Goal: Task Accomplishment & Management: Manage account settings

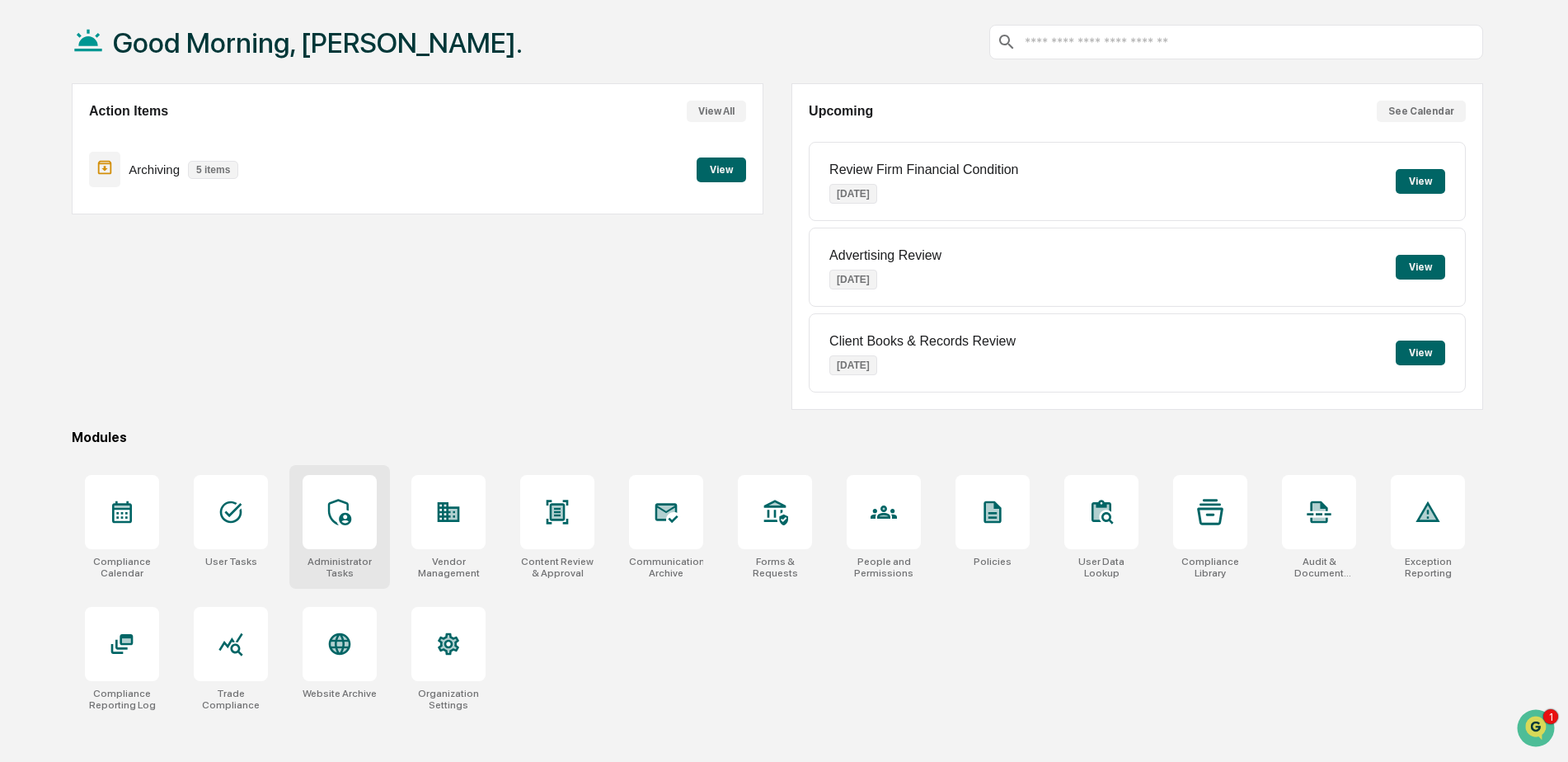
scroll to position [78, 0]
click at [256, 514] on div at bounding box center [230, 511] width 74 height 74
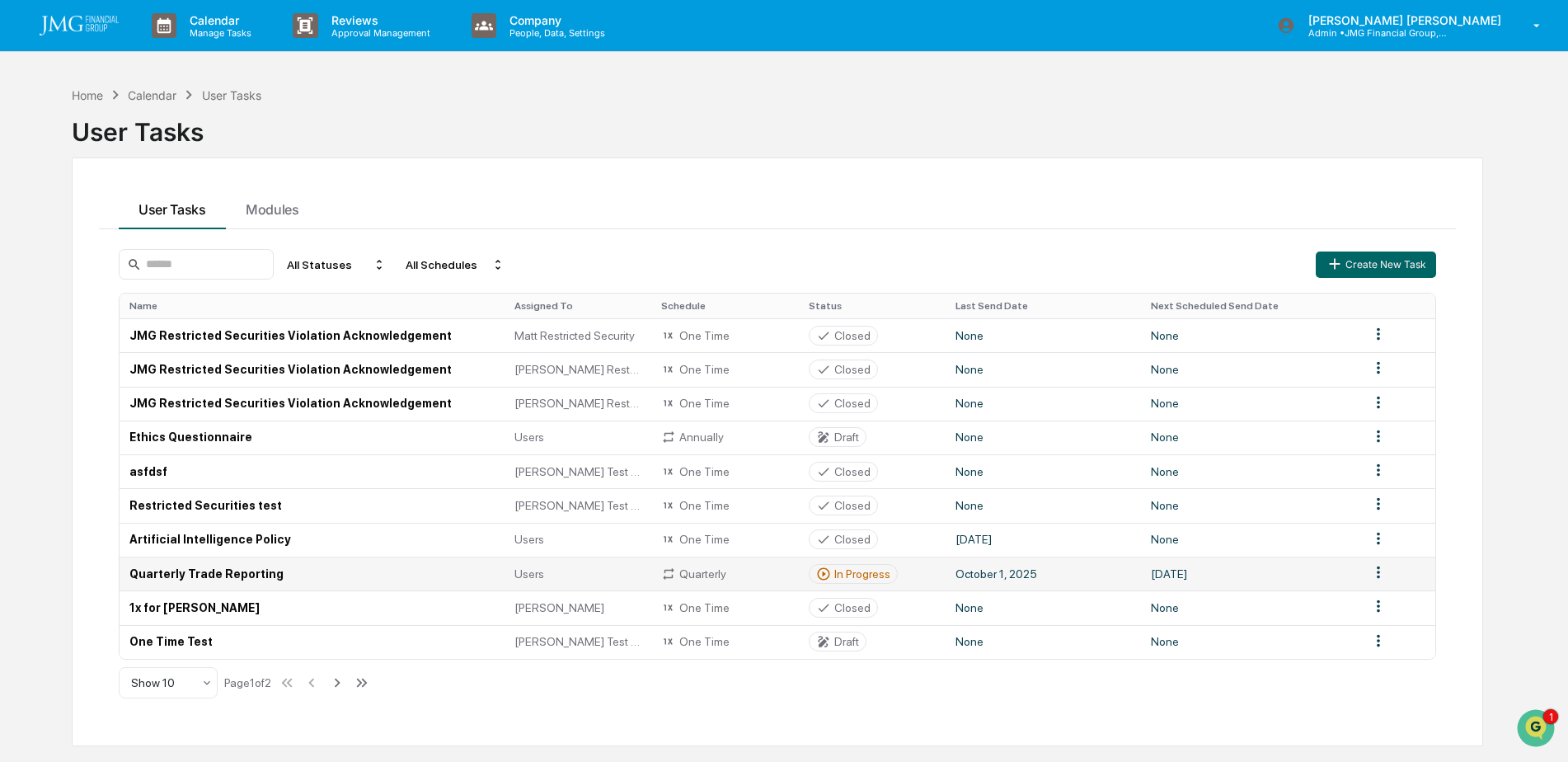
click at [285, 581] on td "Quarterly Trade Reporting" at bounding box center [311, 573] width 385 height 34
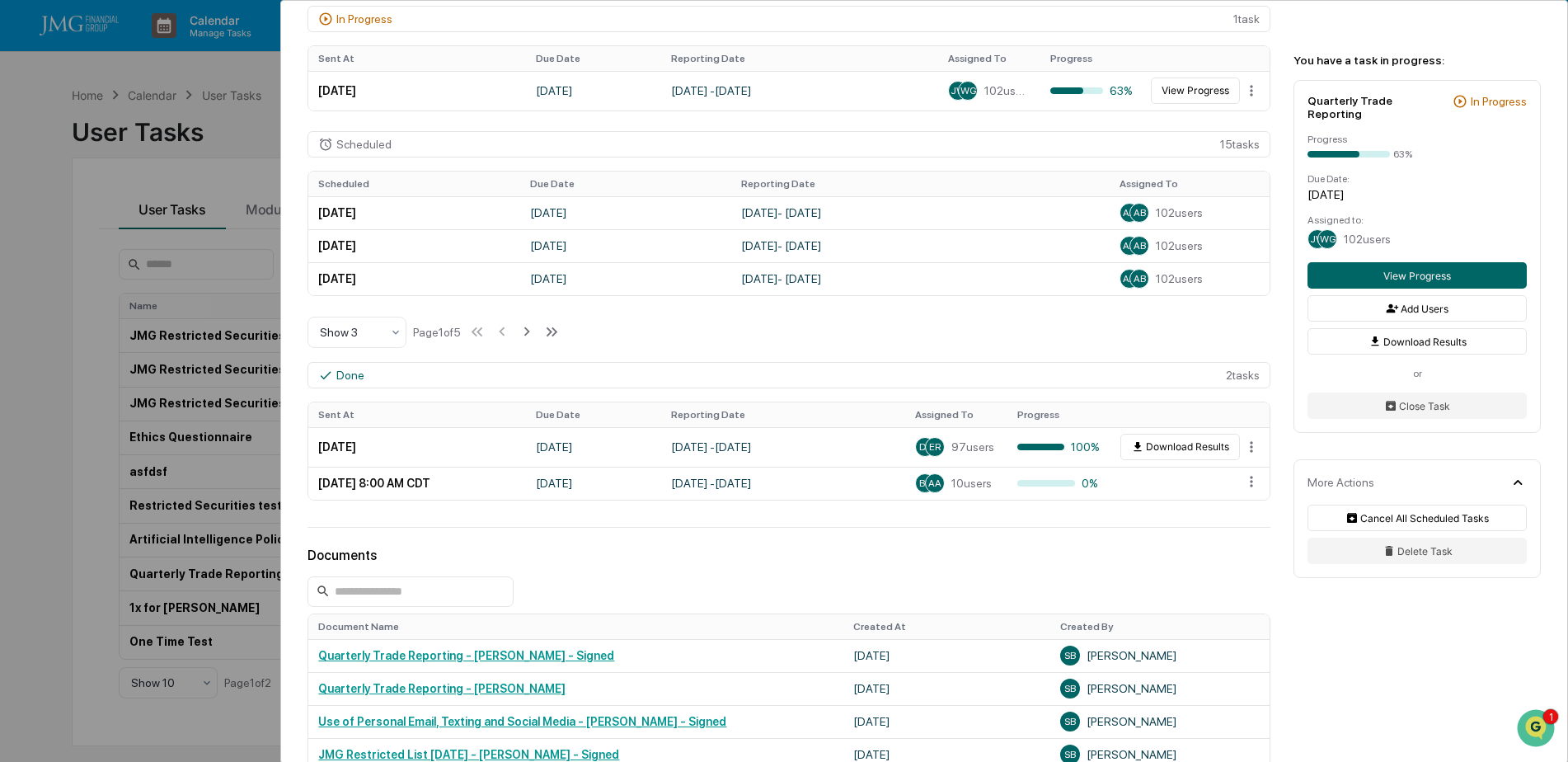
scroll to position [233, 0]
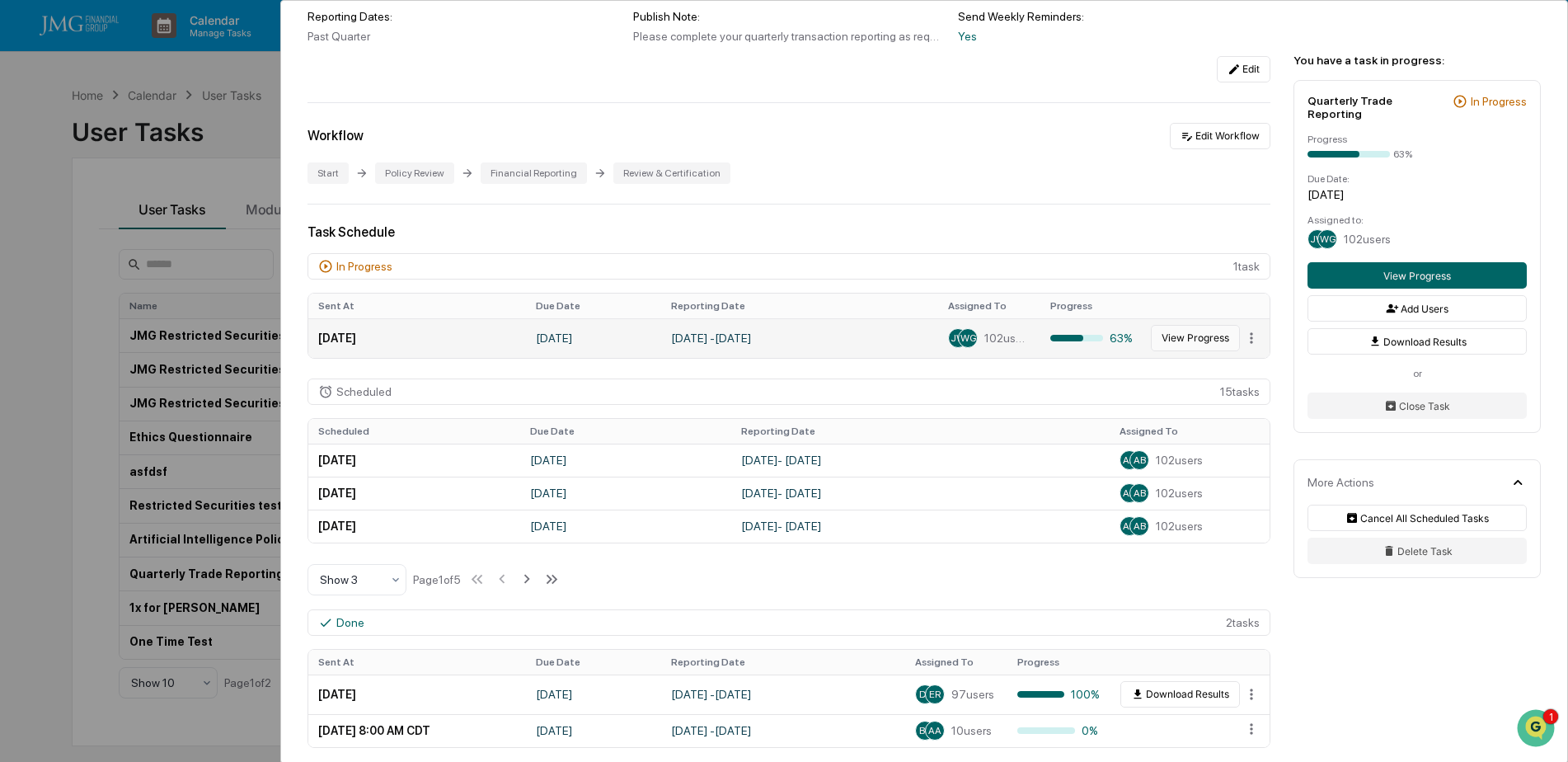
click at [1206, 341] on button "View Progress" at bounding box center [1195, 338] width 89 height 27
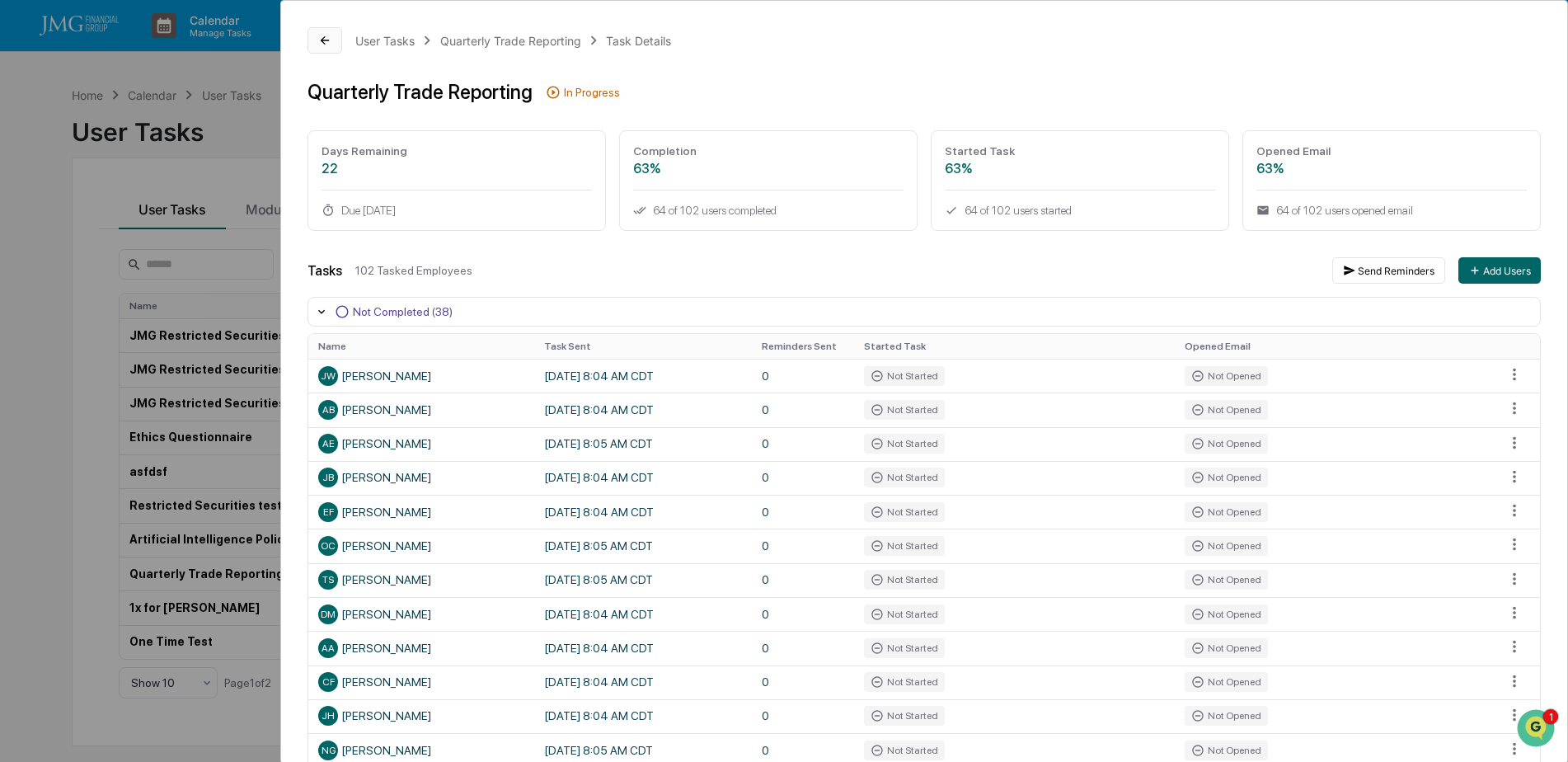
click at [323, 48] on button at bounding box center [324, 41] width 34 height 27
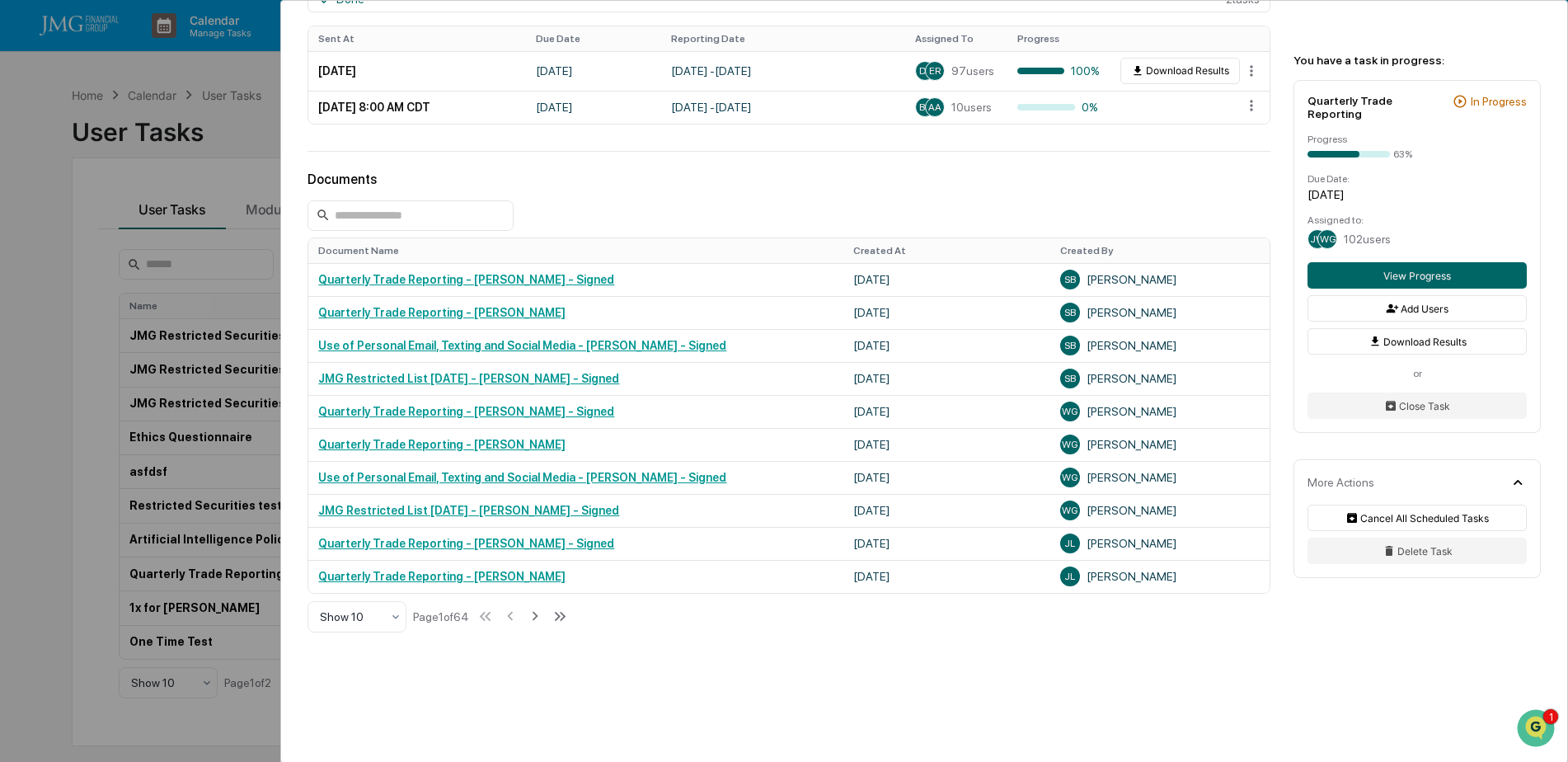
scroll to position [892, 0]
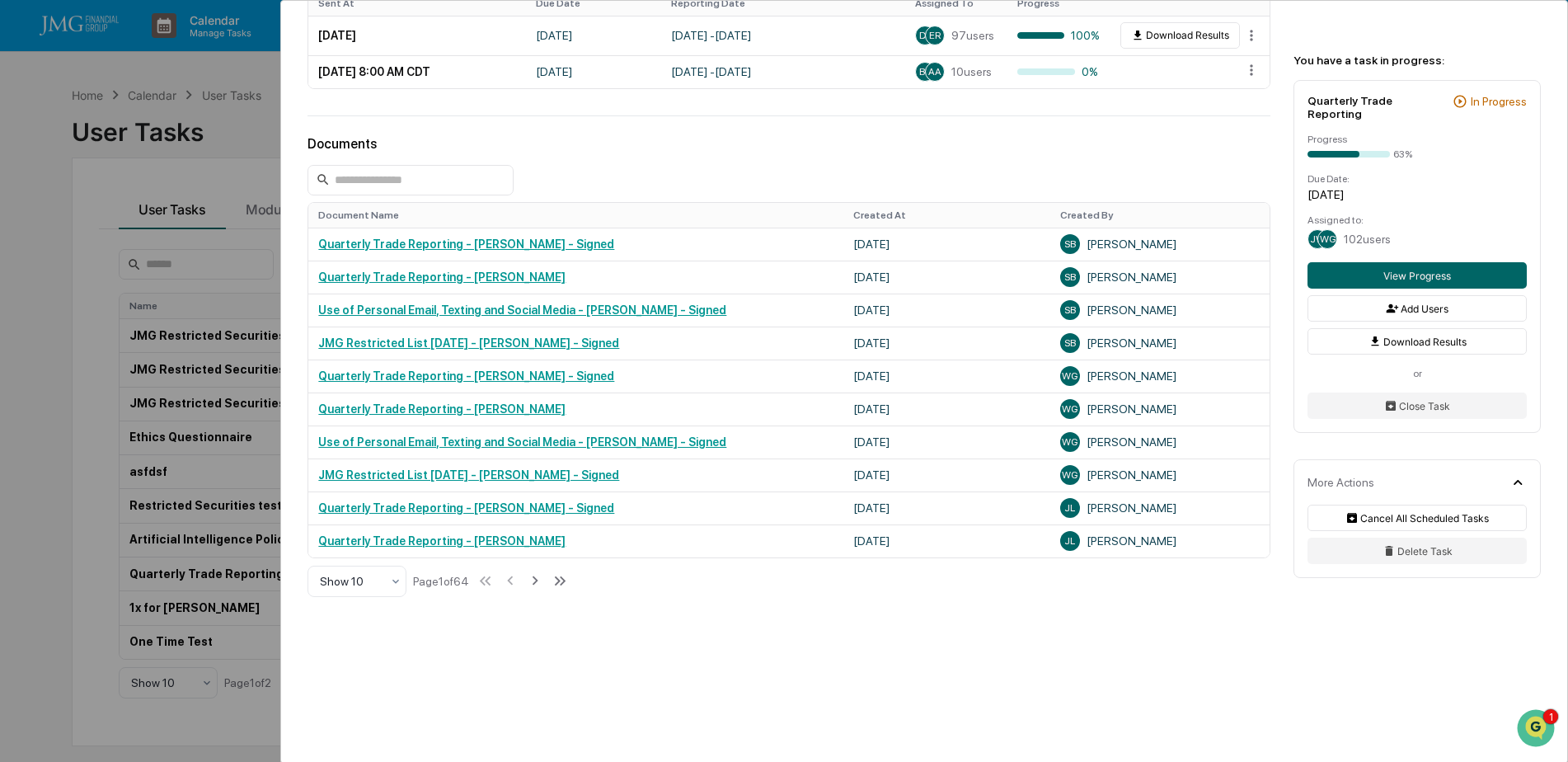
click at [245, 142] on div "User Tasks Quarterly Trade Reporting Quarterly Trade Reporting Active No descri…" at bounding box center [784, 381] width 1568 height 762
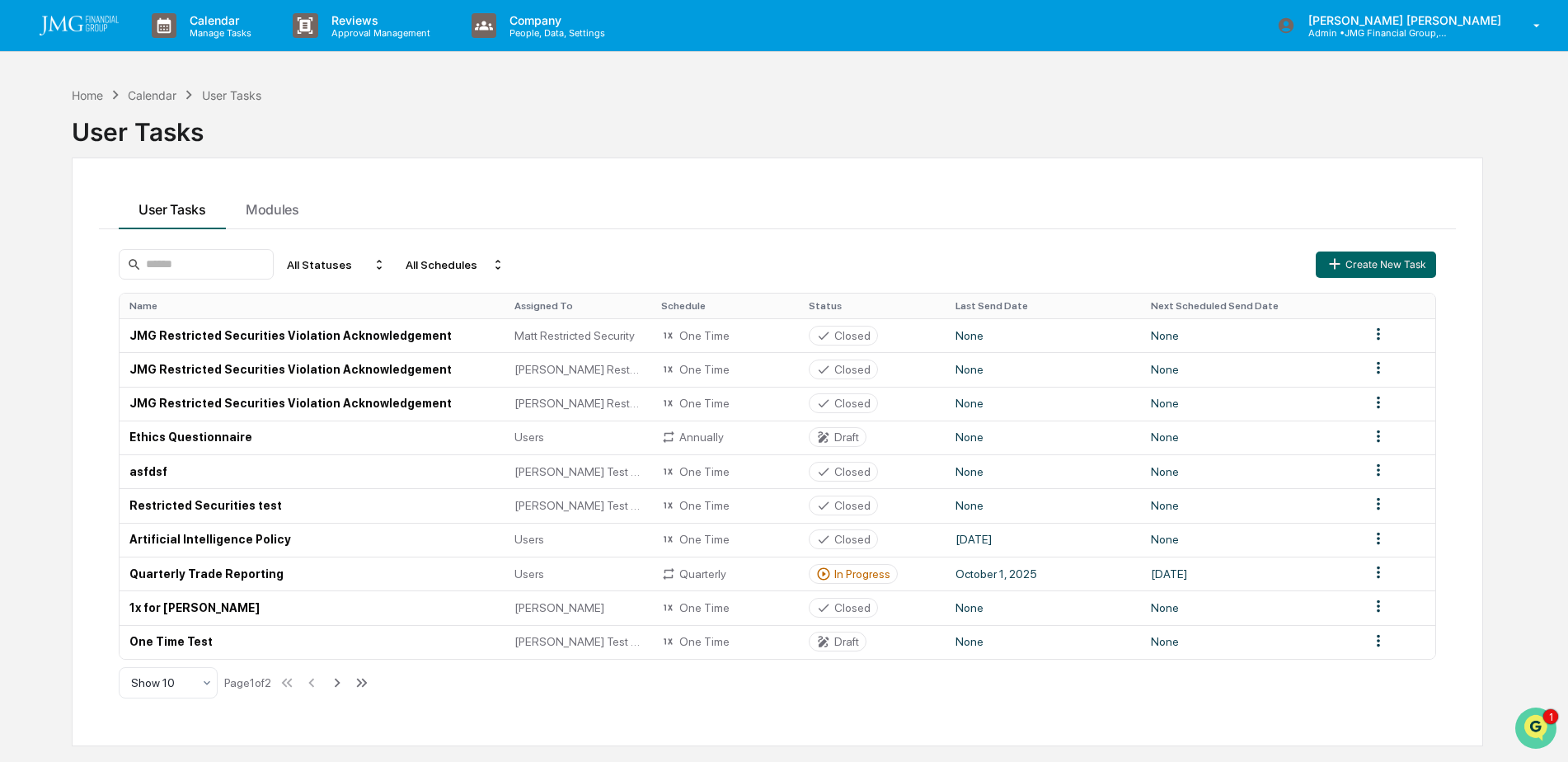
click at [1532, 727] on img "Open customer support" at bounding box center [1535, 729] width 41 height 33
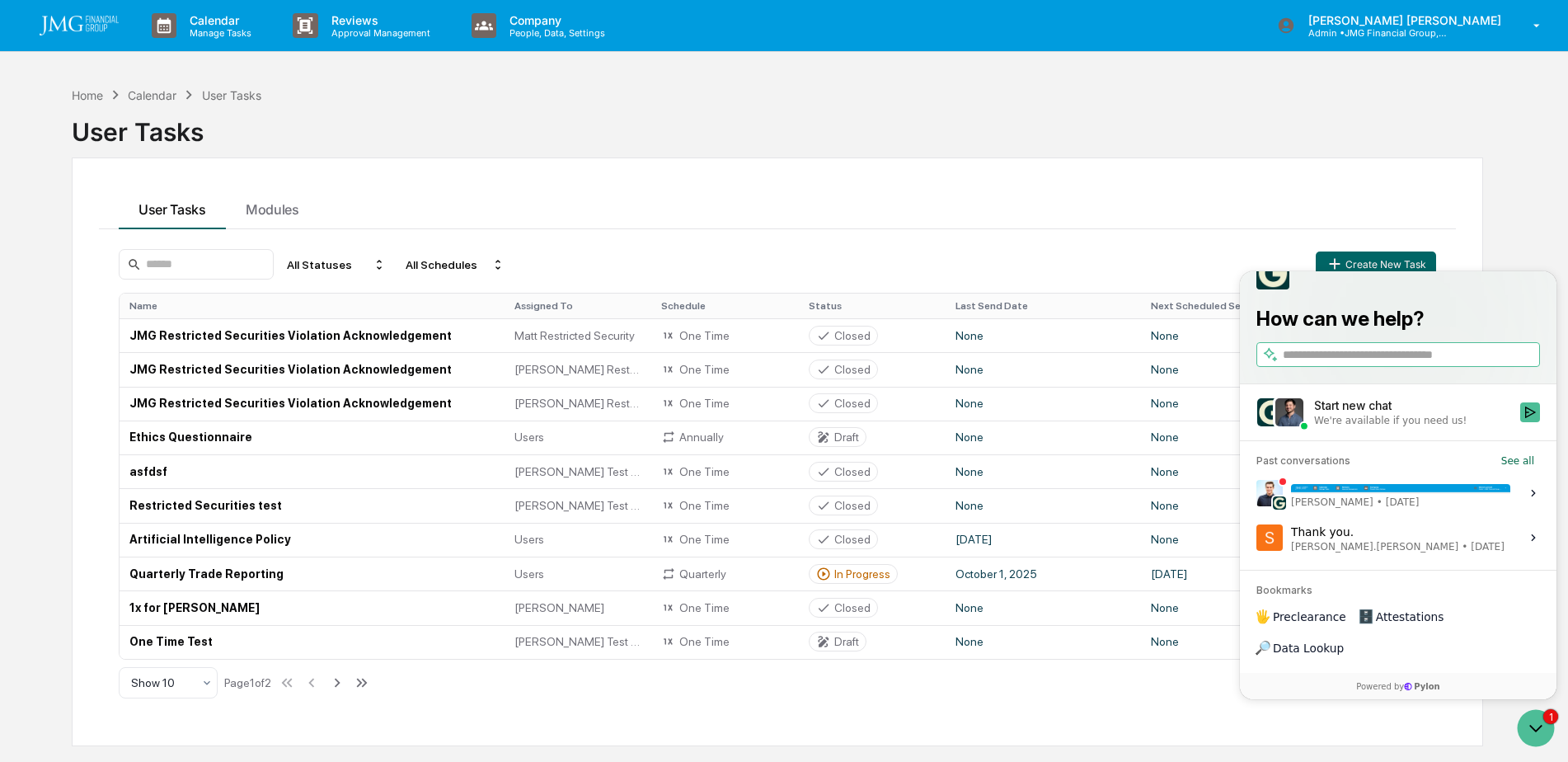
click at [1450, 508] on div "Hi Steve - apologies for the delay. You should be able to generate reports for …" at bounding box center [1400, 493] width 219 height 32
click at [1256, 494] on button "View issue" at bounding box center [1255, 493] width 1 height 1
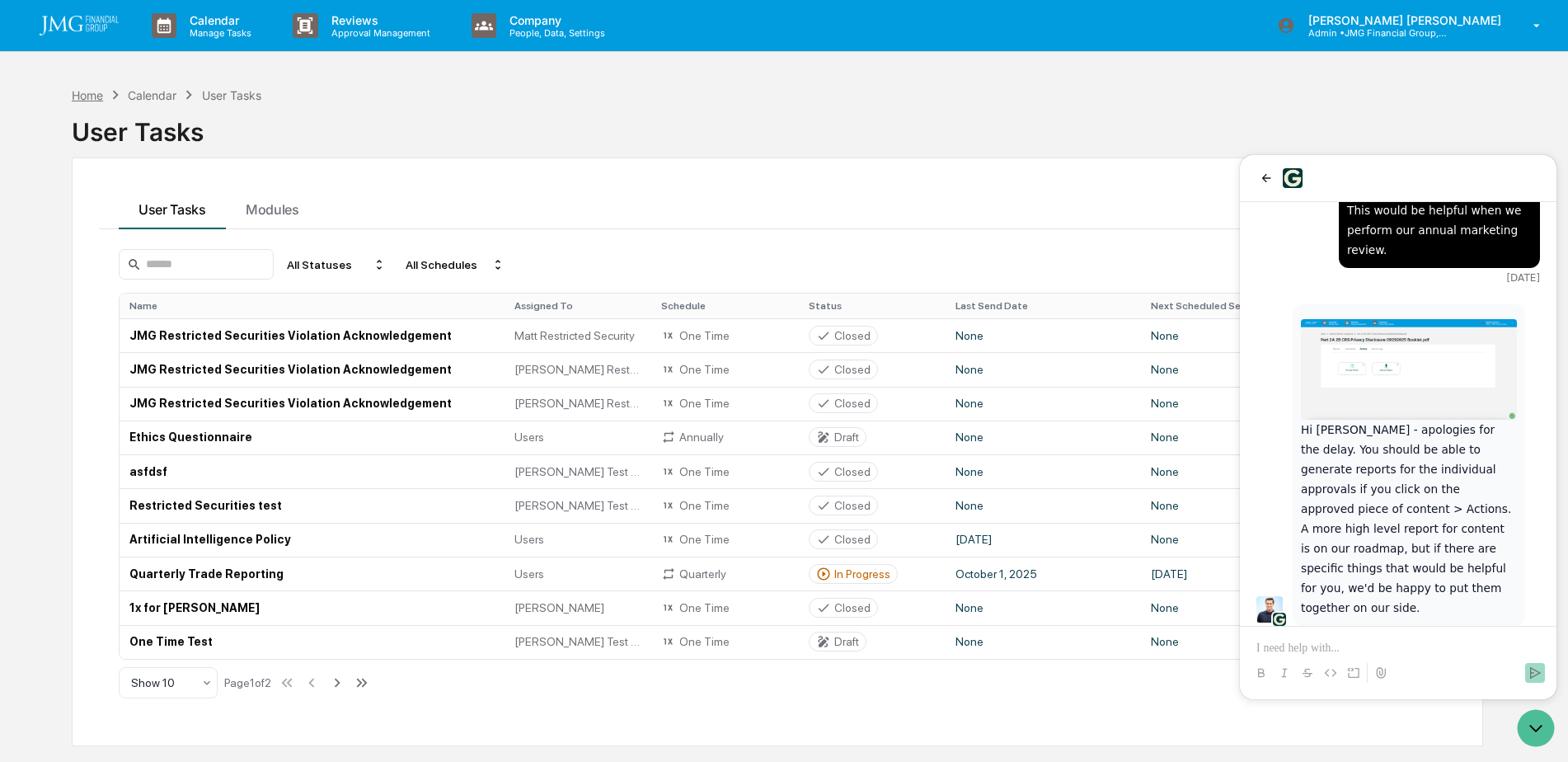
click at [78, 98] on div "Home" at bounding box center [88, 95] width 32 height 14
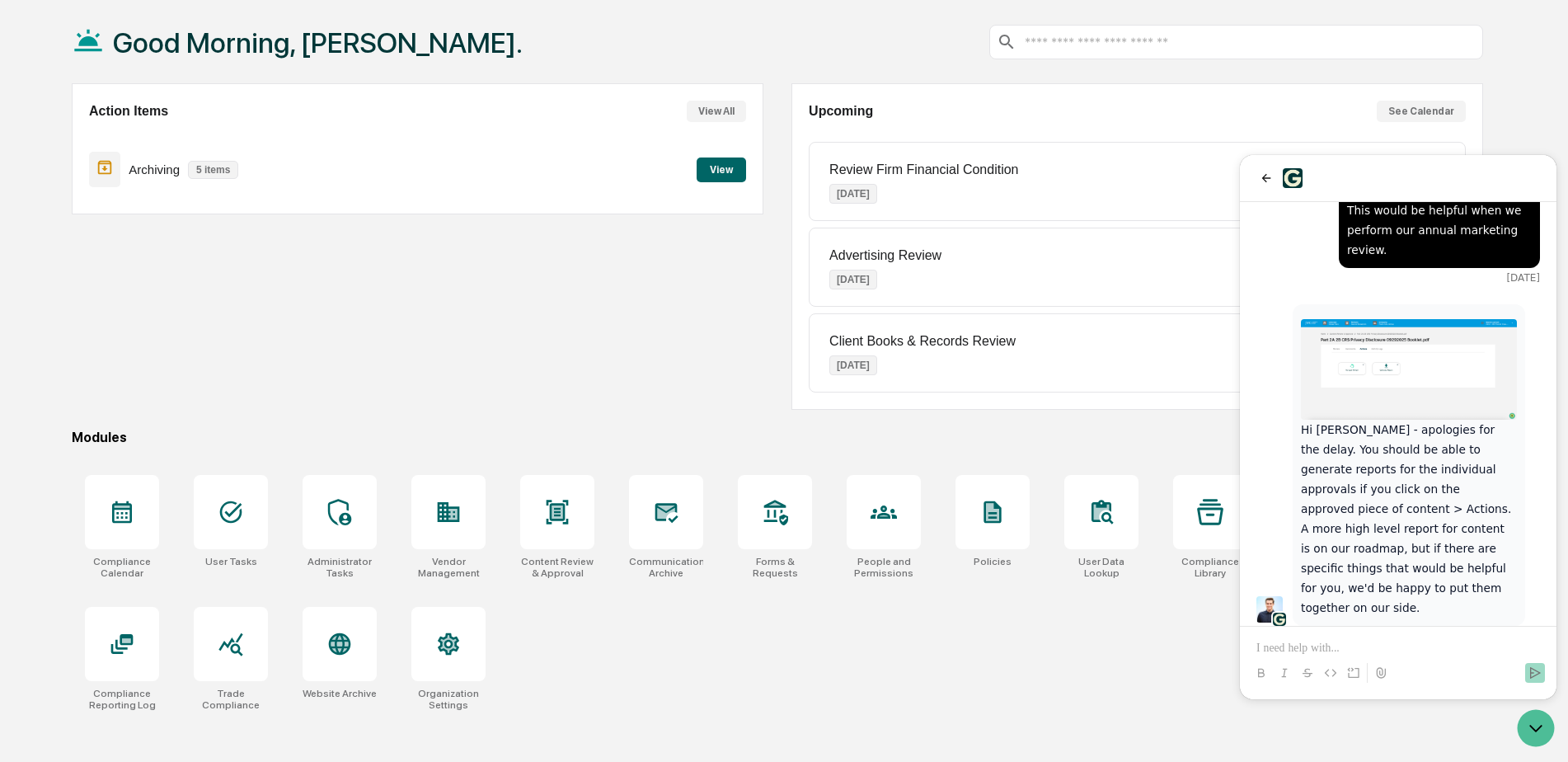
scroll to position [78, 0]
click at [588, 522] on div at bounding box center [557, 511] width 74 height 74
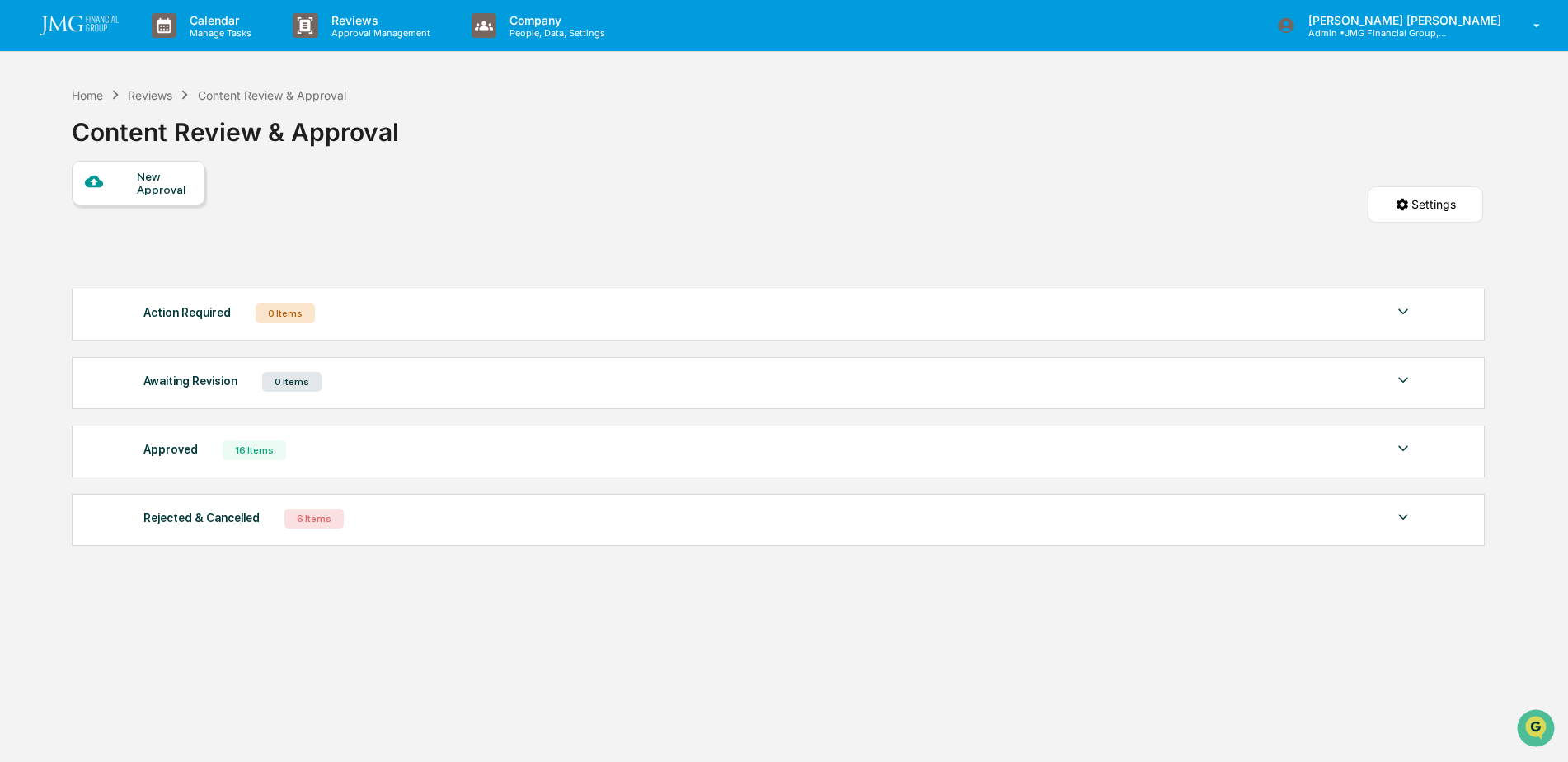
click at [1409, 447] on img at bounding box center [1403, 449] width 20 height 20
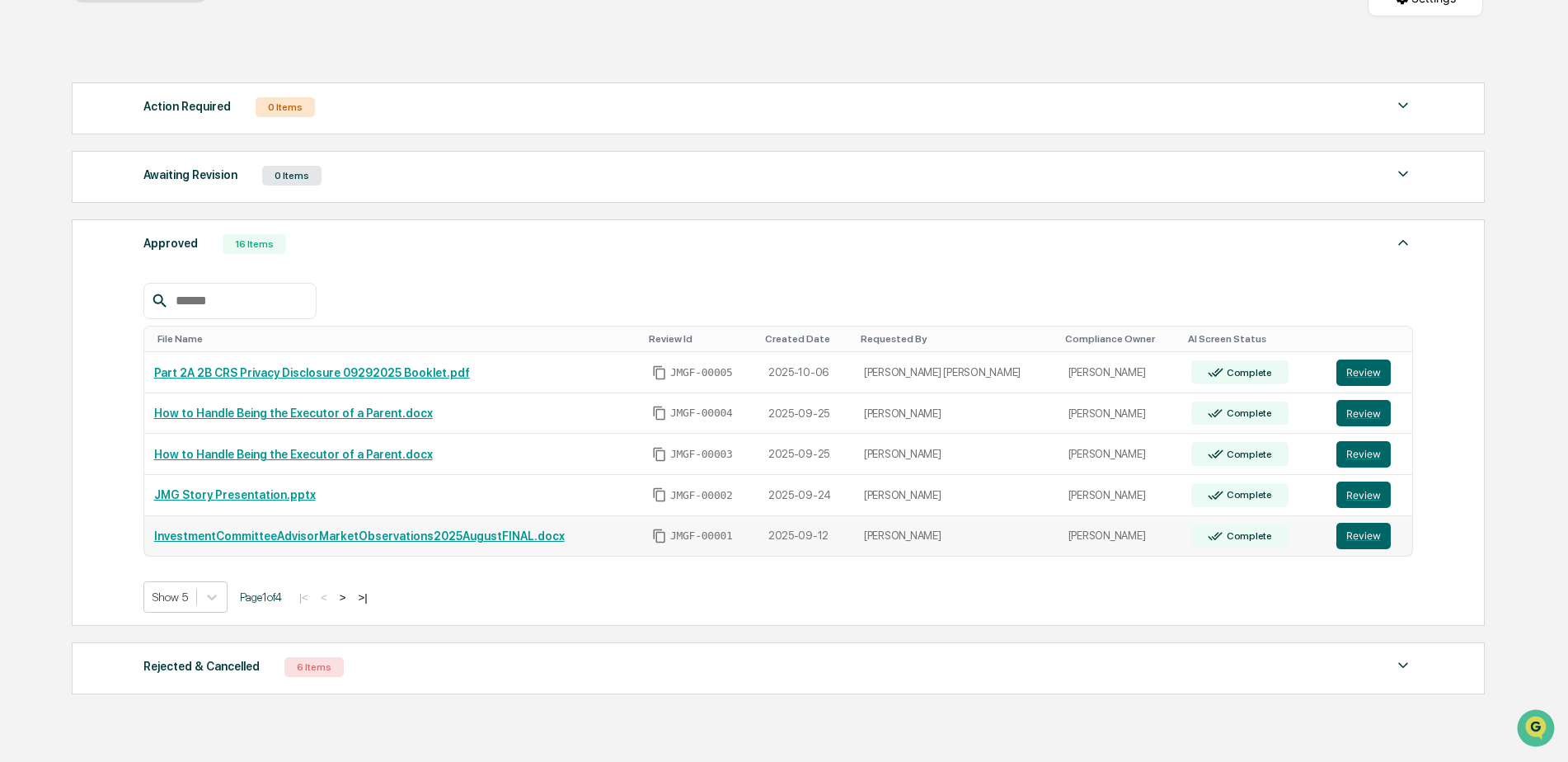
scroll to position [247, 0]
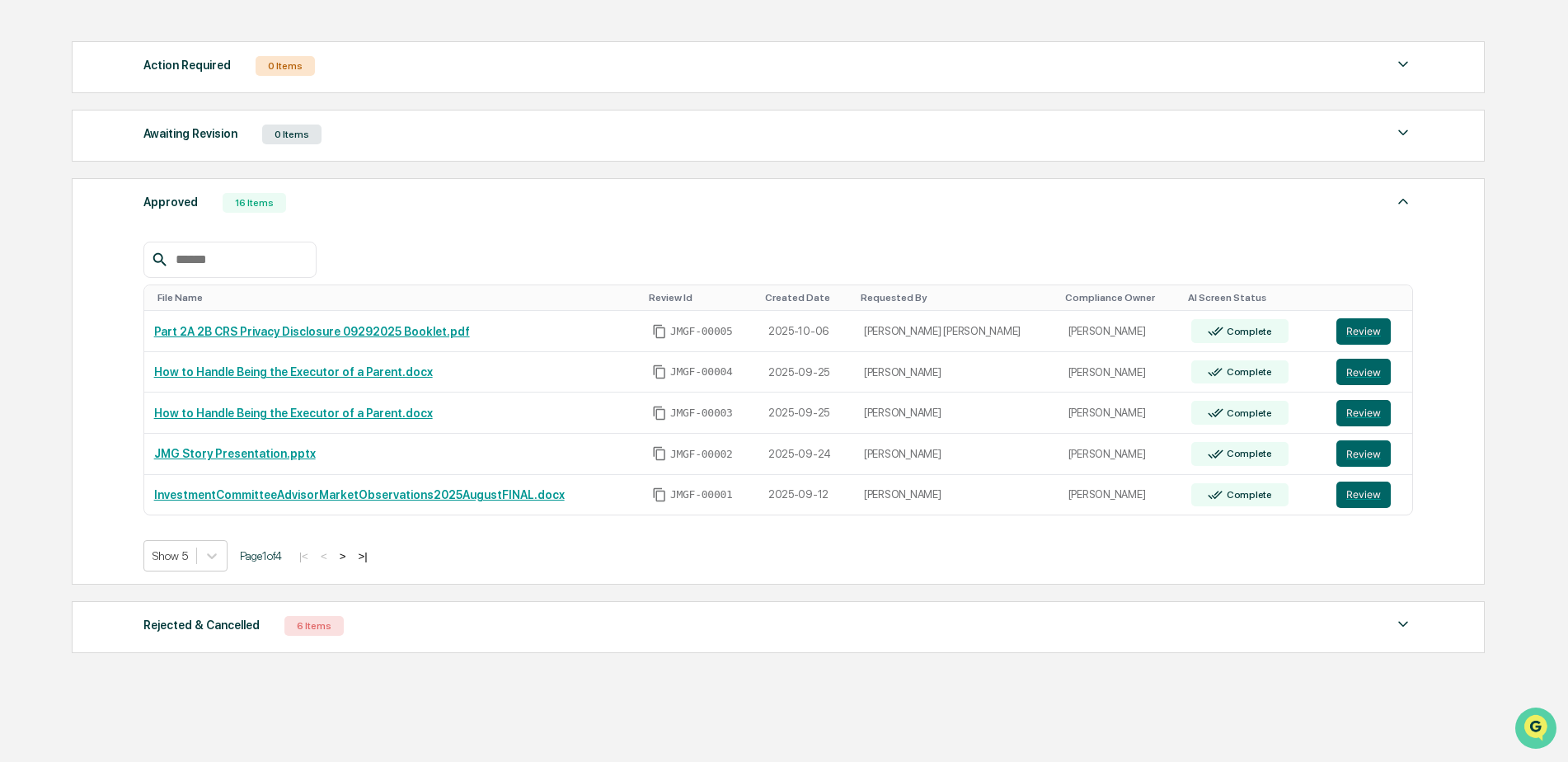
click at [1524, 713] on img "Open customer support" at bounding box center [1535, 729] width 41 height 33
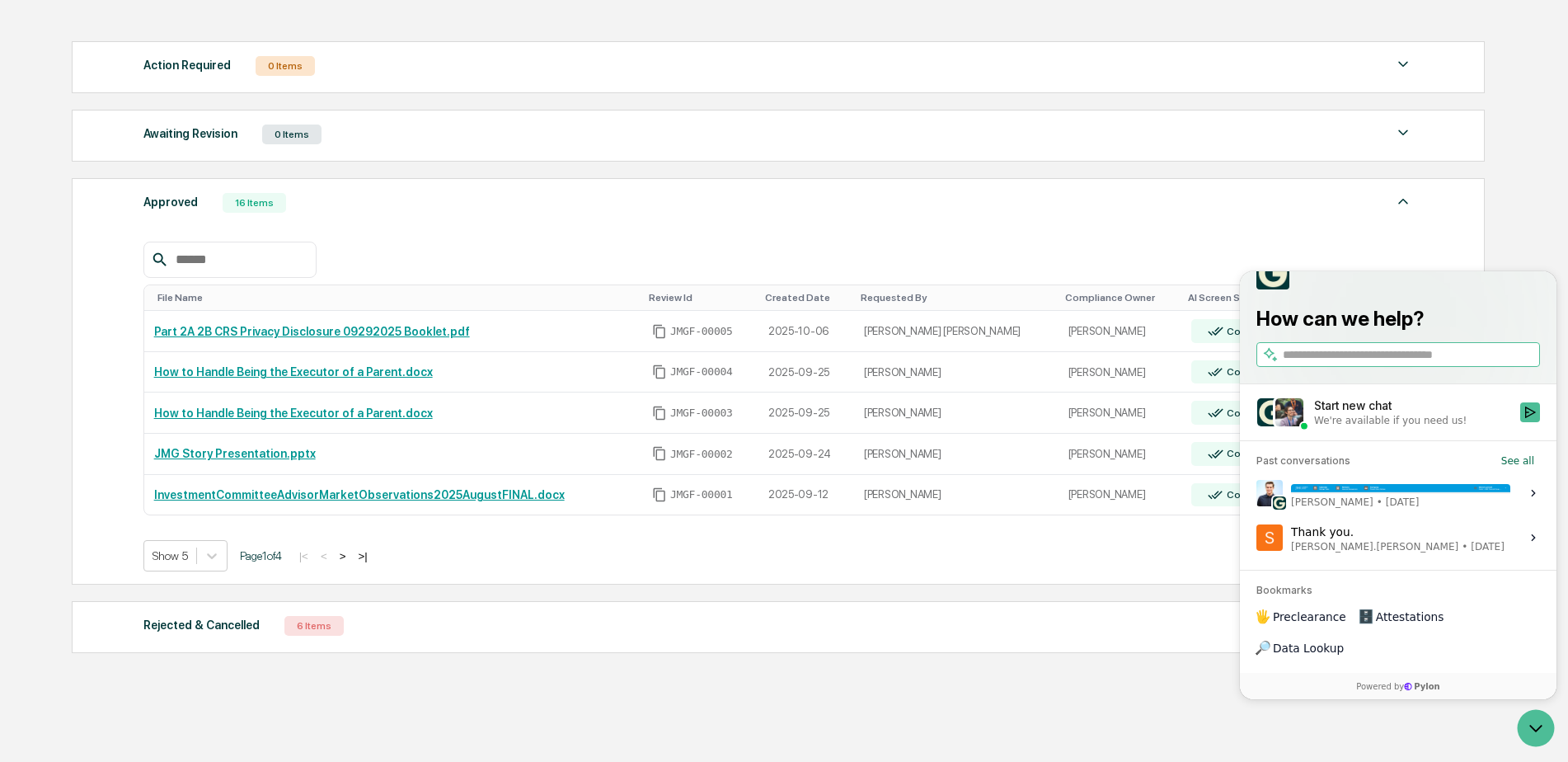
click at [1401, 508] on div "Hi Steve - apologies for the delay. You should be able to generate reports for …" at bounding box center [1400, 493] width 219 height 32
click at [1256, 494] on button "View issue" at bounding box center [1255, 493] width 1 height 1
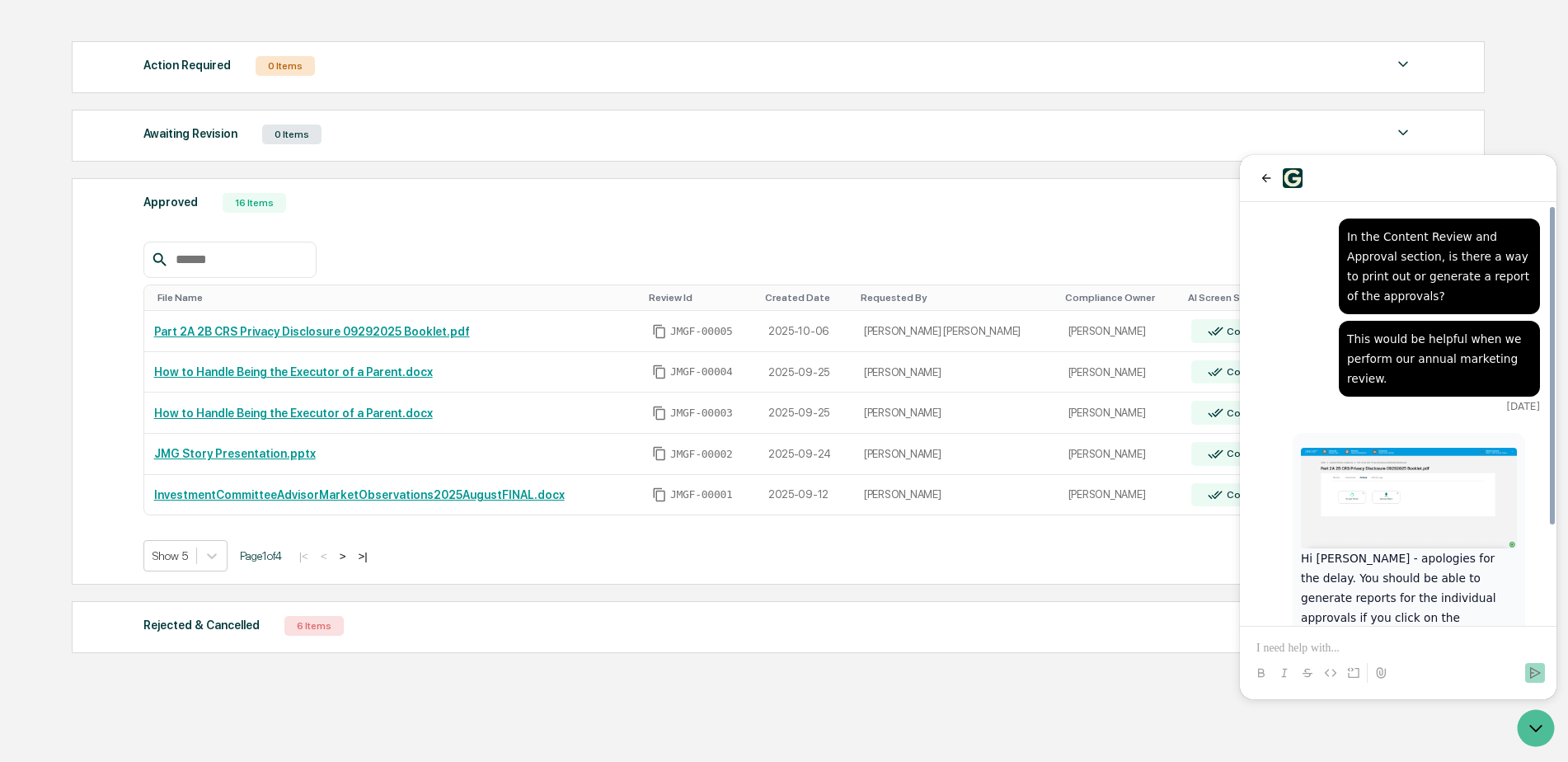
scroll to position [129, 0]
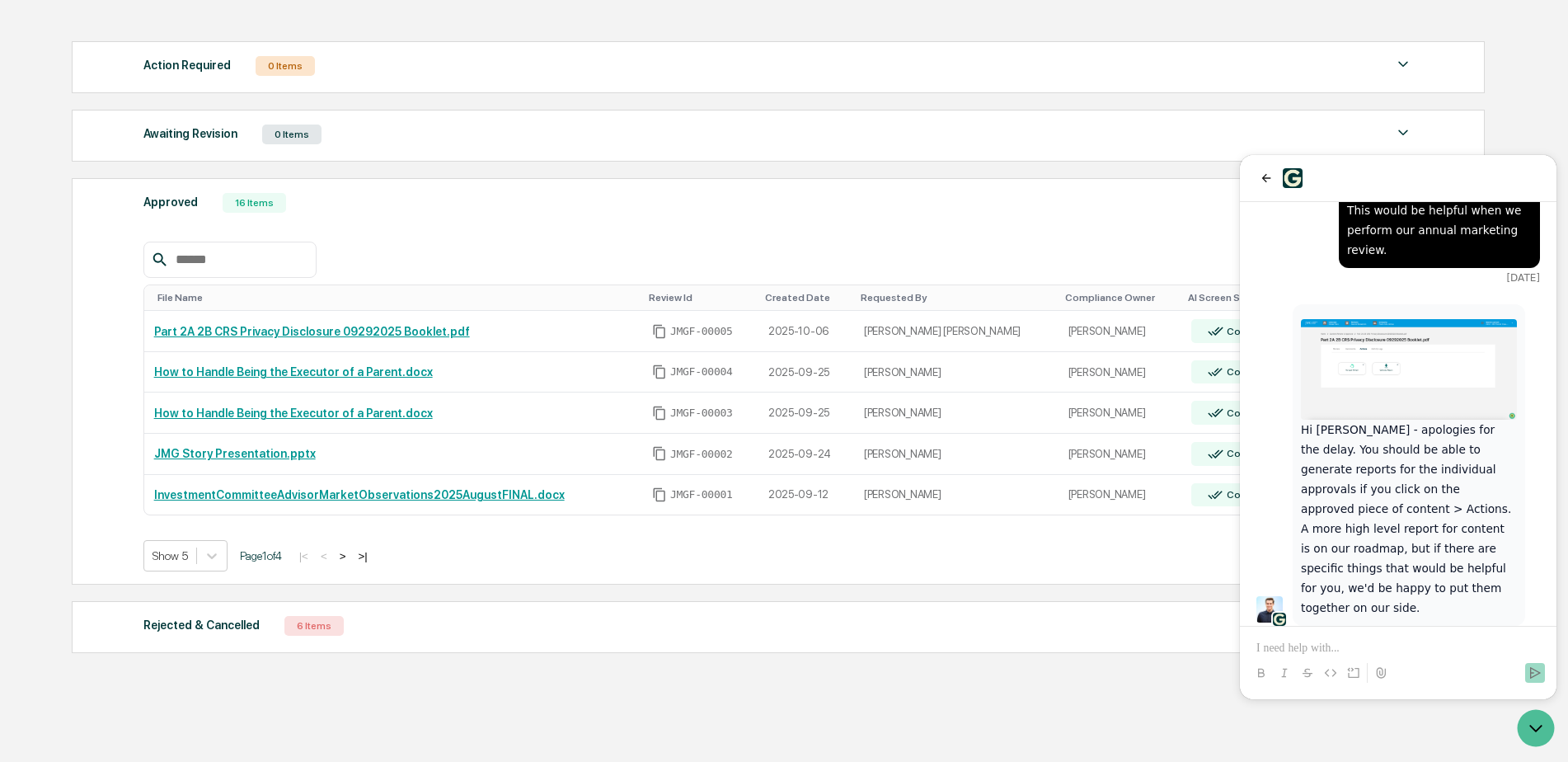
click at [1396, 344] on img at bounding box center [1409, 369] width 216 height 101
click at [1170, 692] on div "Home Reviews Content Review & Approval Content Review & Approval New Approval S…" at bounding box center [777, 316] width 1460 height 971
click at [1529, 726] on icon "Open customer support" at bounding box center [1535, 728] width 41 height 41
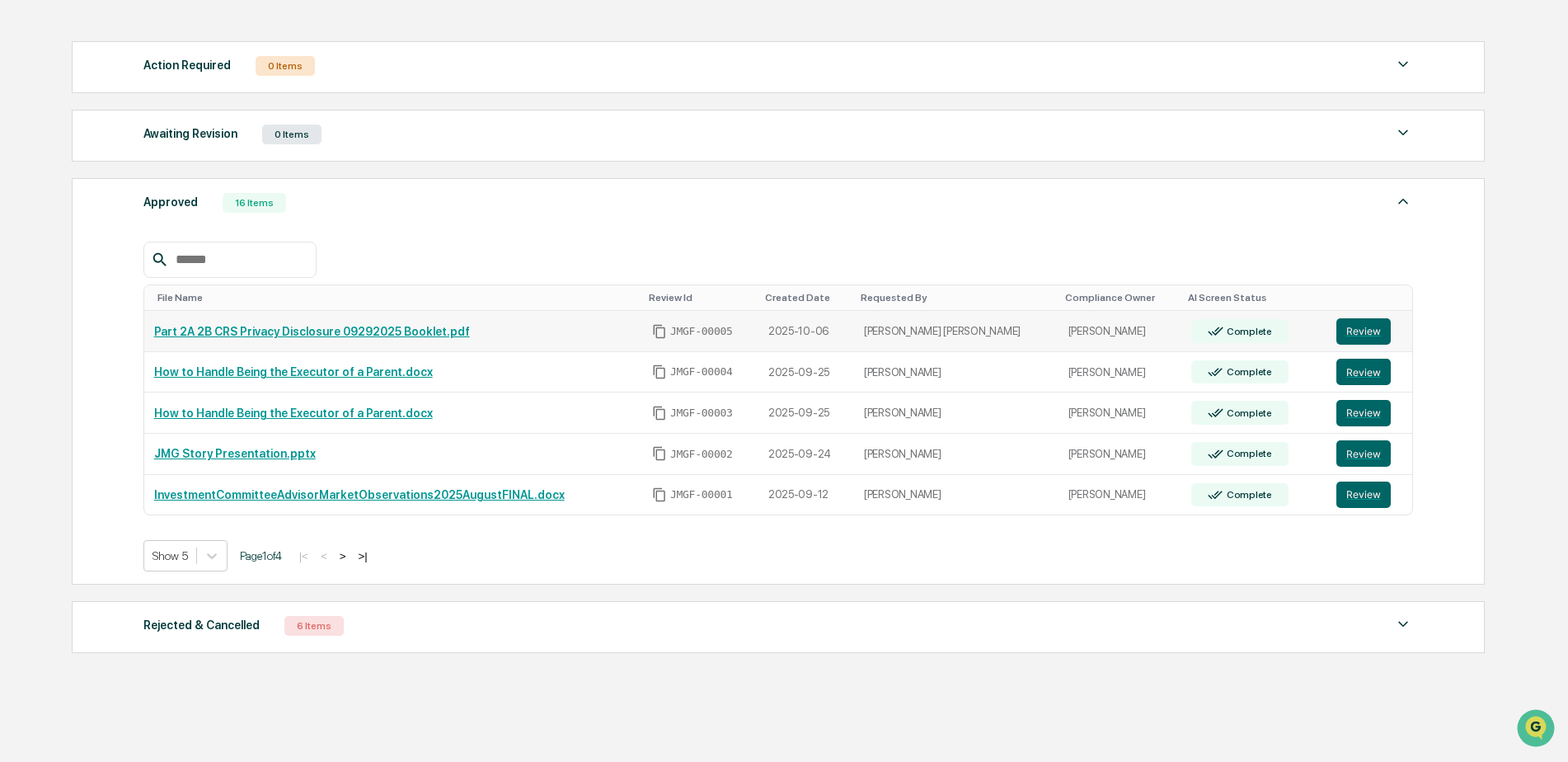
click at [438, 326] on link "Part 2A 2B CRS Privacy Disclosure 09292025 Booklet.pdf" at bounding box center [312, 331] width 315 height 13
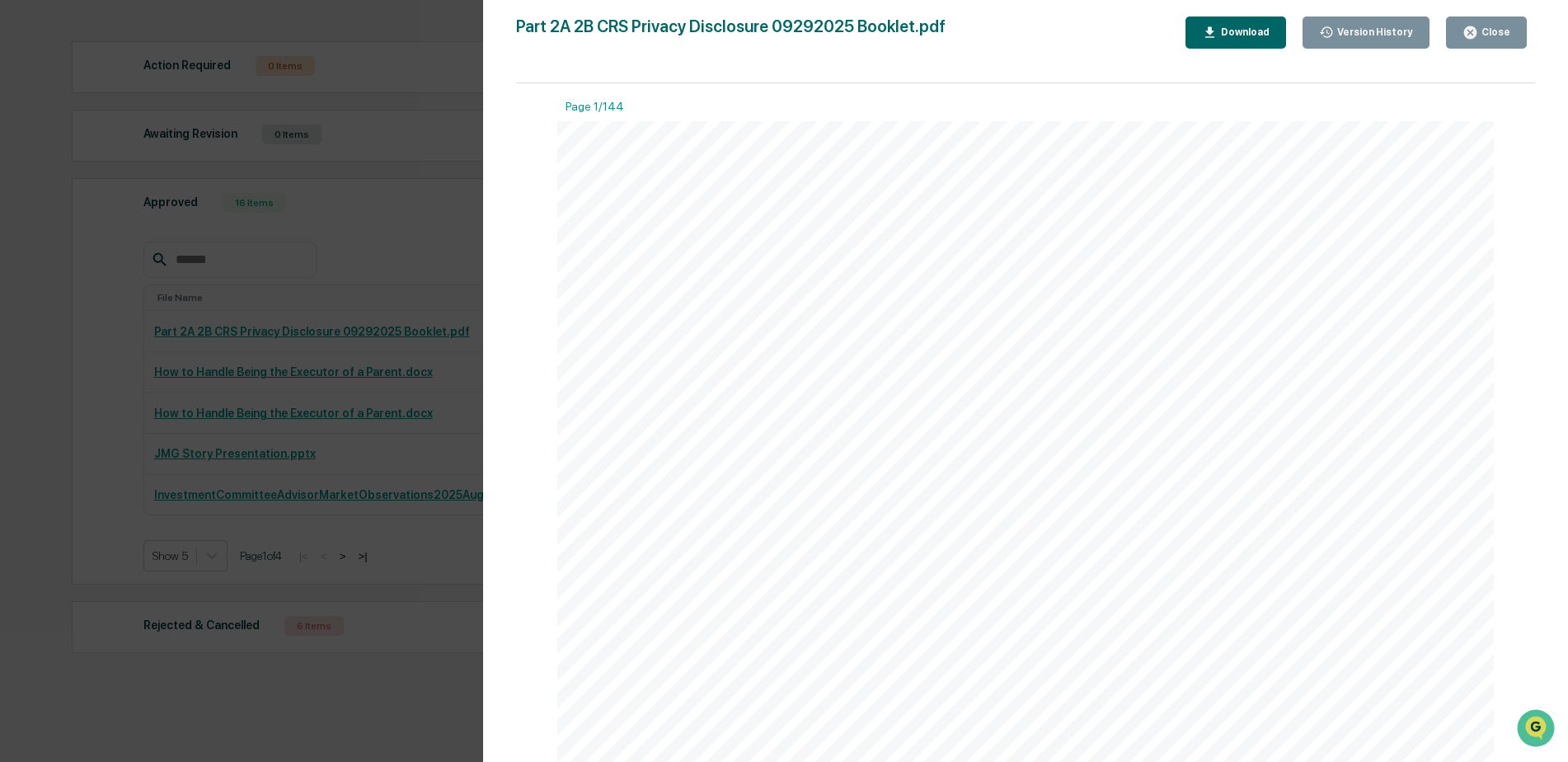
click at [1462, 38] on button "Close" at bounding box center [1486, 33] width 81 height 33
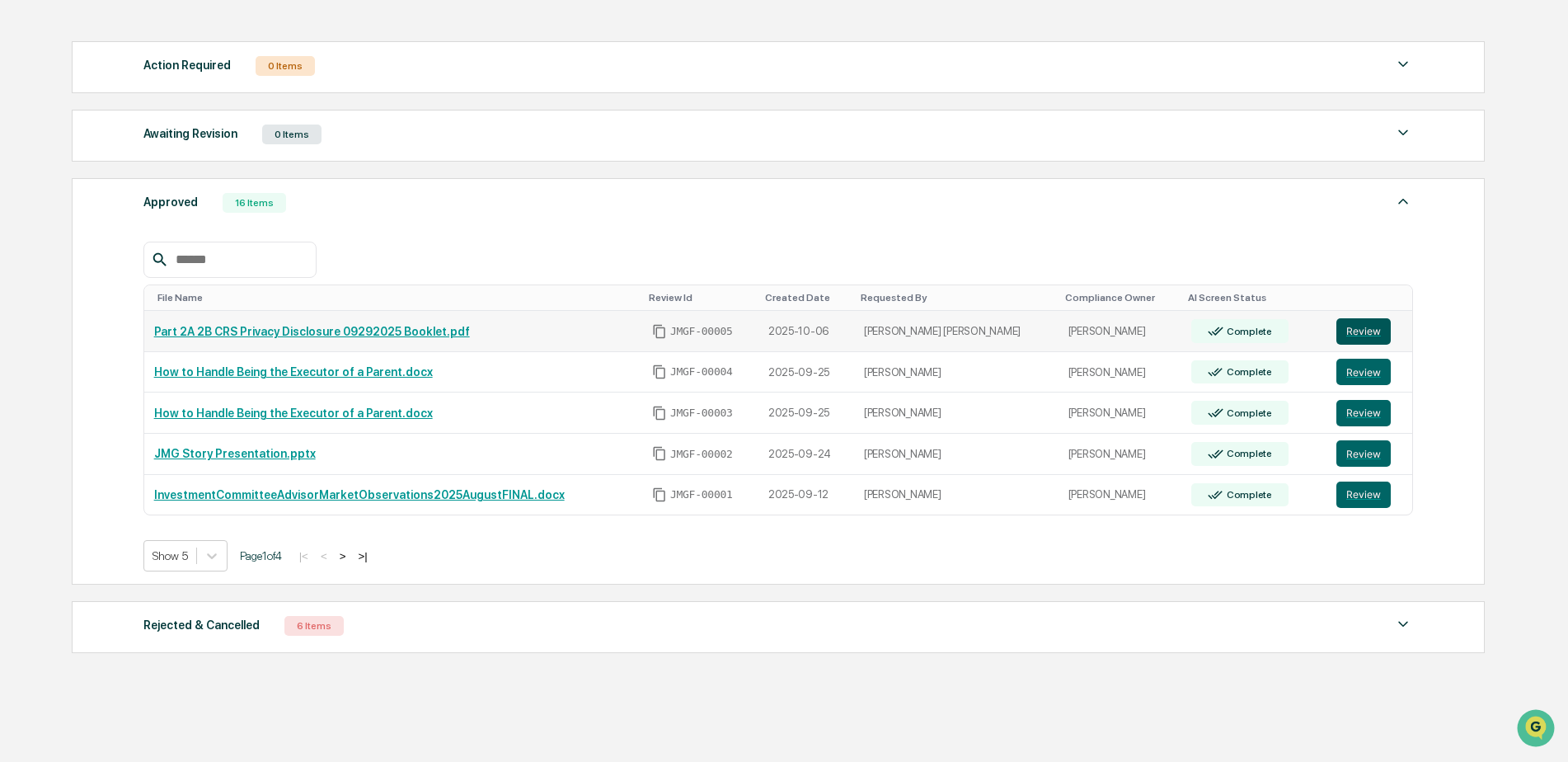
click at [1347, 331] on button "Review" at bounding box center [1363, 331] width 54 height 27
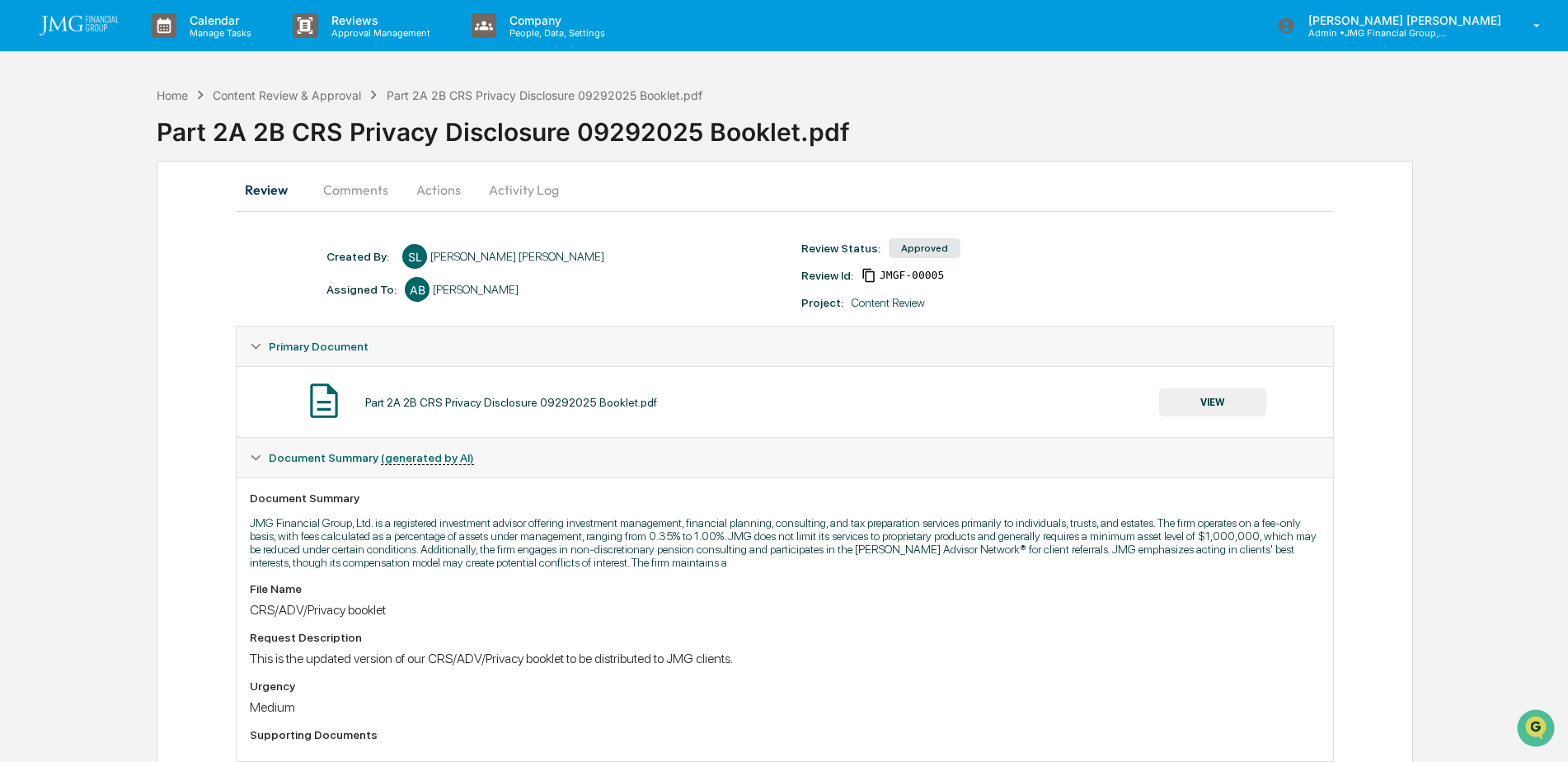
click at [381, 189] on button "Comments" at bounding box center [355, 189] width 92 height 39
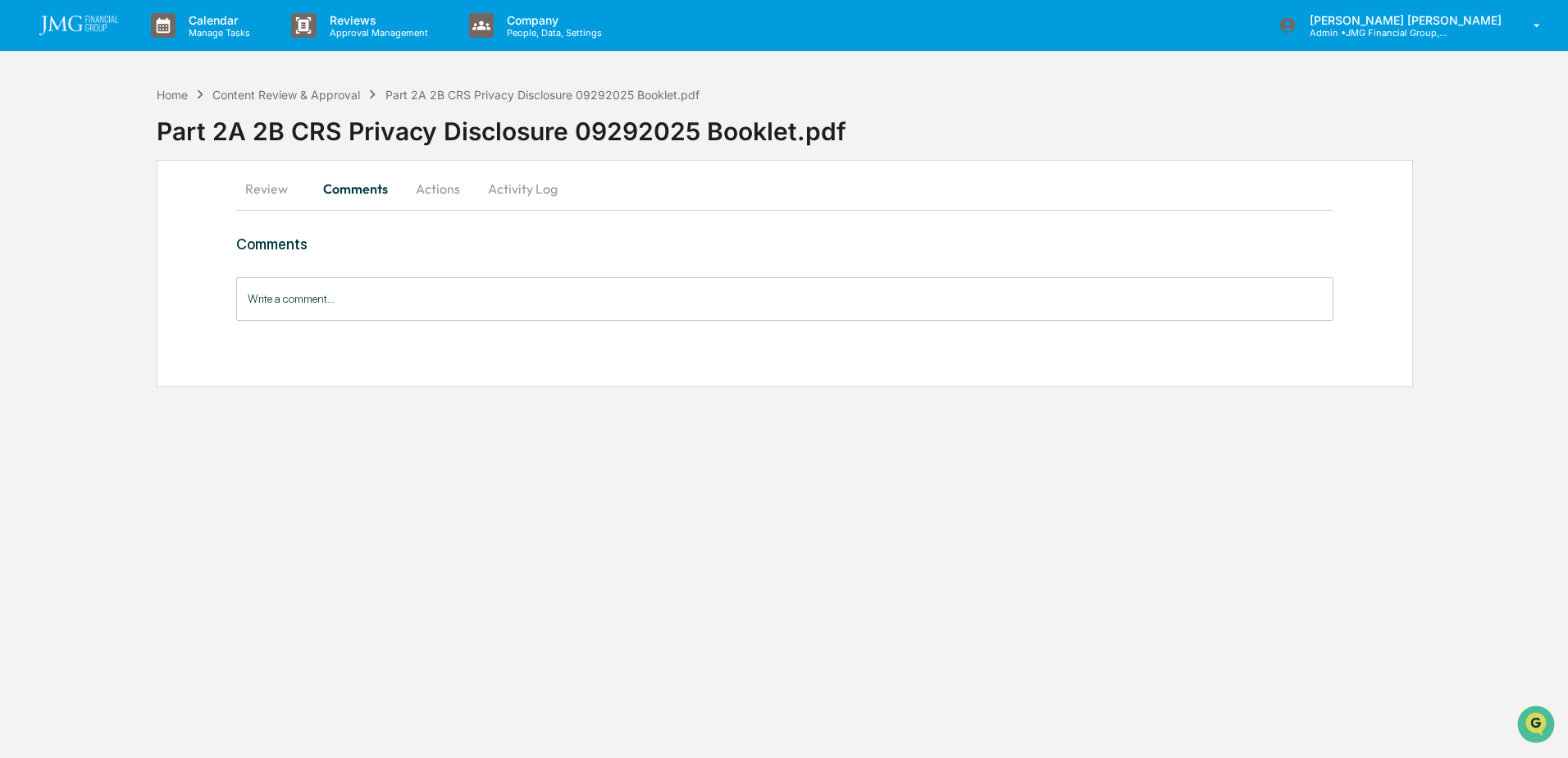
click at [436, 183] on button "Actions" at bounding box center [437, 188] width 74 height 39
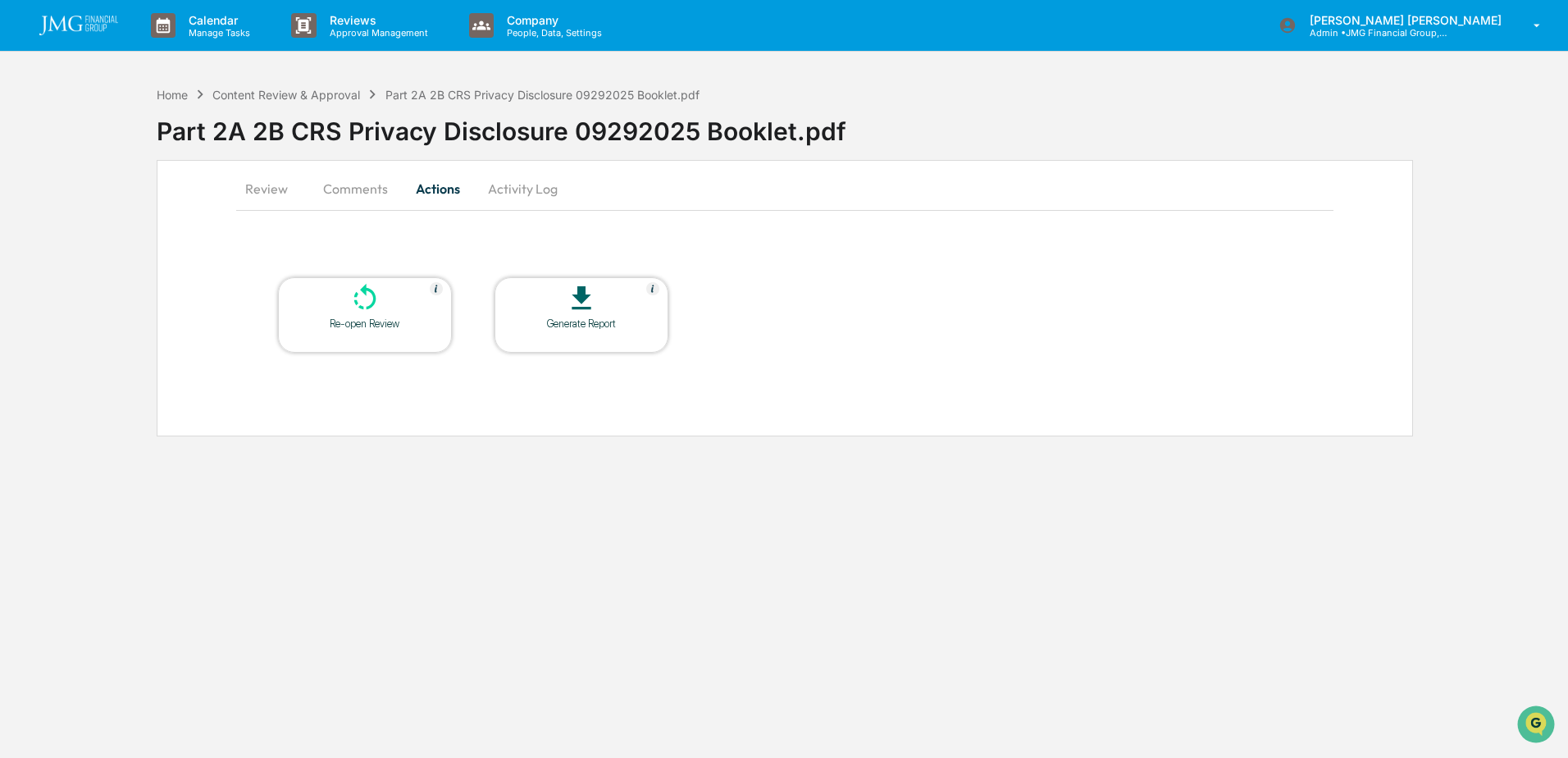
click at [594, 319] on div "Generate Report" at bounding box center [581, 323] width 148 height 12
click at [1204, 125] on div "Part 2A 2B CRS Privacy Disclosure 09292025 Booklet.pdf" at bounding box center [862, 124] width 1411 height 42
click at [1540, 712] on img "Open customer support" at bounding box center [1536, 725] width 41 height 33
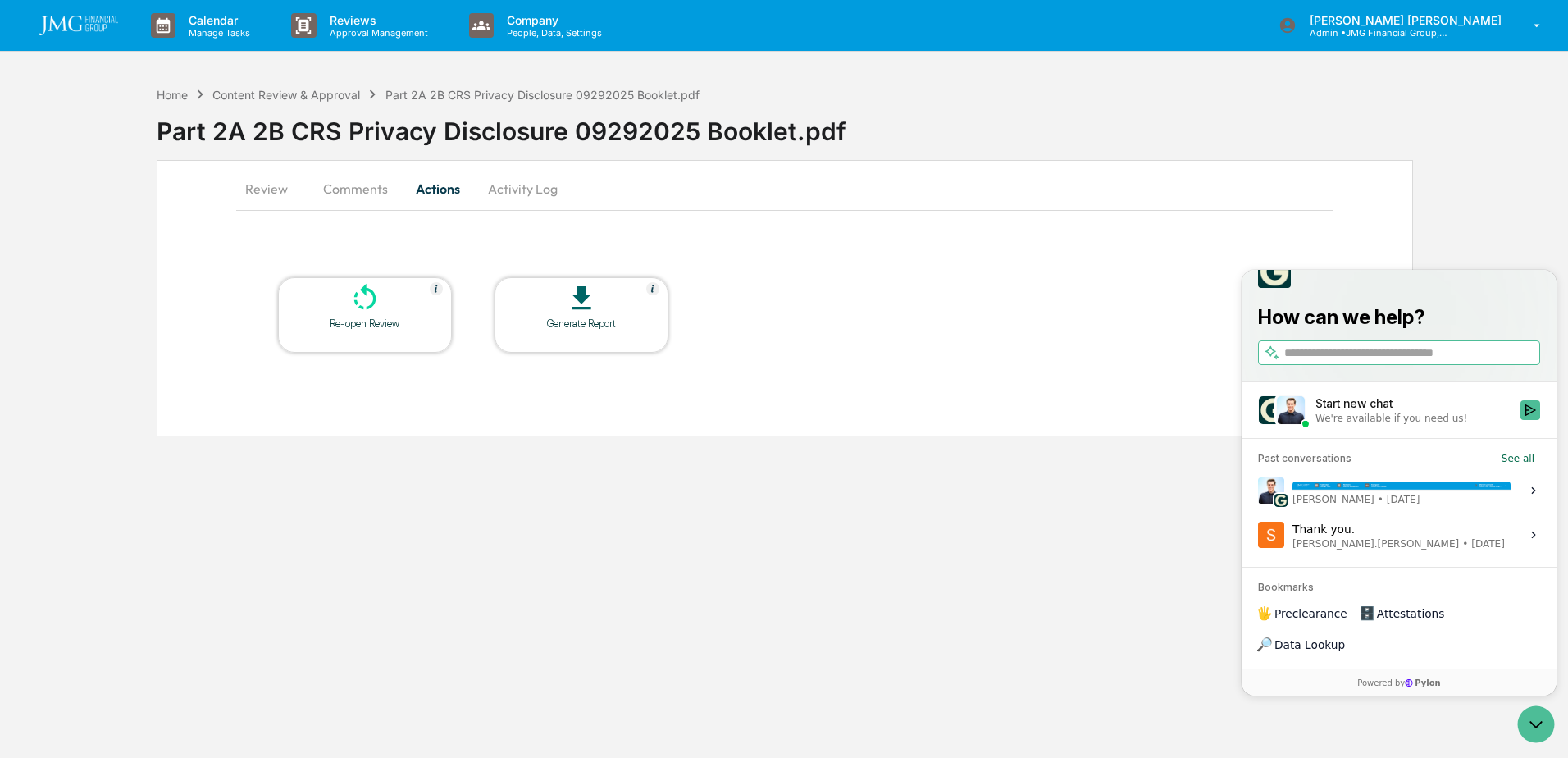
click at [1474, 506] on div "Hi Steve - apologies for the delay. You should be able to generate reports for …" at bounding box center [1401, 491] width 218 height 32
click at [1258, 491] on button "View issue" at bounding box center [1257, 491] width 1 height 1
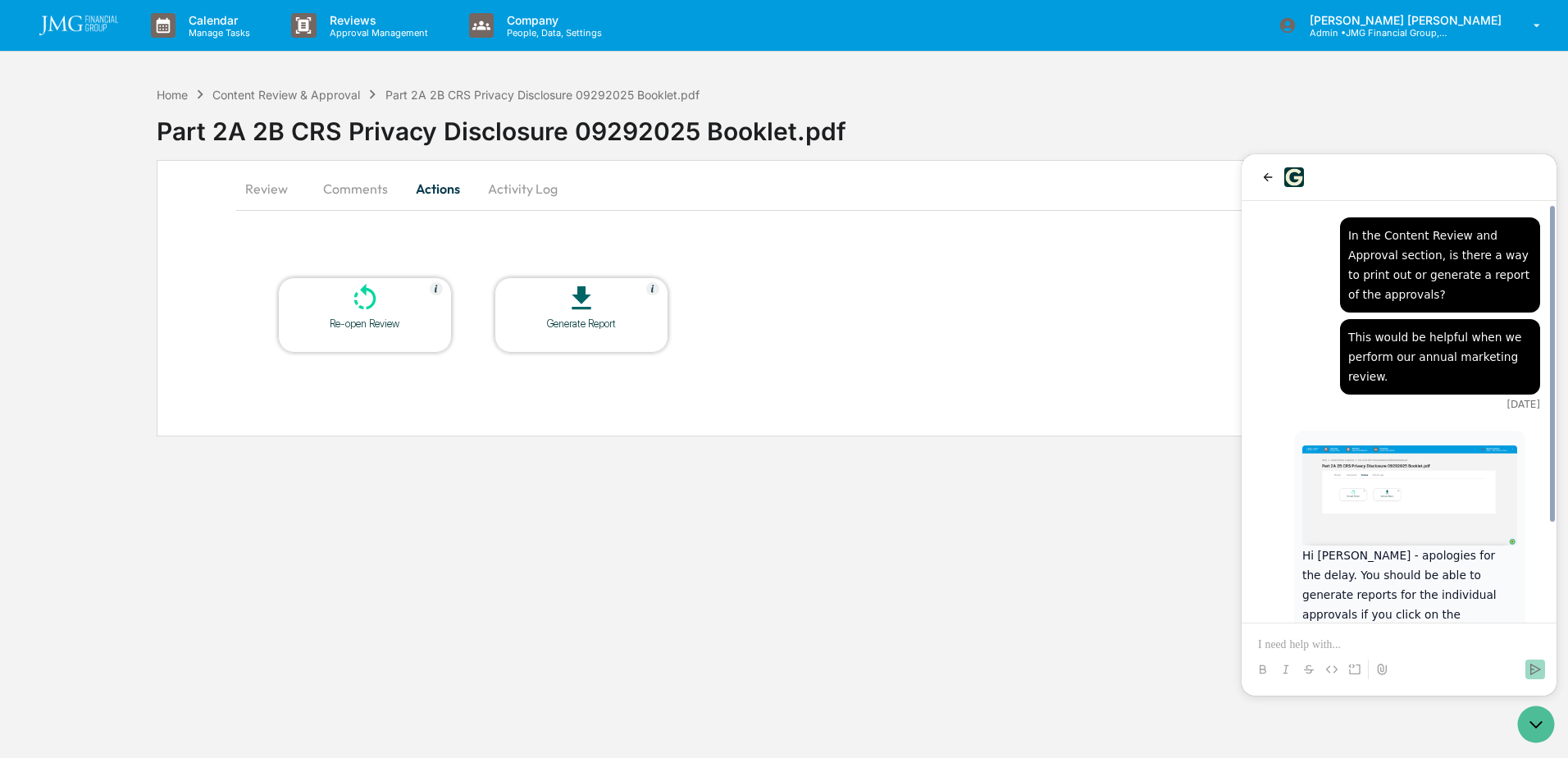
scroll to position [128, 0]
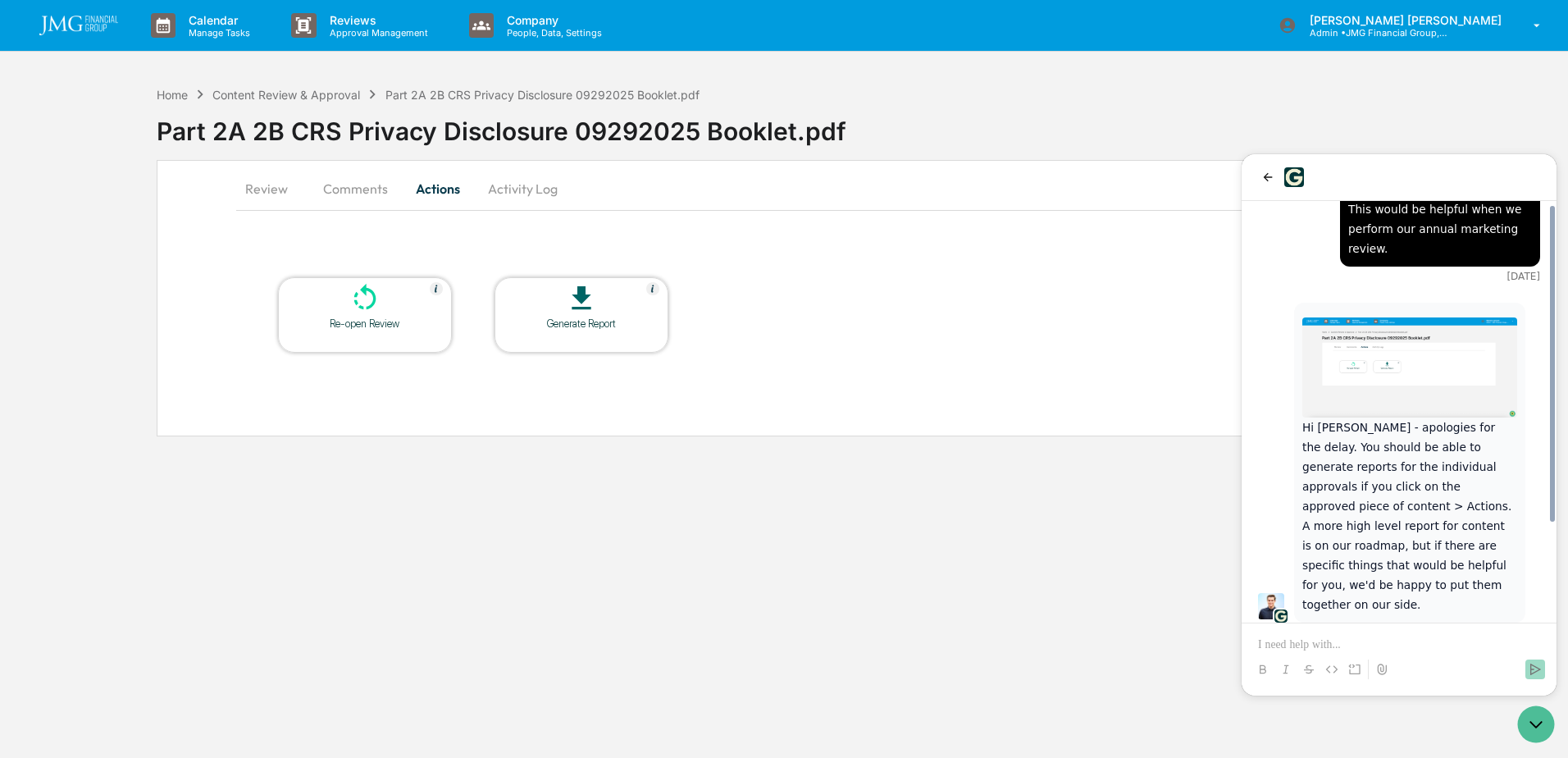
click at [1342, 635] on div at bounding box center [1399, 654] width 302 height 62
click at [1319, 641] on p at bounding box center [1399, 645] width 282 height 17
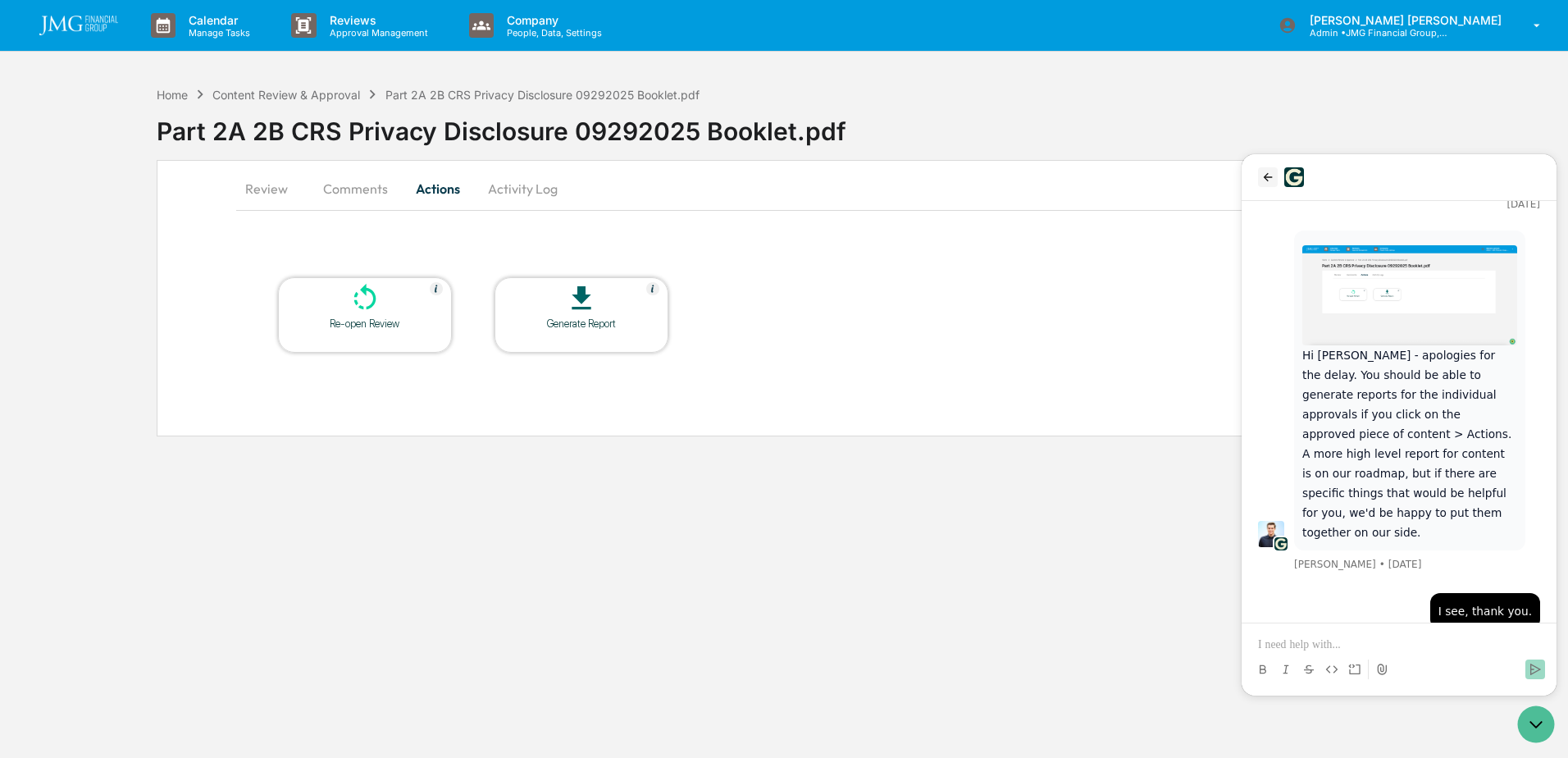
click at [1269, 177] on icon "back" at bounding box center [1268, 177] width 9 height 8
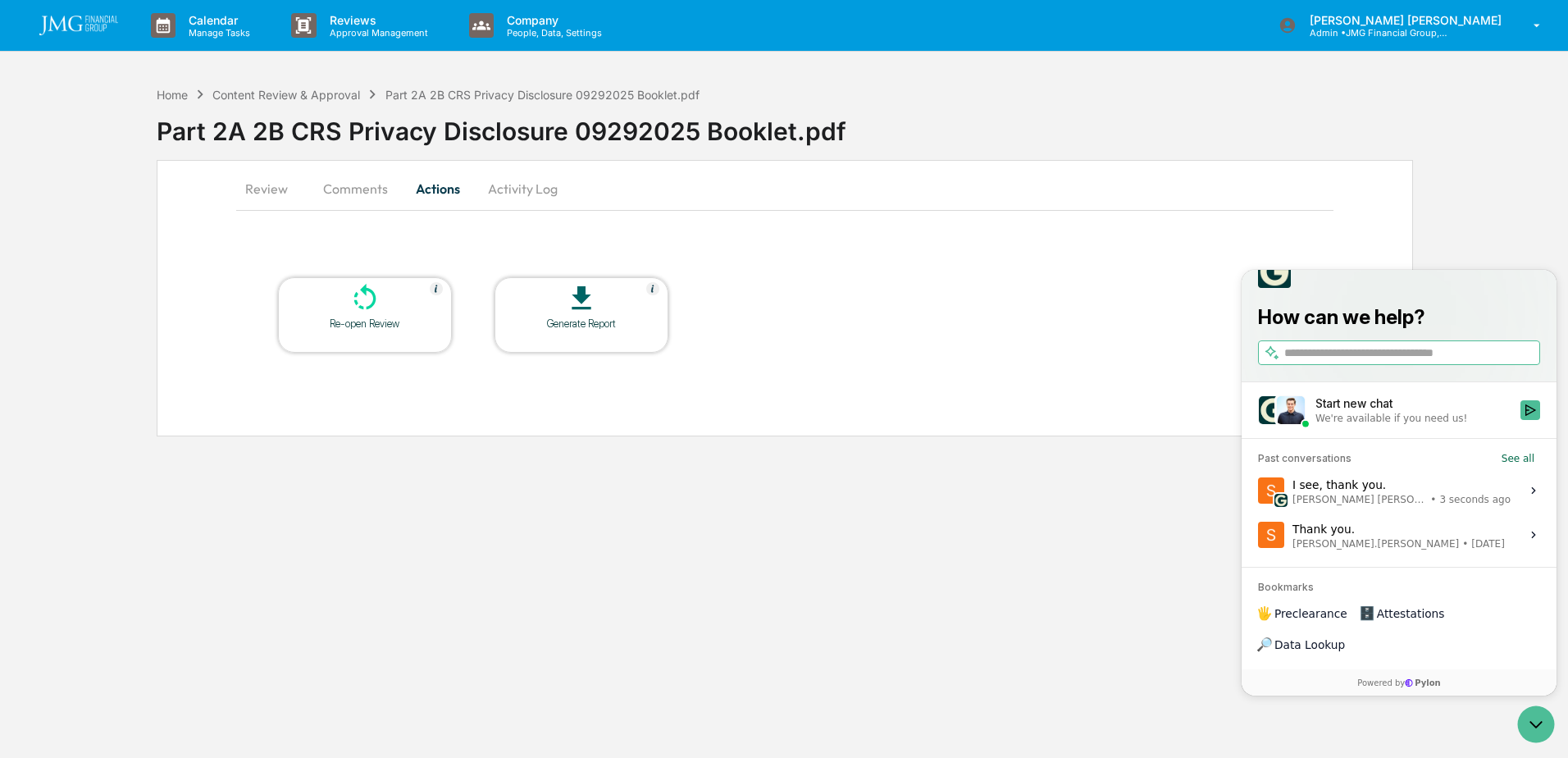
click at [1465, 555] on label "Thank you. [PERSON_NAME].[PERSON_NAME] • [DATE] View issue" at bounding box center [1399, 534] width 296 height 44
click at [1258, 535] on button "View issue" at bounding box center [1257, 535] width 1 height 1
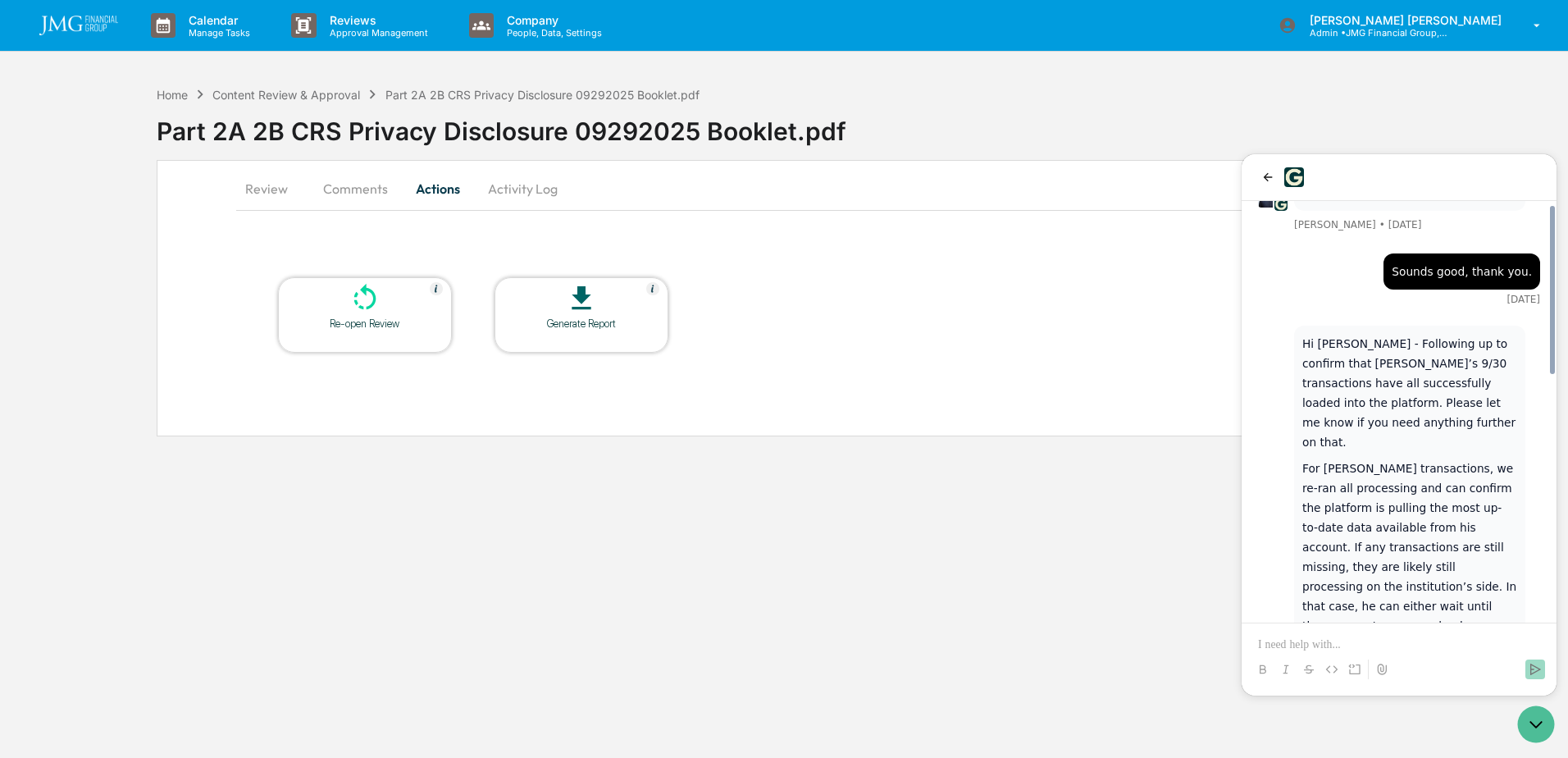
scroll to position [612, 0]
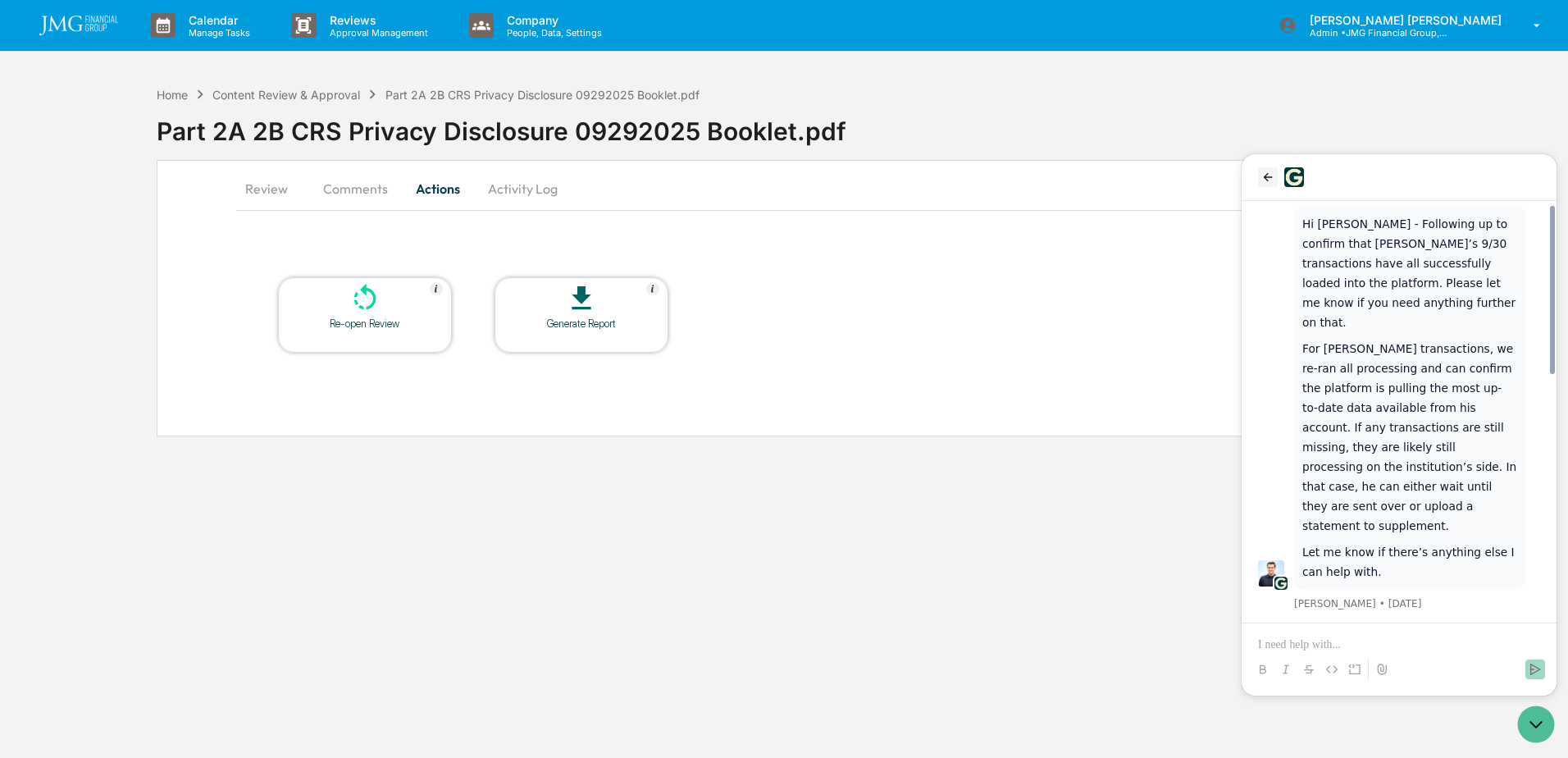
click at [1268, 175] on icon "back" at bounding box center [1268, 177] width 13 height 13
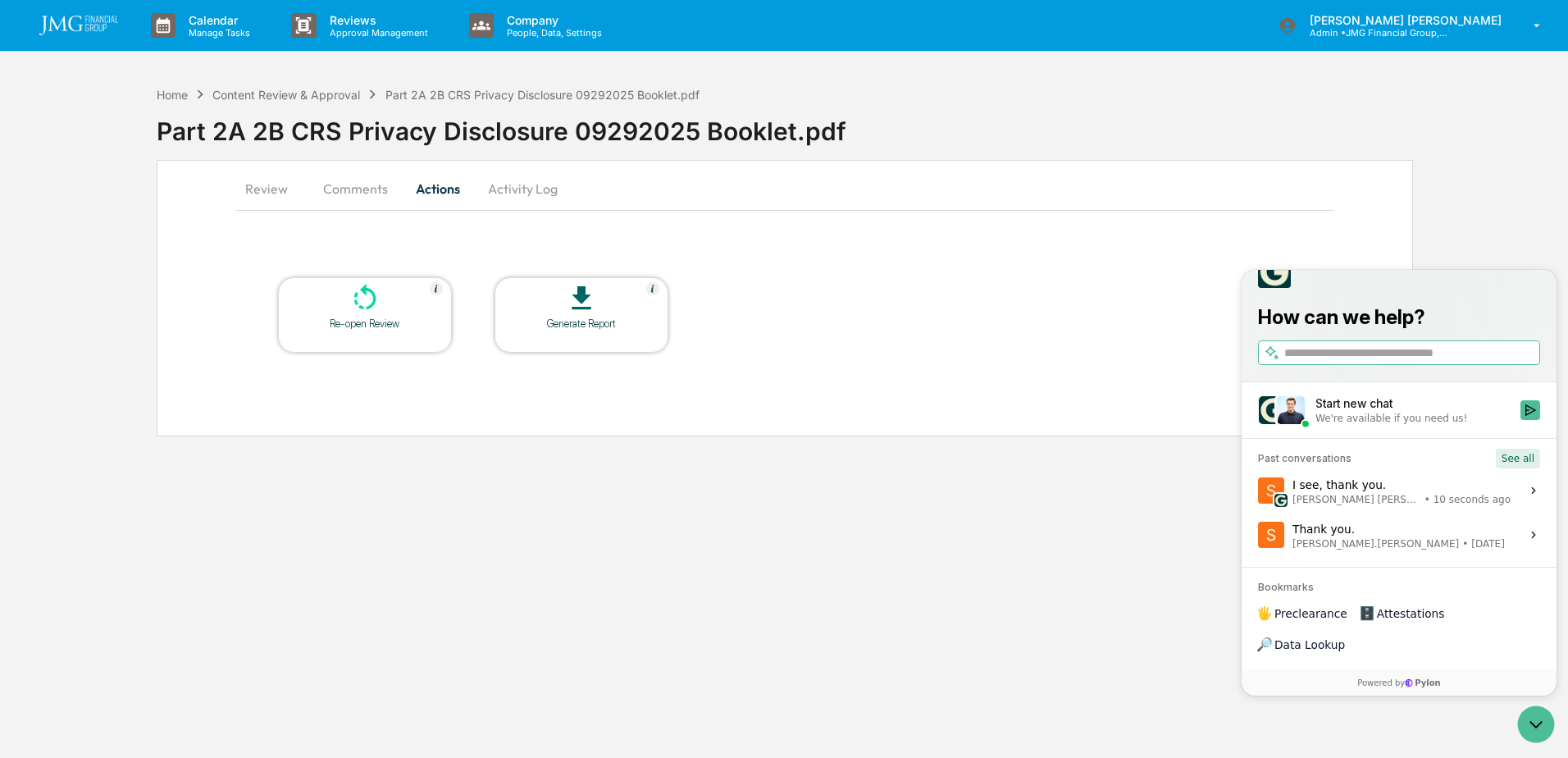
click at [1513, 468] on button "See all" at bounding box center [1517, 458] width 44 height 20
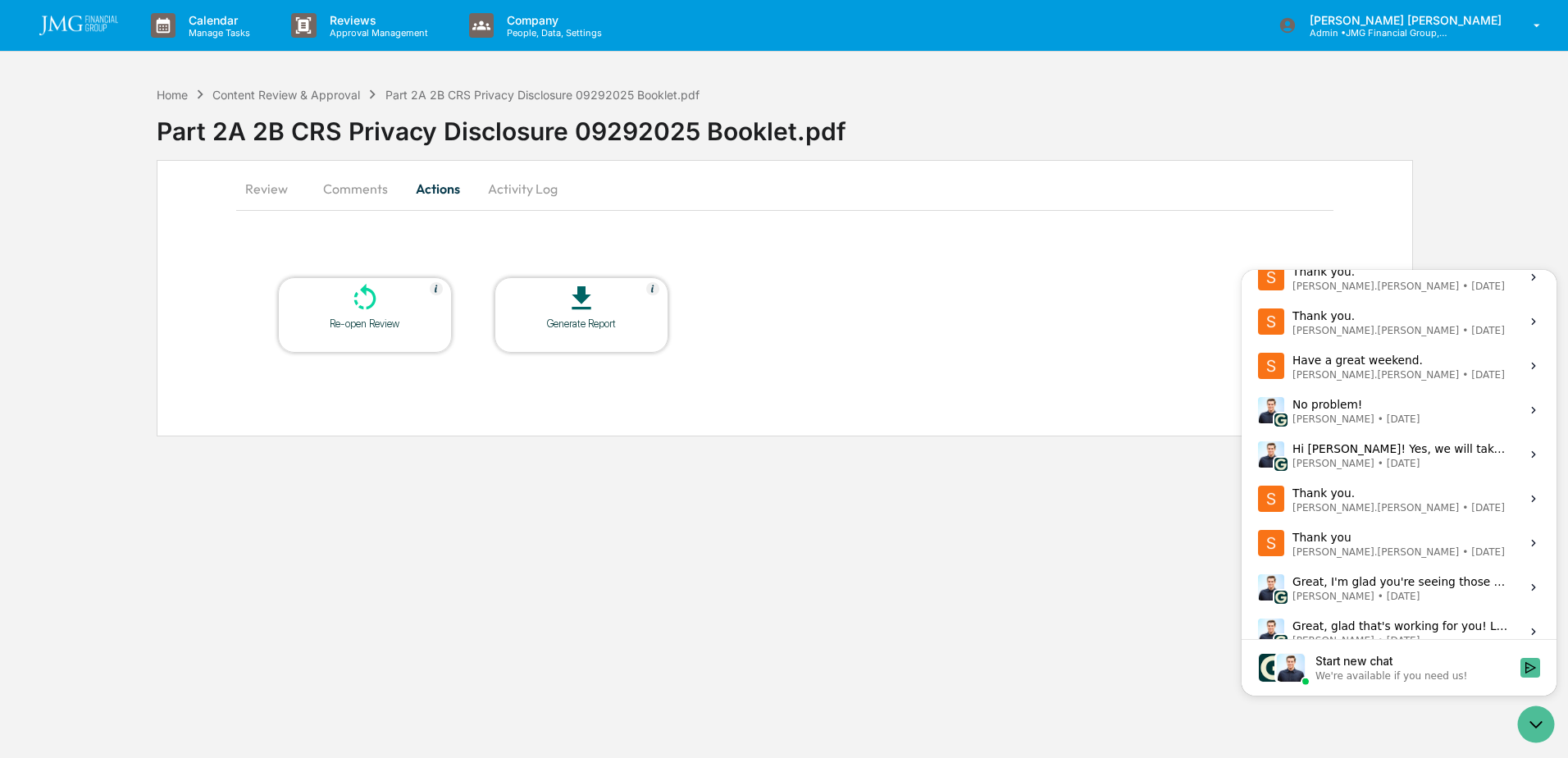
scroll to position [0, 0]
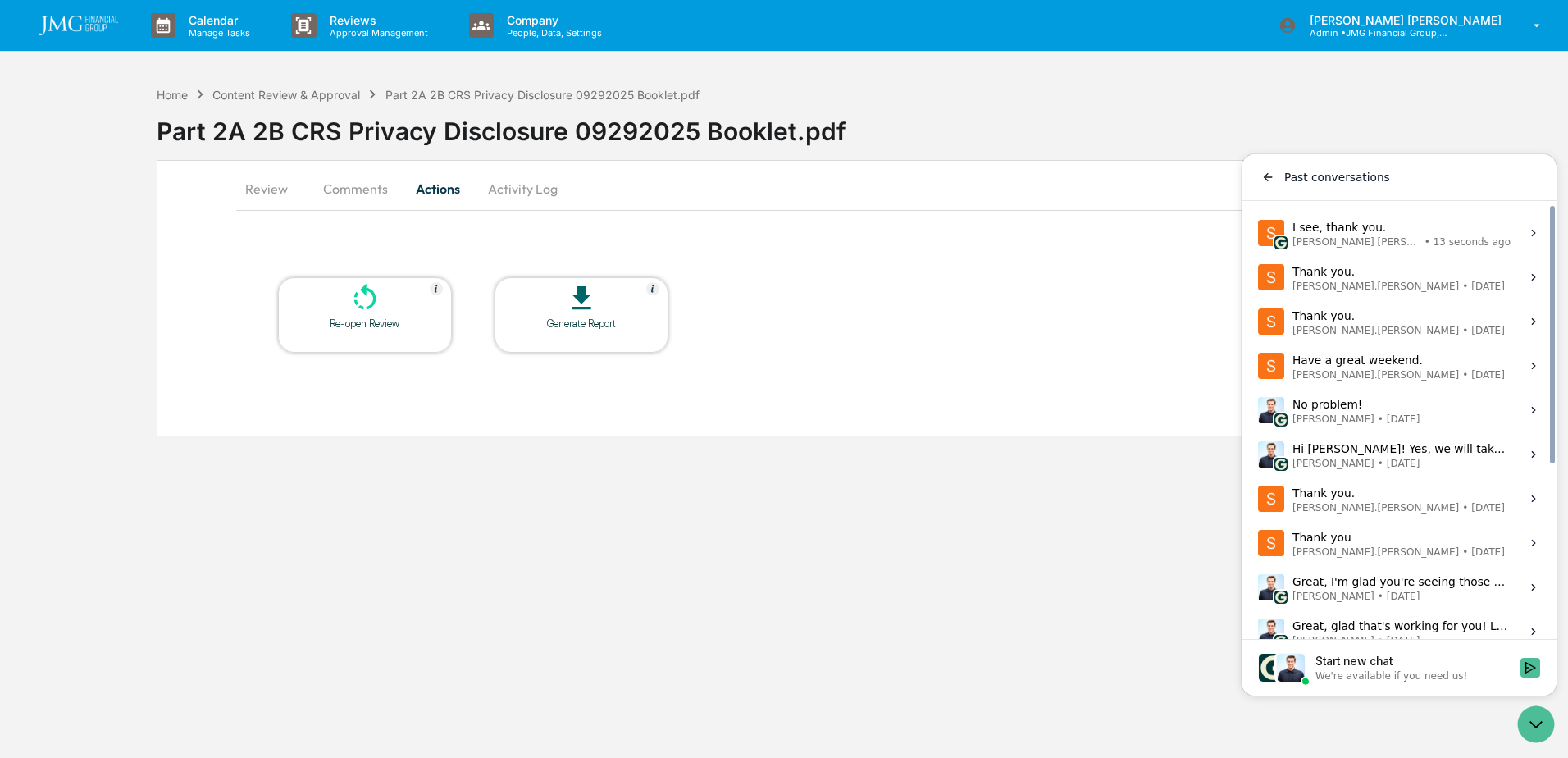
click at [1446, 340] on label "Thank you. [PERSON_NAME].[PERSON_NAME] • [DATE] View issue" at bounding box center [1399, 321] width 296 height 44
click at [1258, 322] on button "View issue" at bounding box center [1257, 321] width 1 height 1
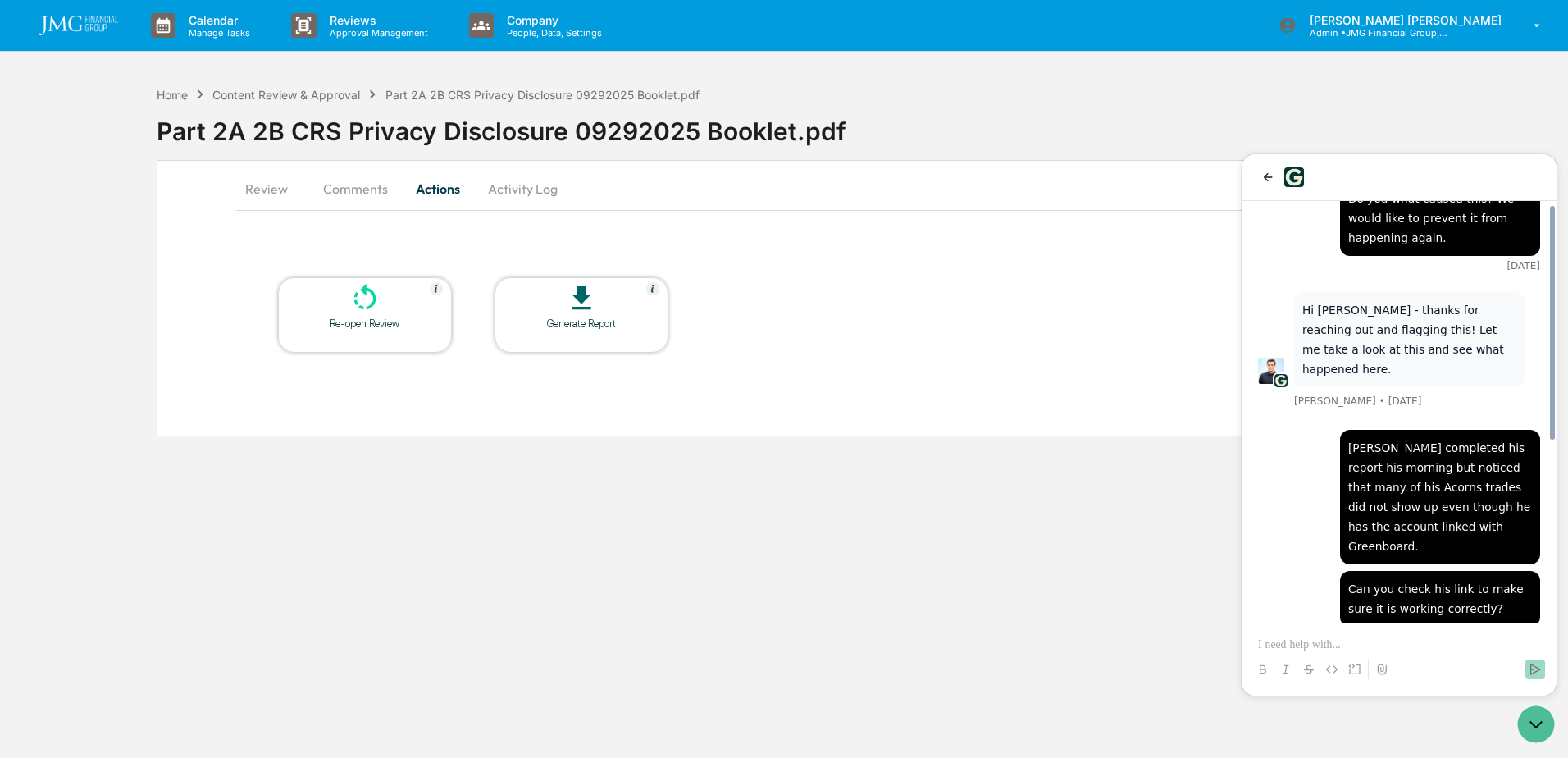
scroll to position [331, 0]
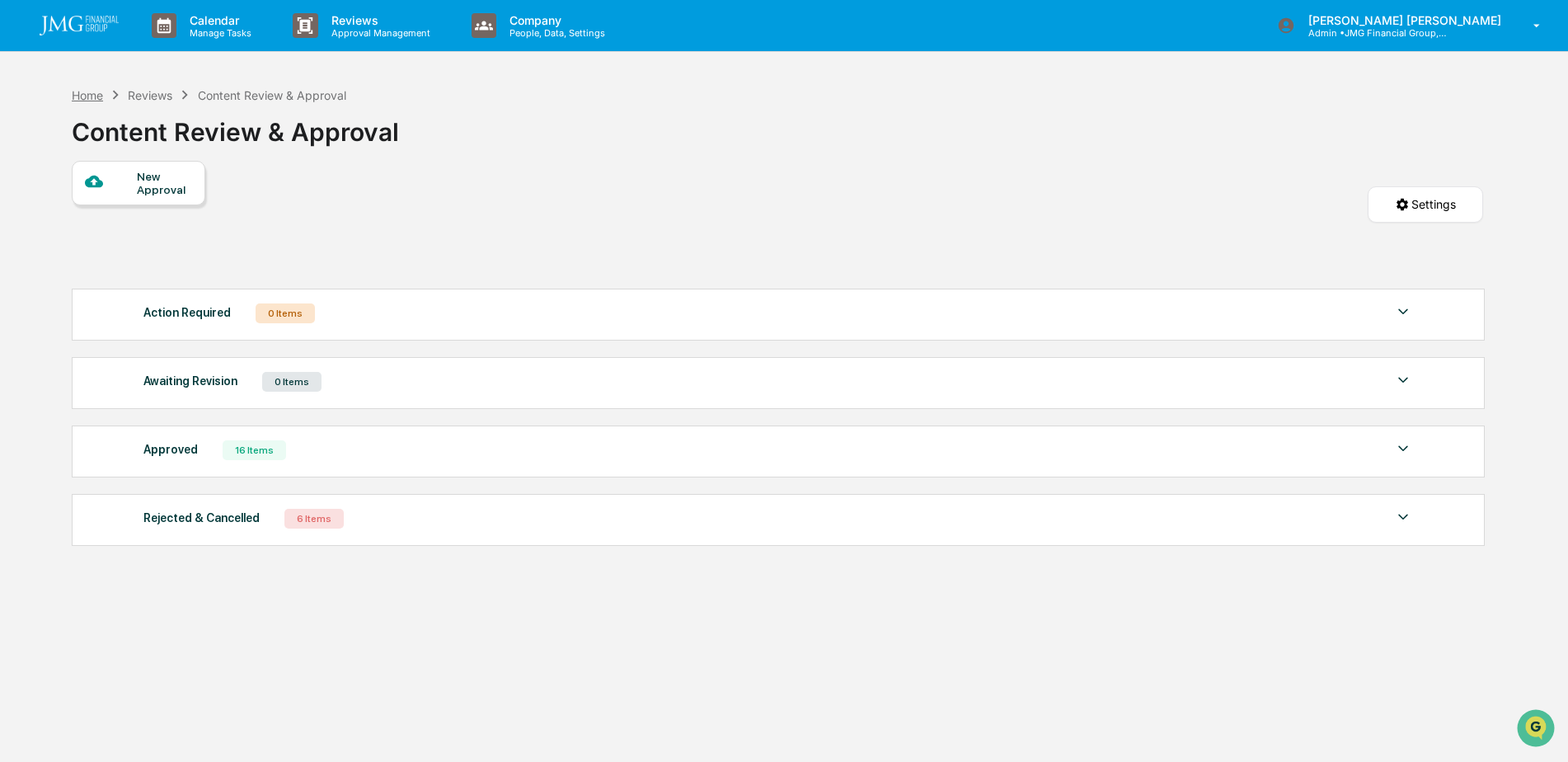
click at [91, 94] on div "Home" at bounding box center [88, 95] width 32 height 14
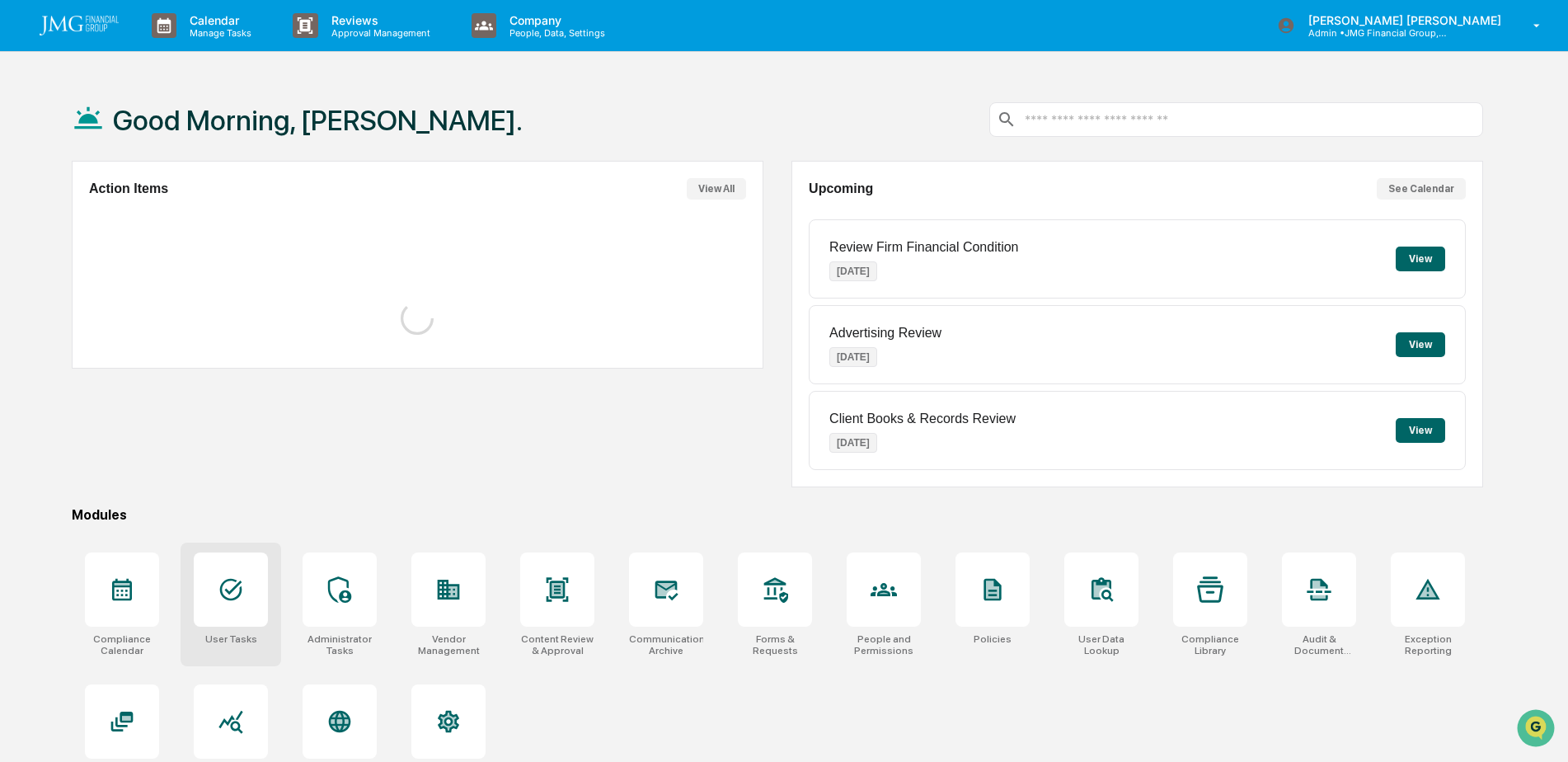
click at [229, 588] on icon at bounding box center [231, 589] width 27 height 27
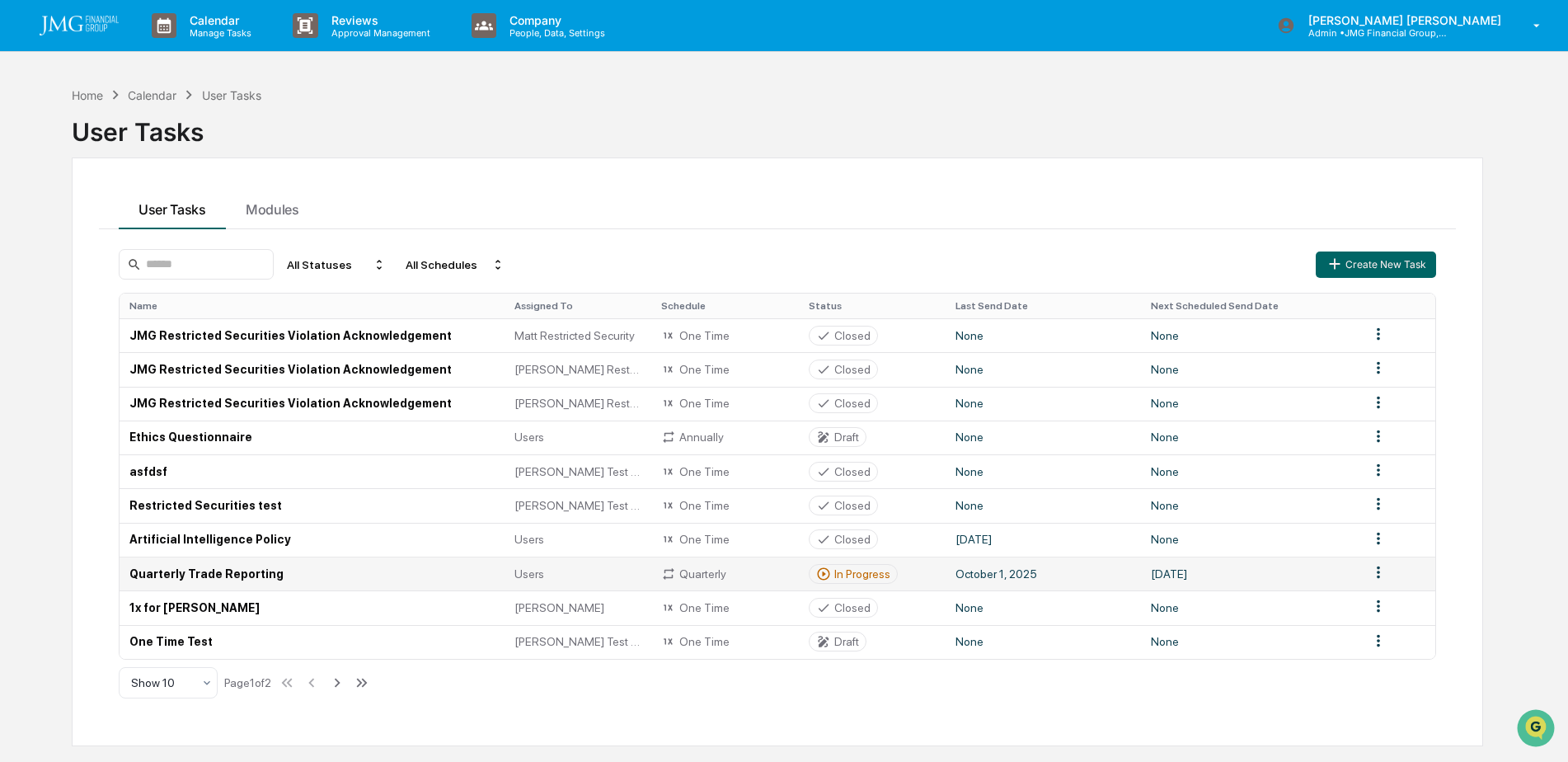
click at [237, 575] on td "Quarterly Trade Reporting" at bounding box center [311, 573] width 385 height 34
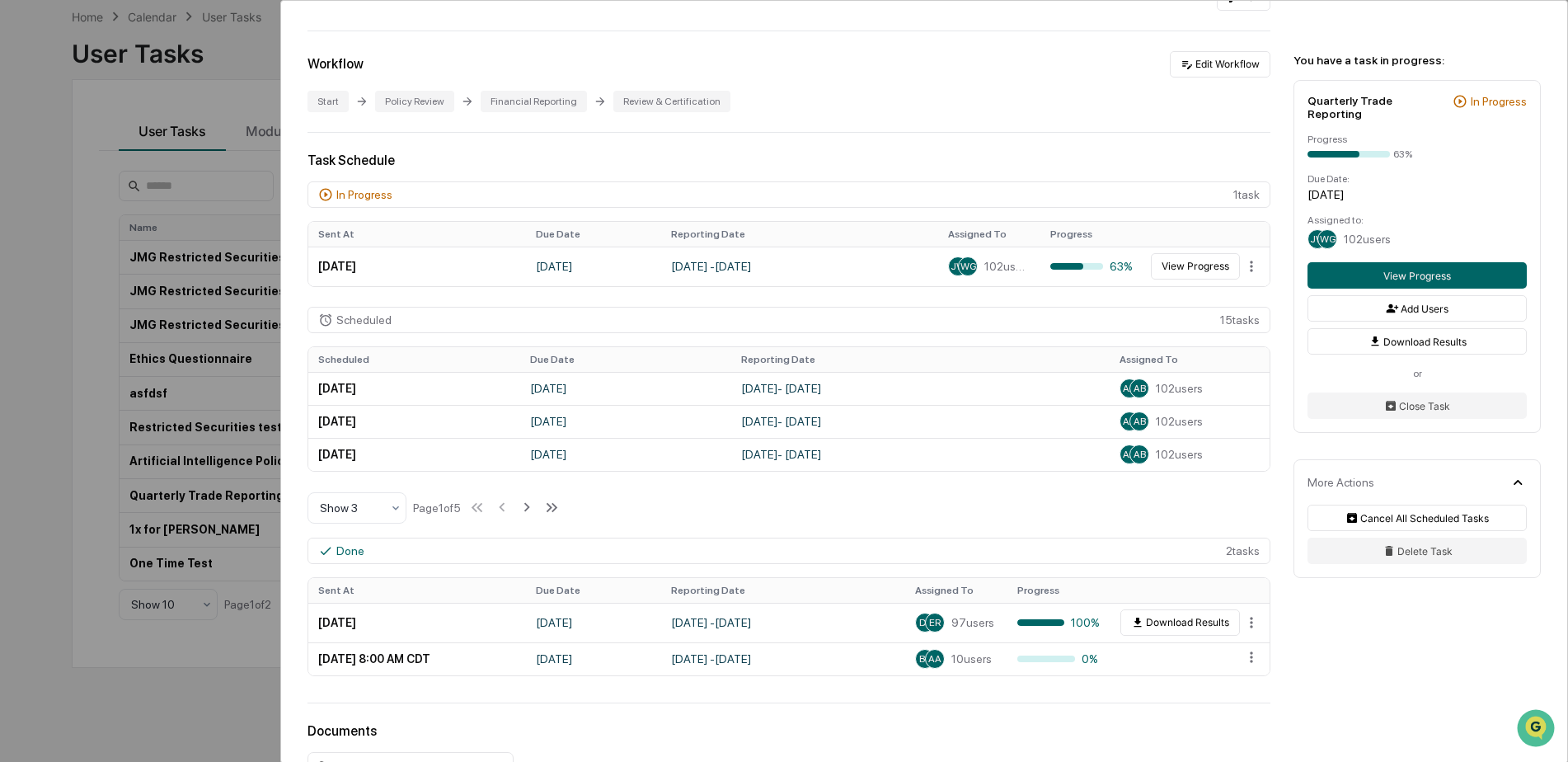
scroll to position [330, 0]
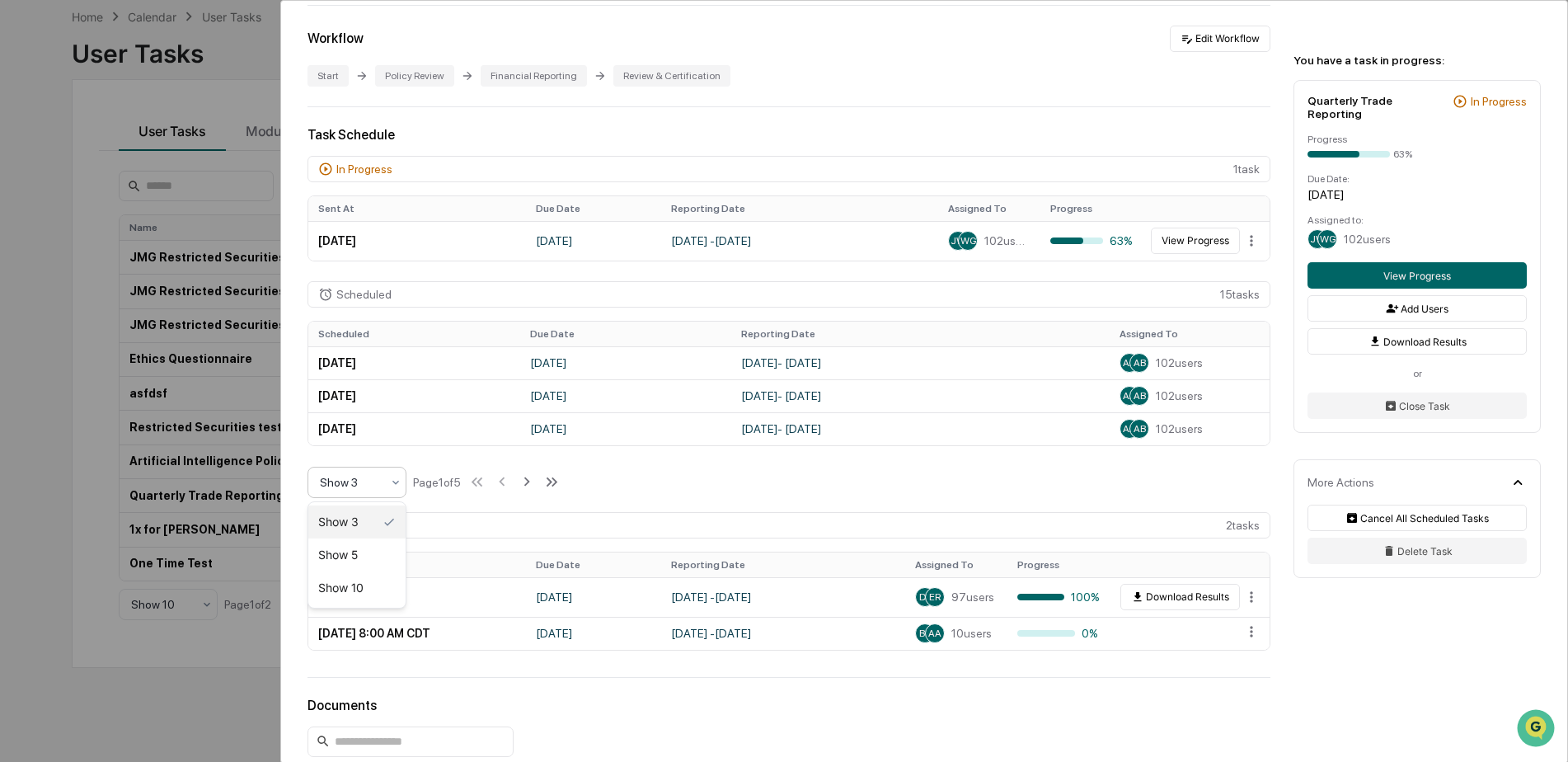
click at [382, 482] on div "Show 3" at bounding box center [350, 482] width 78 height 23
click at [368, 574] on div "Show 10" at bounding box center [356, 588] width 98 height 33
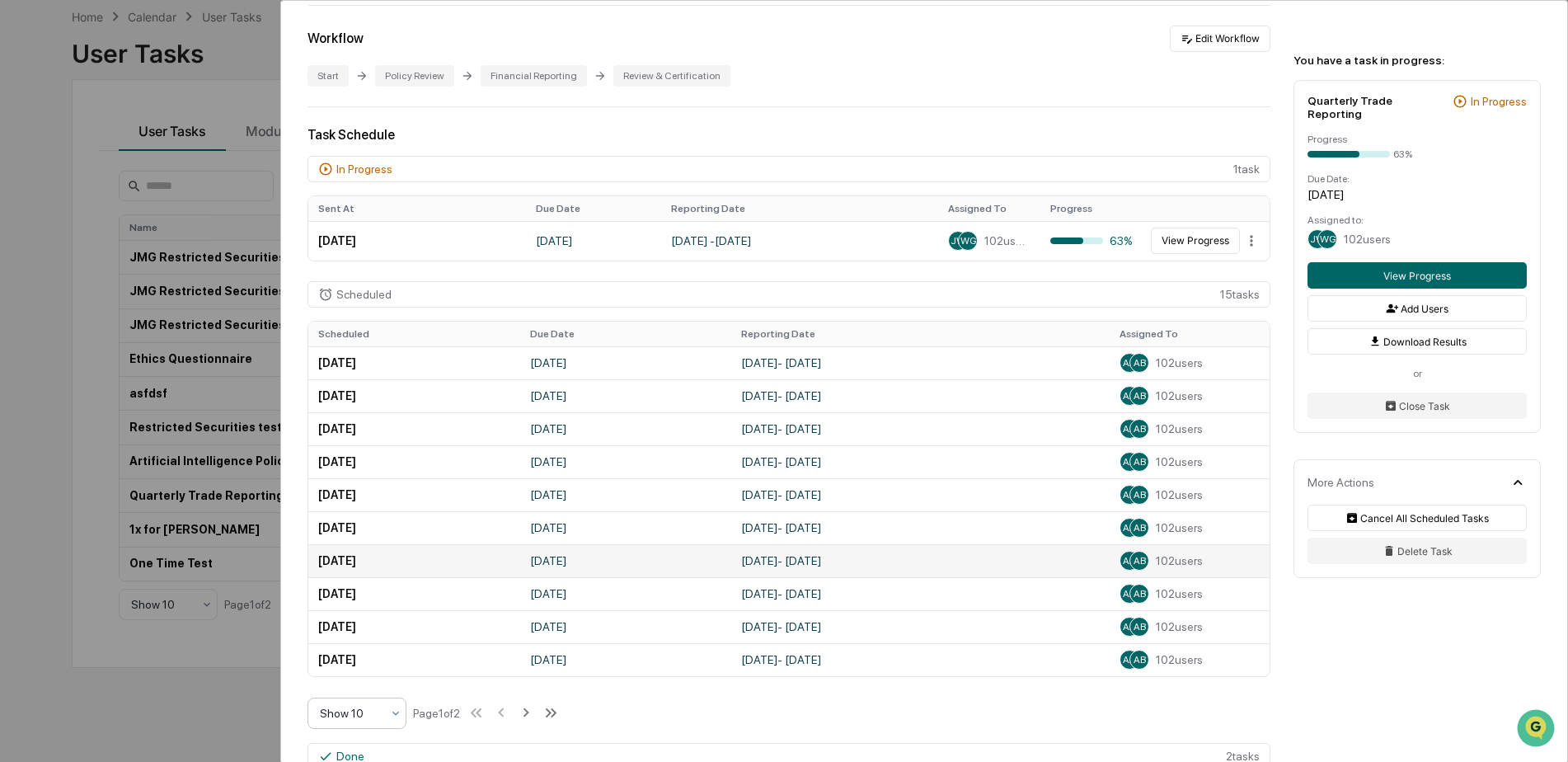
scroll to position [412, 0]
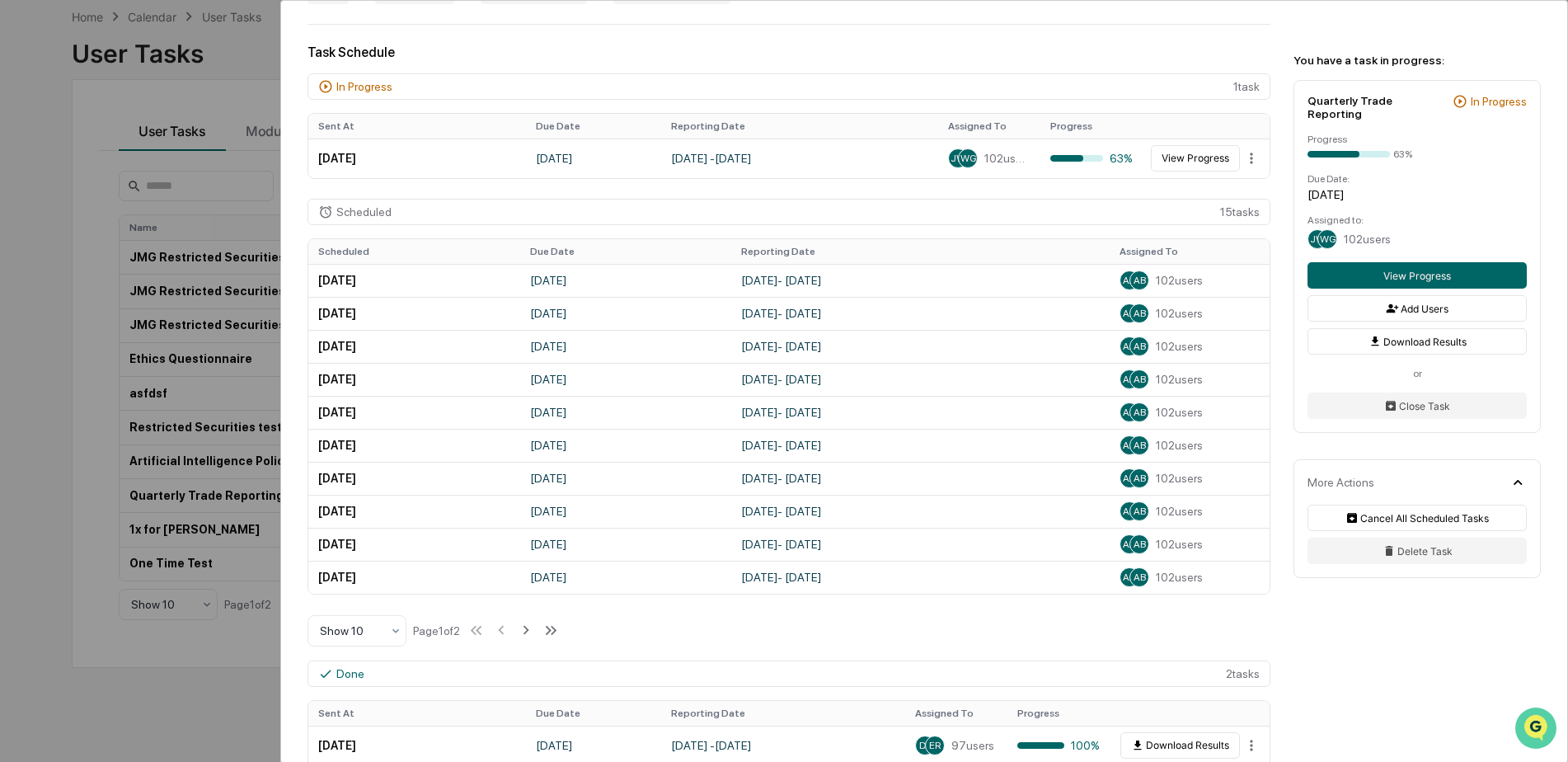
click at [1522, 723] on img "Open customer support" at bounding box center [1535, 729] width 41 height 33
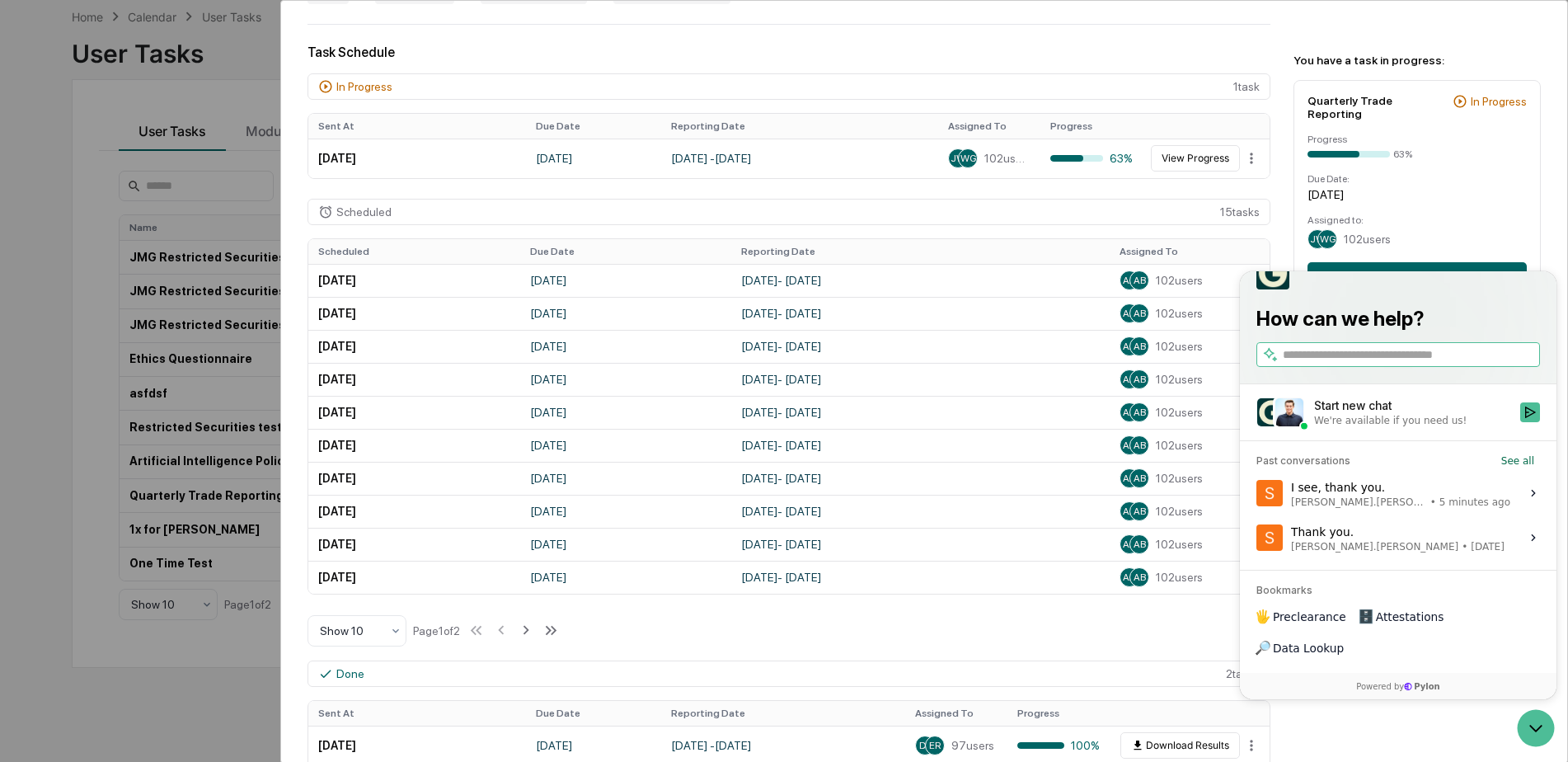
click at [1442, 560] on label "Thank you. Steve.Lennart • Oct 2 View issue" at bounding box center [1399, 537] width 297 height 44
click at [1256, 538] on button "View issue" at bounding box center [1255, 537] width 1 height 1
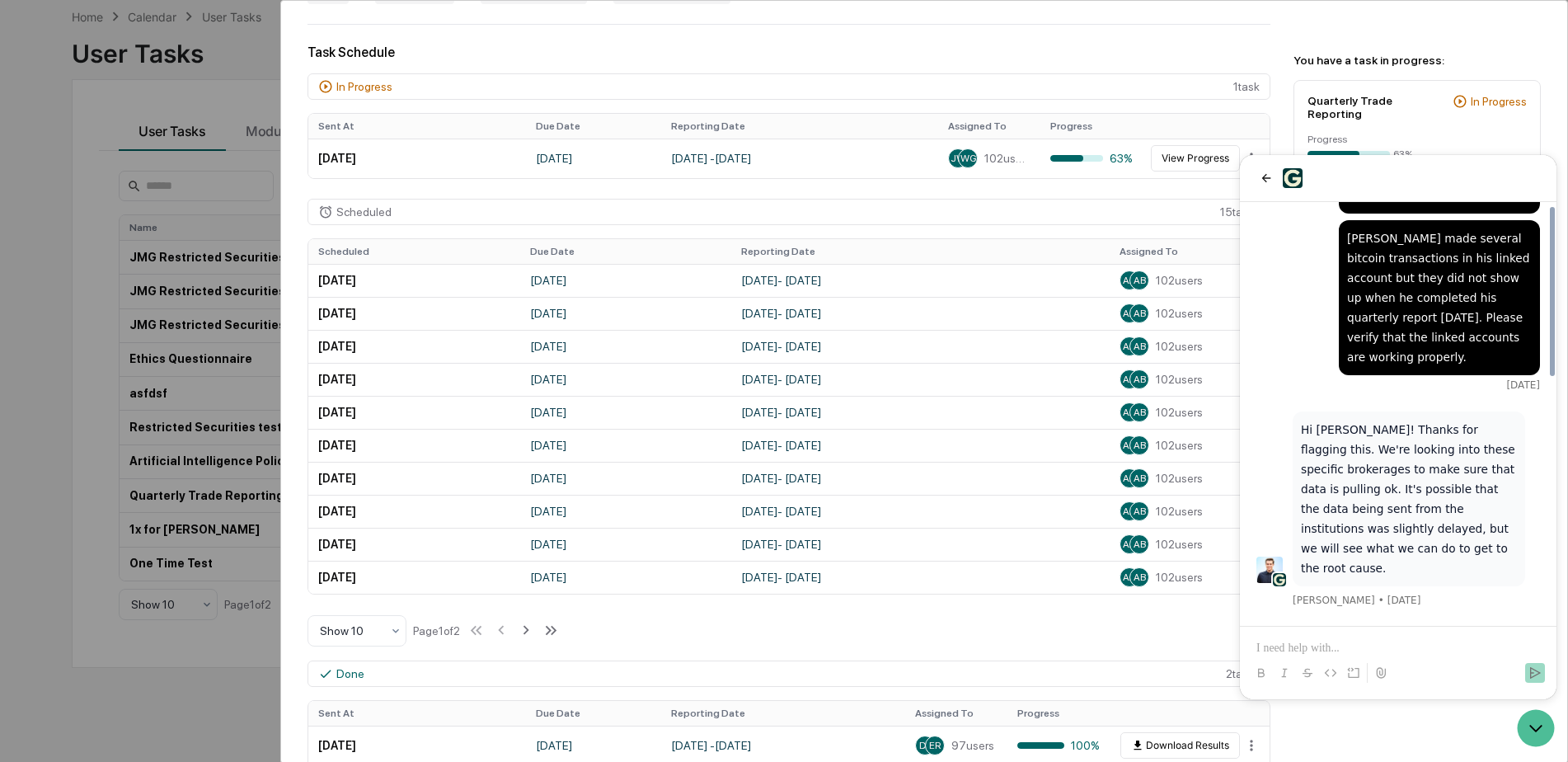
scroll to position [0, 0]
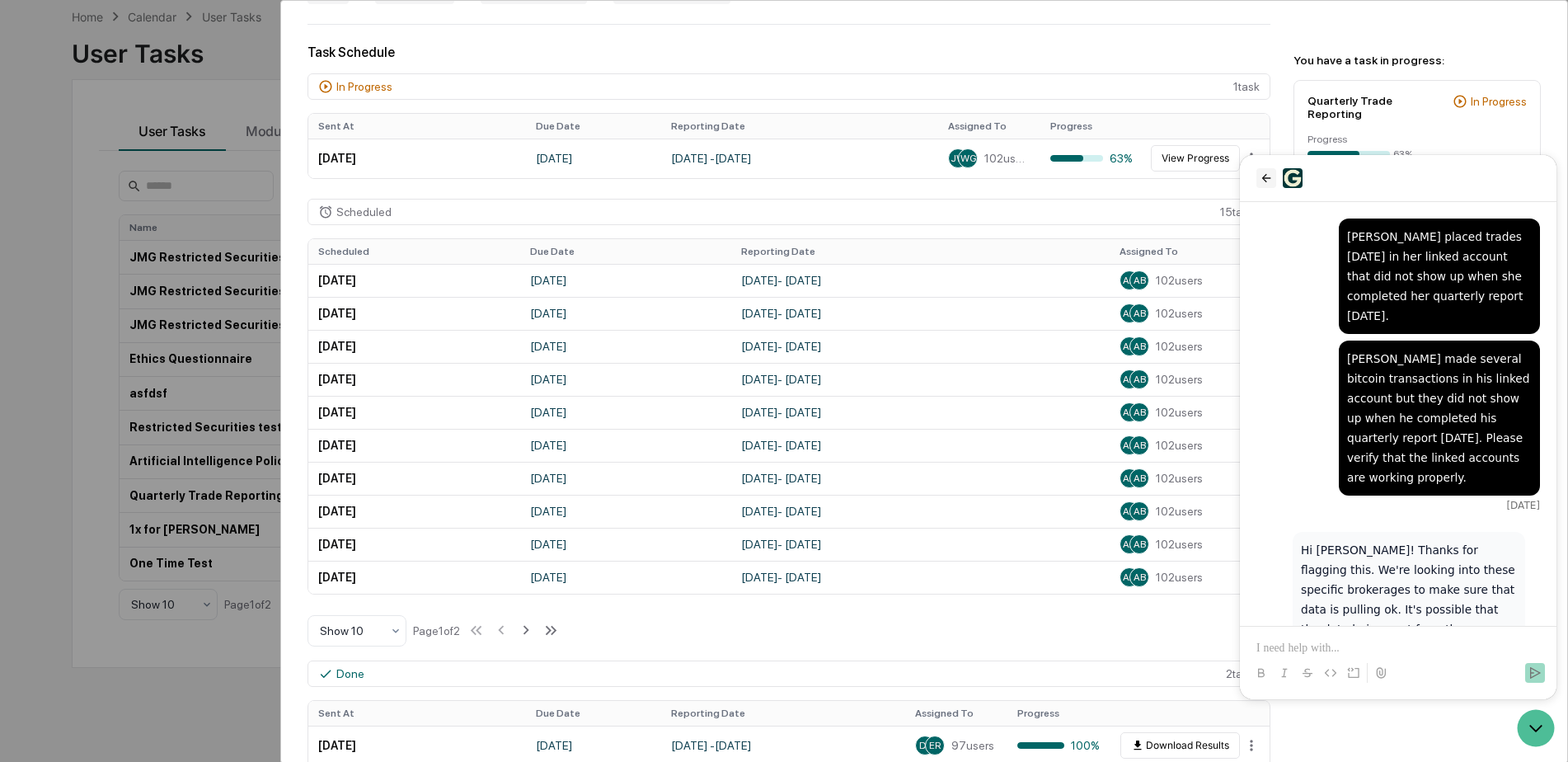
click at [1257, 179] on button "back" at bounding box center [1266, 179] width 20 height 20
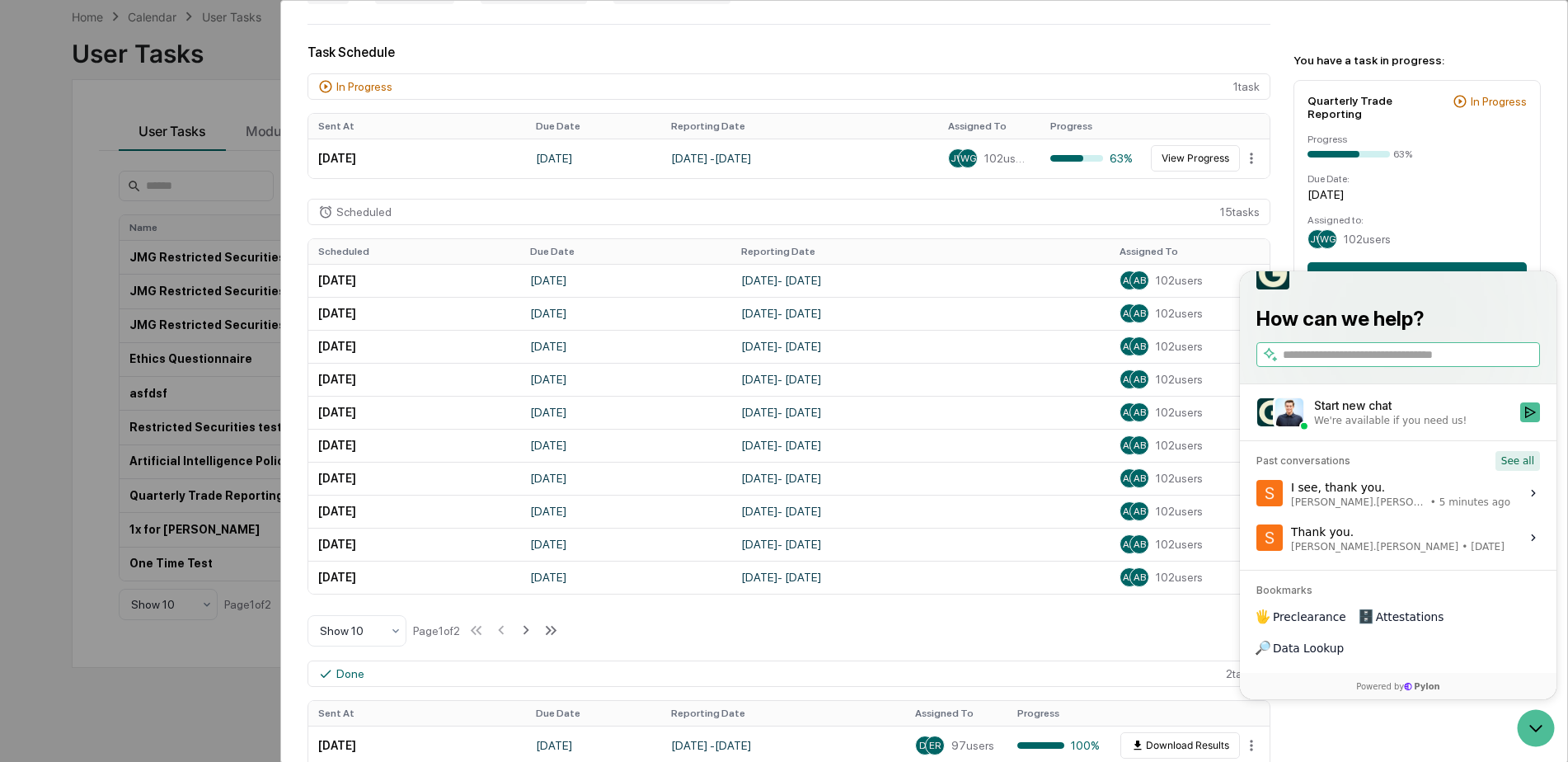
click at [1527, 471] on button "See all" at bounding box center [1517, 461] width 44 height 20
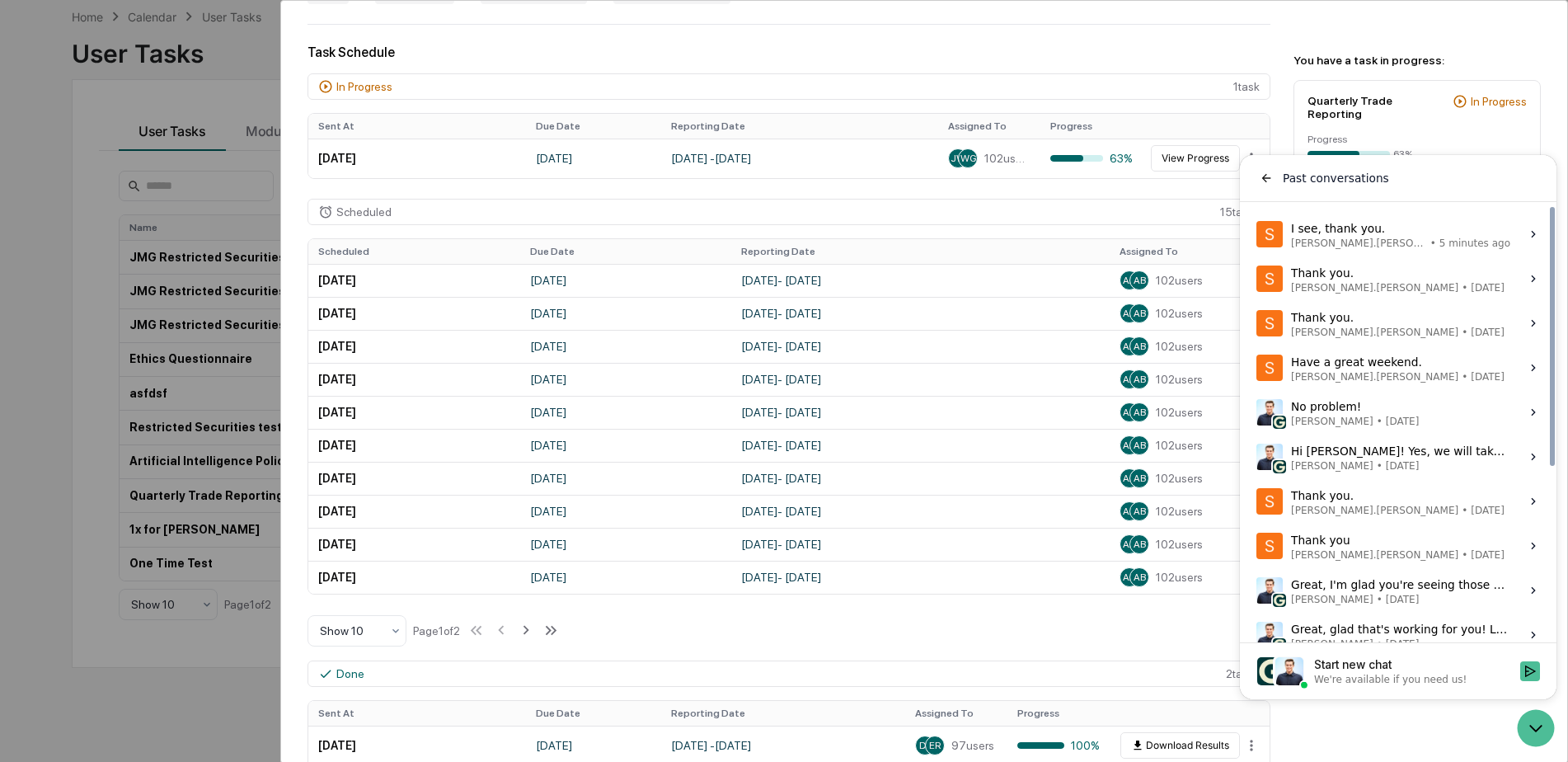
click at [1418, 324] on label "Thank you. Steve.Lennart • Oct 1 View issue" at bounding box center [1399, 323] width 297 height 44
click at [1256, 324] on button "View issue" at bounding box center [1255, 323] width 1 height 1
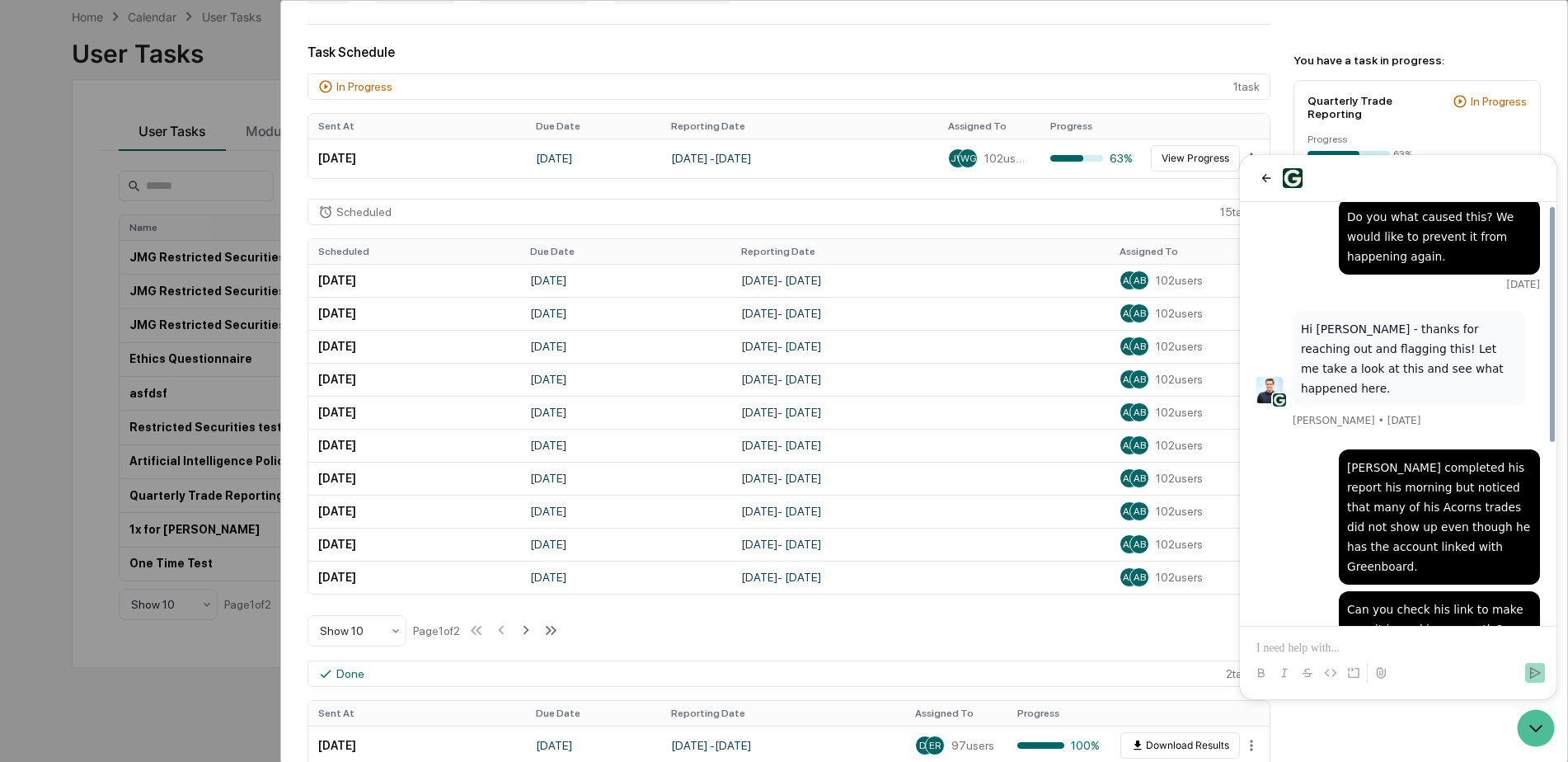
scroll to position [333, 0]
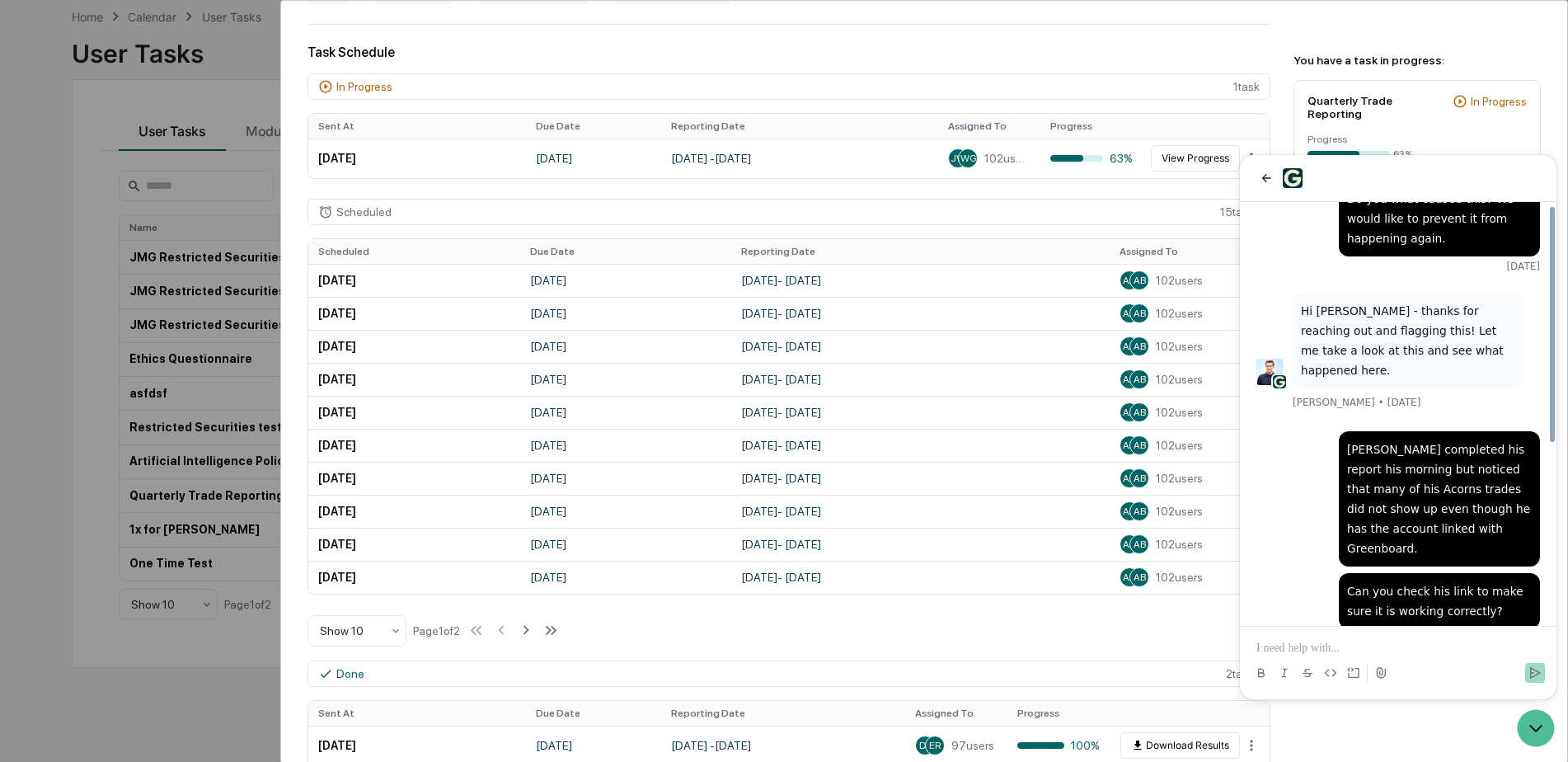
click at [1322, 653] on p at bounding box center [1398, 648] width 284 height 17
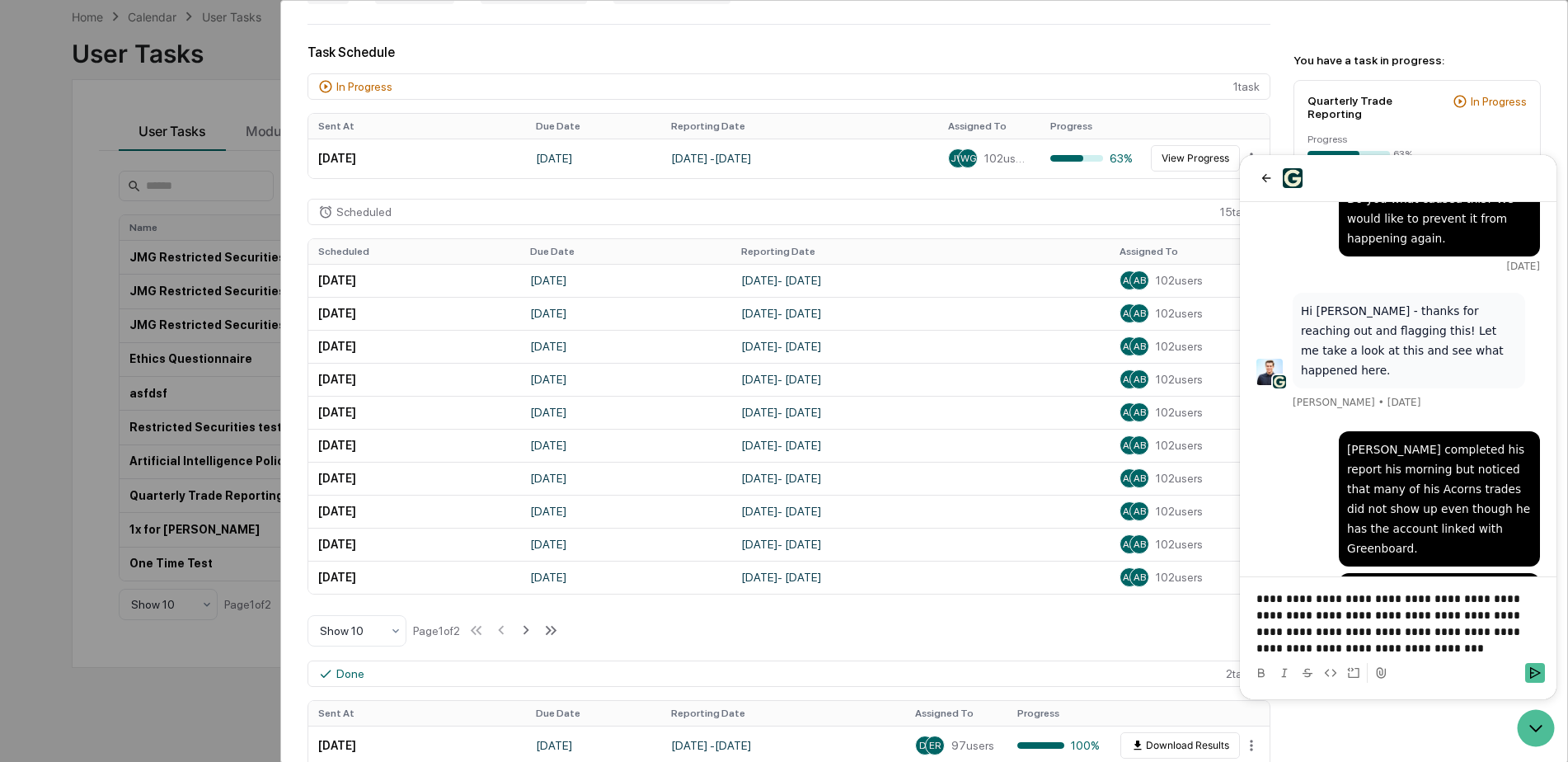
drag, startPoint x: 1273, startPoint y: 647, endPoint x: 1316, endPoint y: 574, distance: 84.7
click at [1289, 573] on div "Can you check his link to make sure it is working correctly?" at bounding box center [1398, 603] width 284 height 59
drag, startPoint x: 1288, startPoint y: 651, endPoint x: 1316, endPoint y: 657, distance: 28.6
click at [1314, 648] on p "**********" at bounding box center [1398, 623] width 284 height 66
drag, startPoint x: 1273, startPoint y: 644, endPoint x: 1287, endPoint y: 646, distance: 14.1
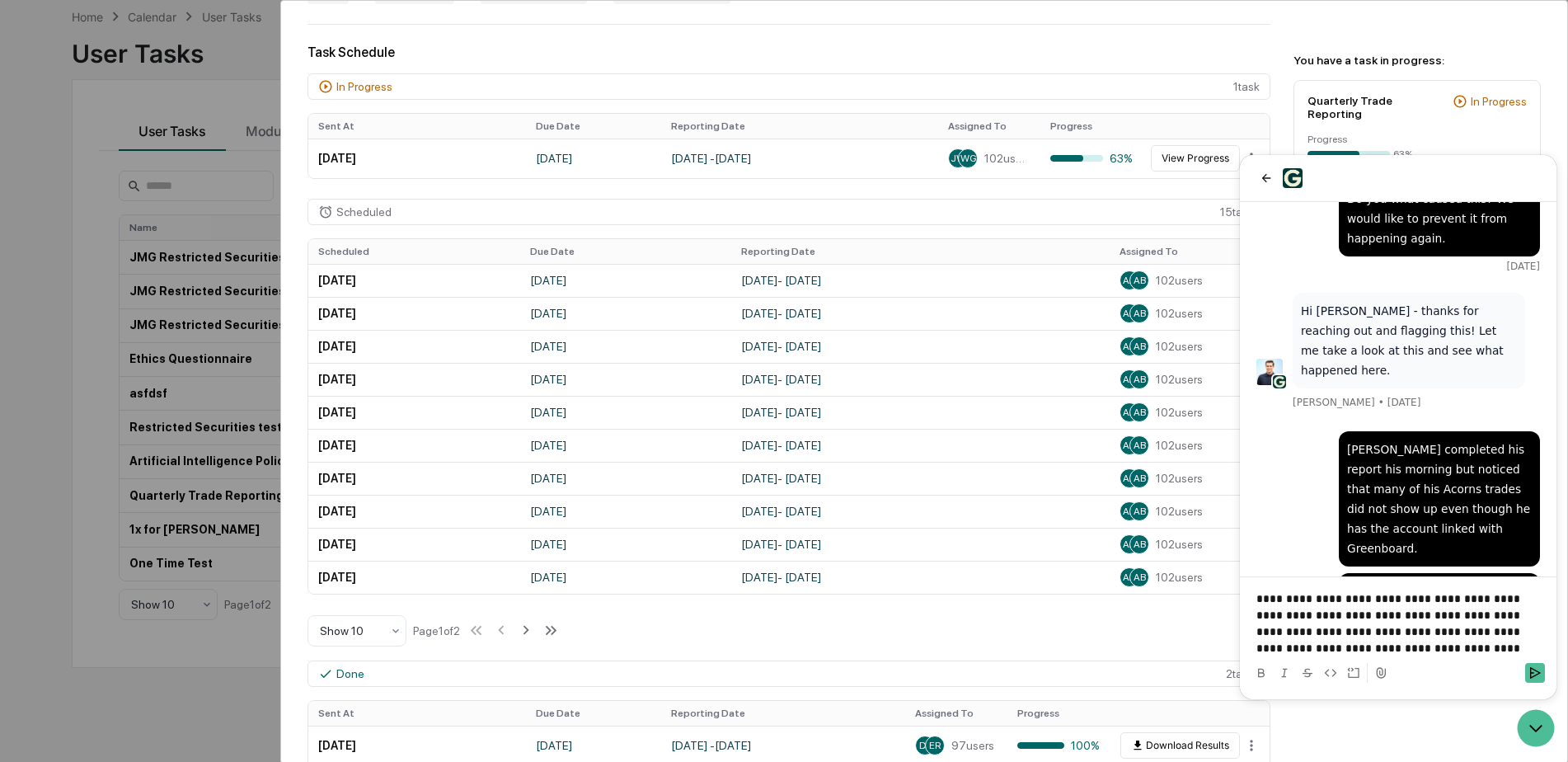
click at [1387, 674] on icon at bounding box center [1381, 673] width 13 height 13
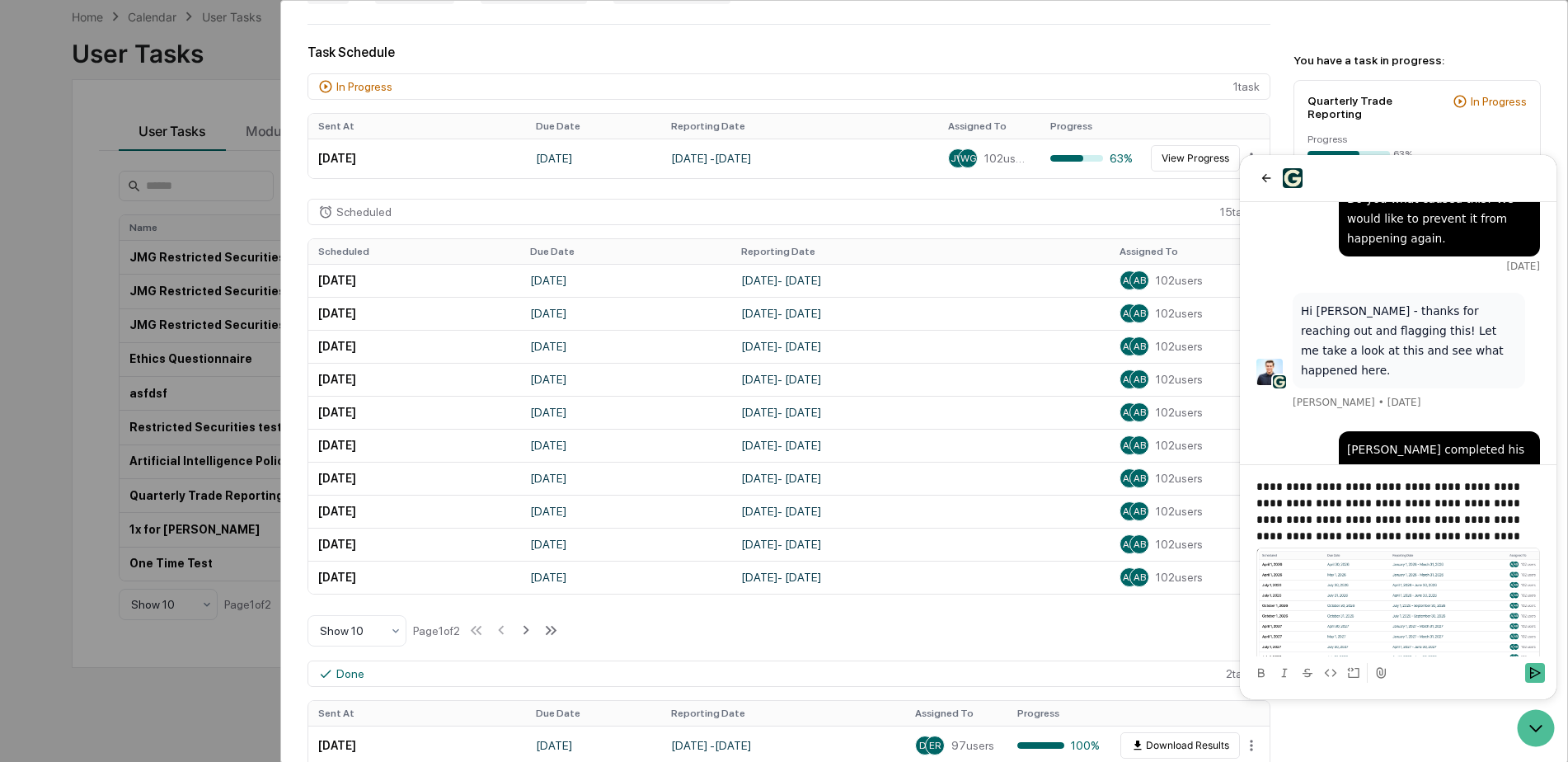
click at [1303, 536] on p "**********" at bounding box center [1391, 511] width 271 height 66
click at [1530, 679] on icon "Send" at bounding box center [1535, 673] width 13 height 13
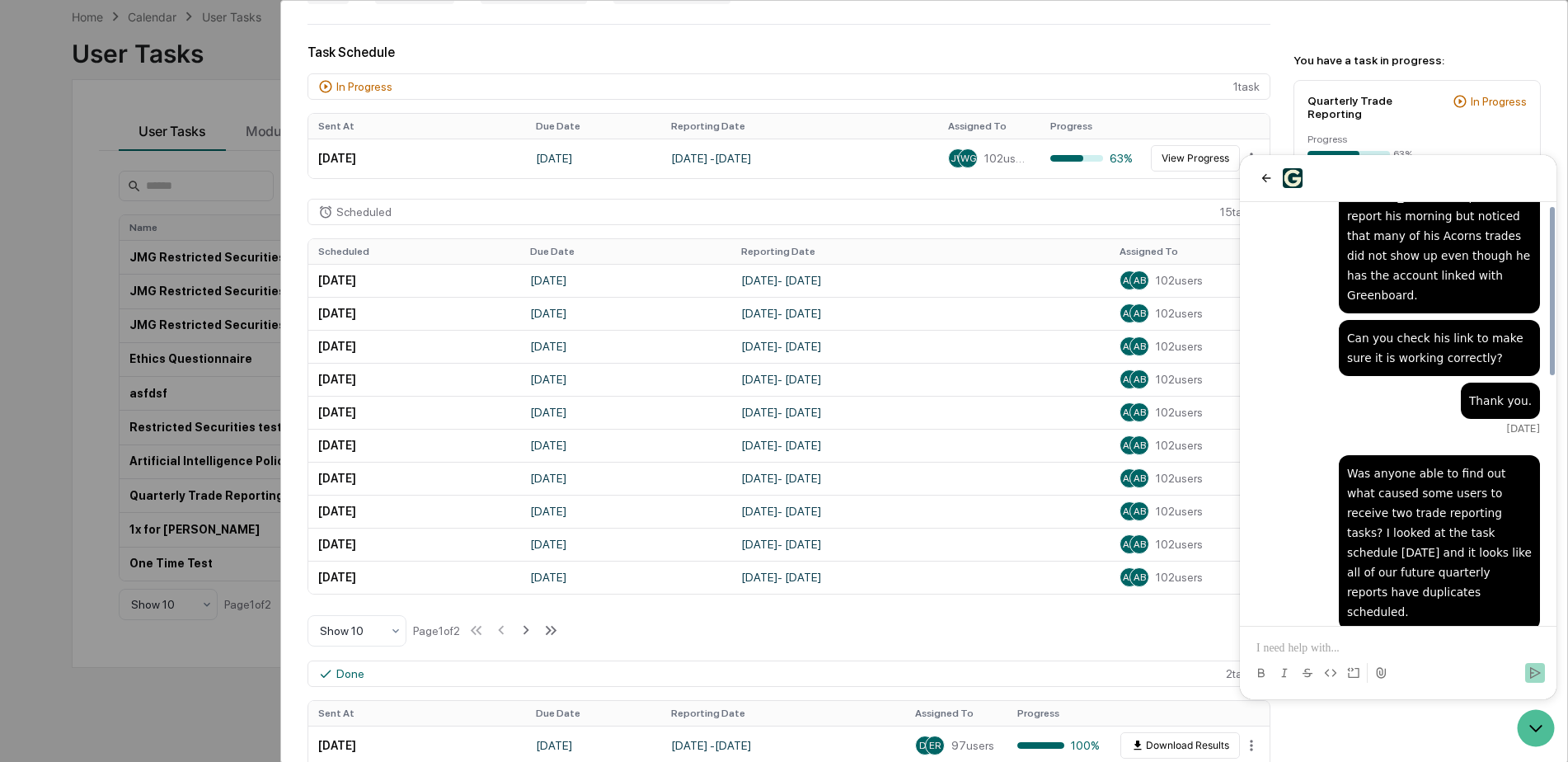
scroll to position [620, 0]
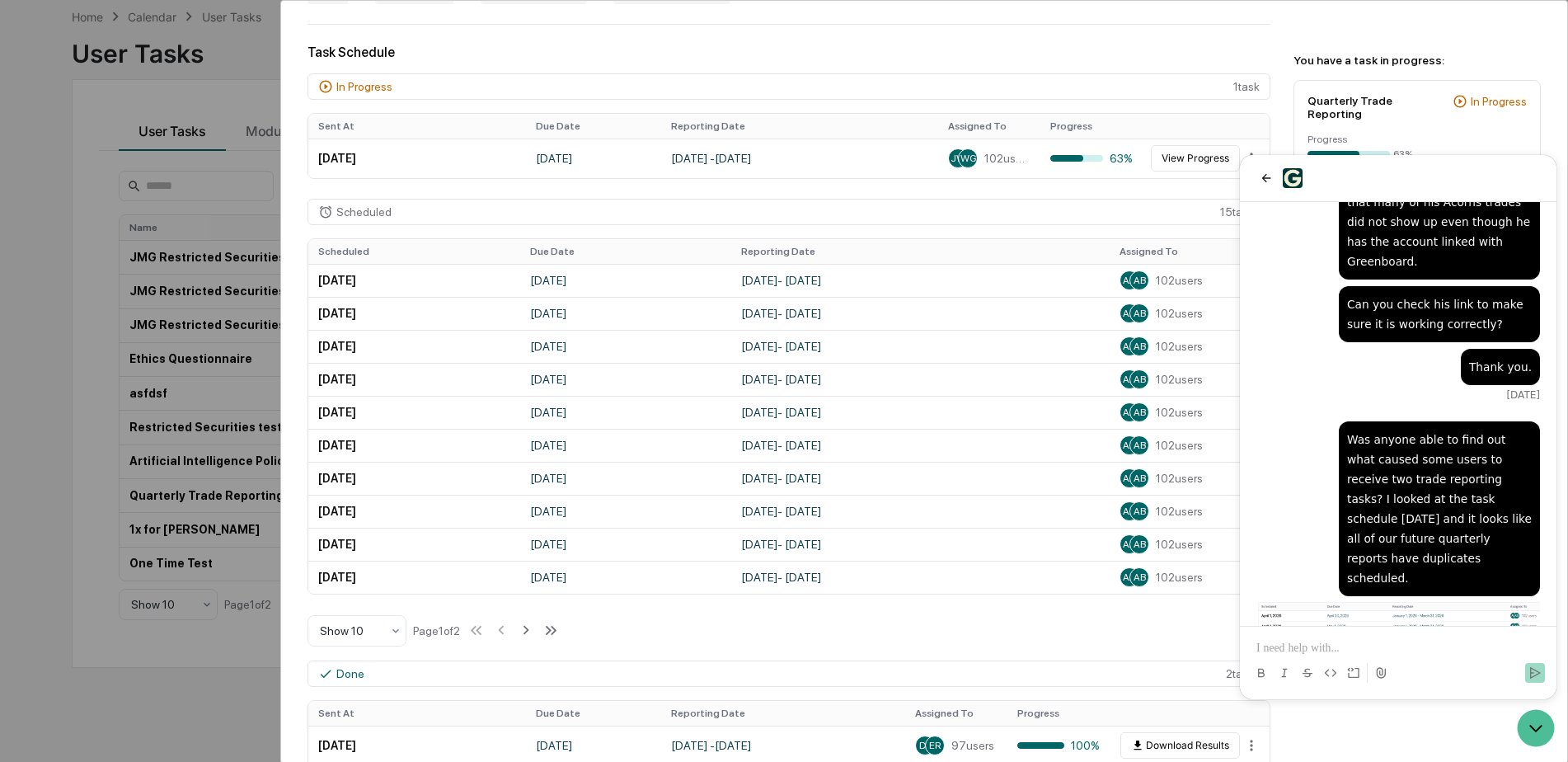
click at [1072, 206] on div "Scheduled 15 task s" at bounding box center [789, 212] width 963 height 27
click at [1258, 179] on button "back" at bounding box center [1266, 179] width 20 height 20
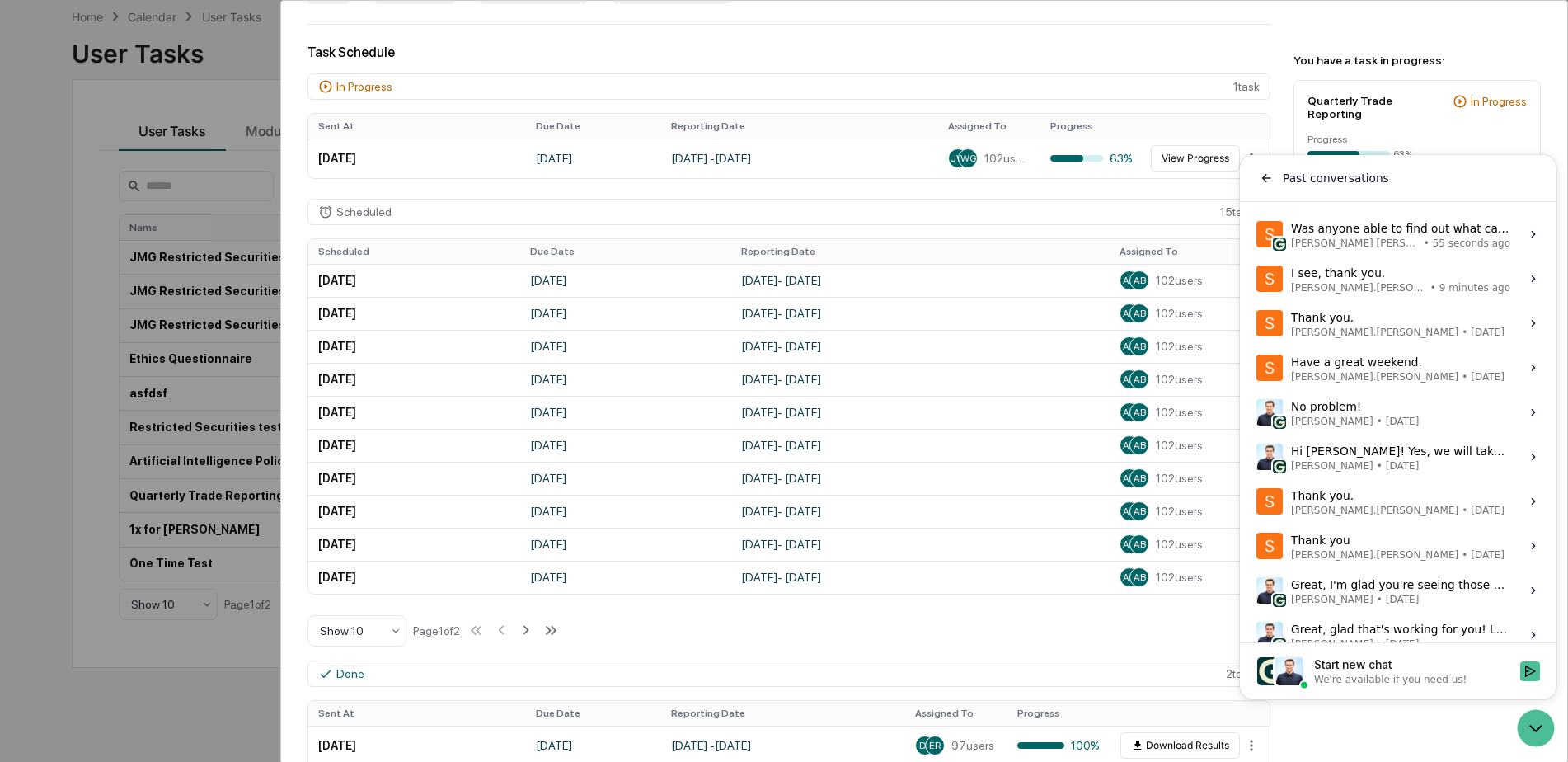
click at [1006, 202] on div "Scheduled 15 task s" at bounding box center [789, 212] width 963 height 27
click at [1526, 722] on icon "Open customer support" at bounding box center [1535, 728] width 41 height 41
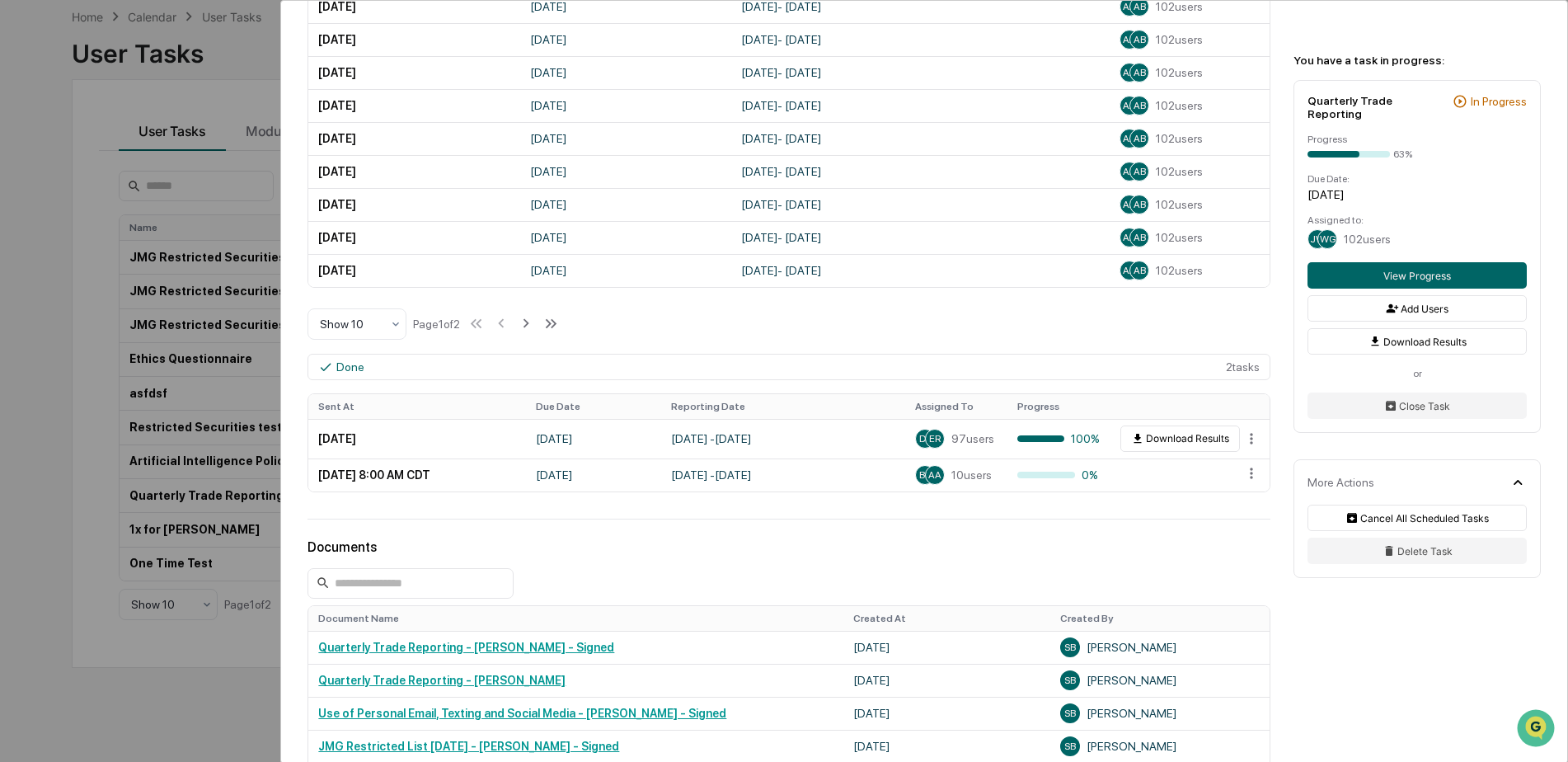
scroll to position [742, 0]
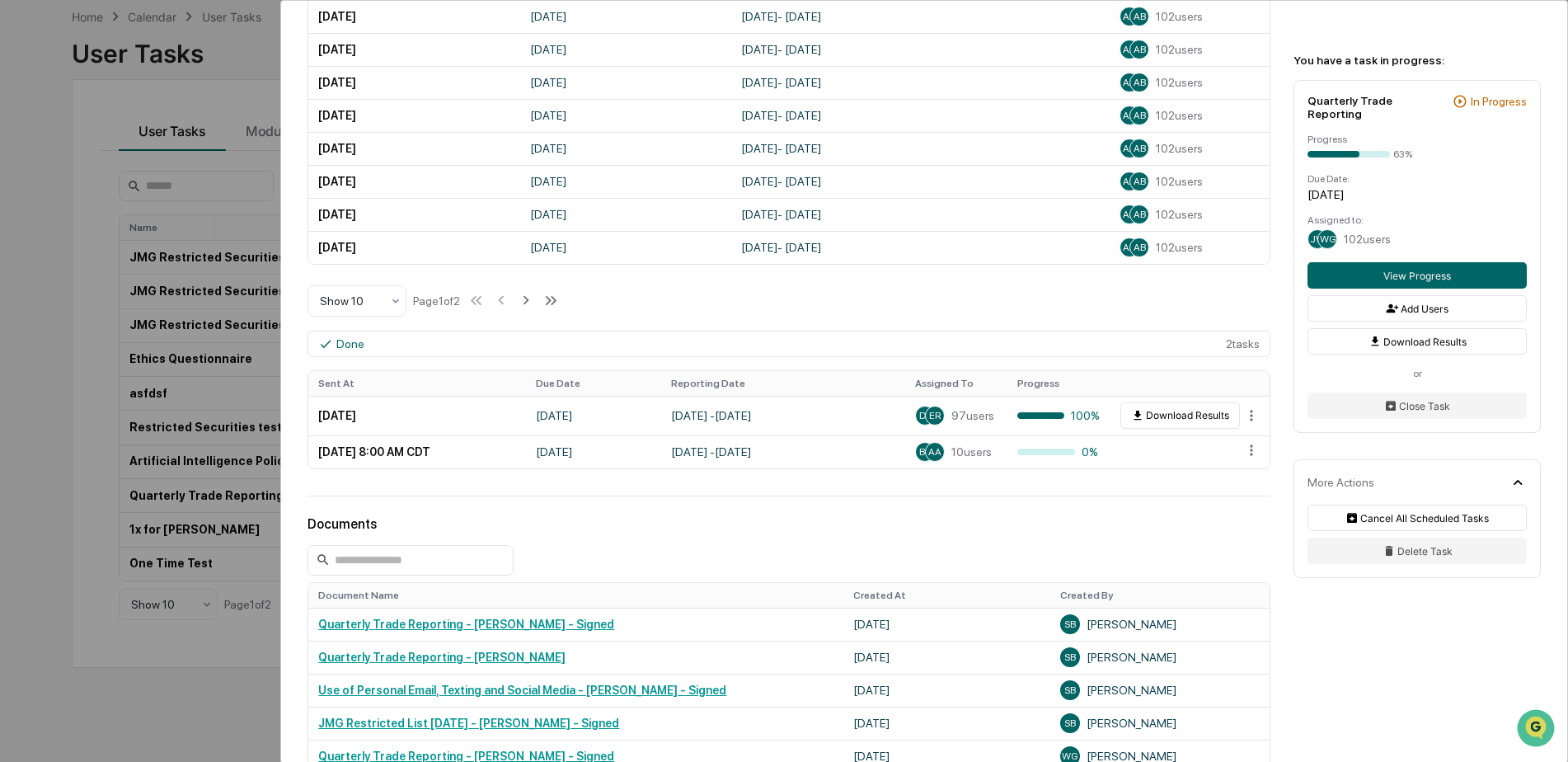
click at [1281, 596] on div "User Tasks Quarterly Trade Reporting Quarterly Trade Reporting Active No descri…" at bounding box center [924, 200] width 1286 height 1884
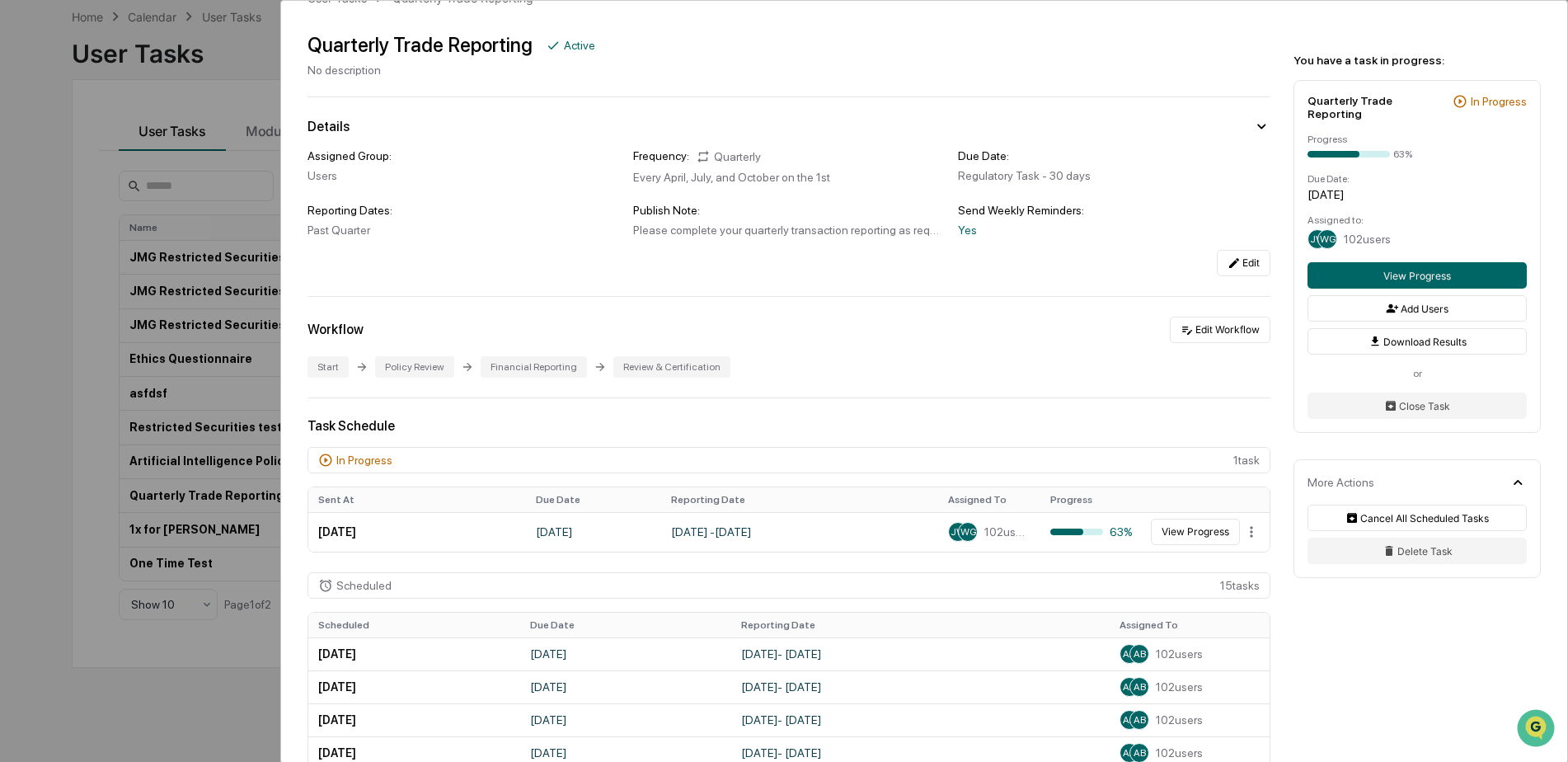
scroll to position [0, 0]
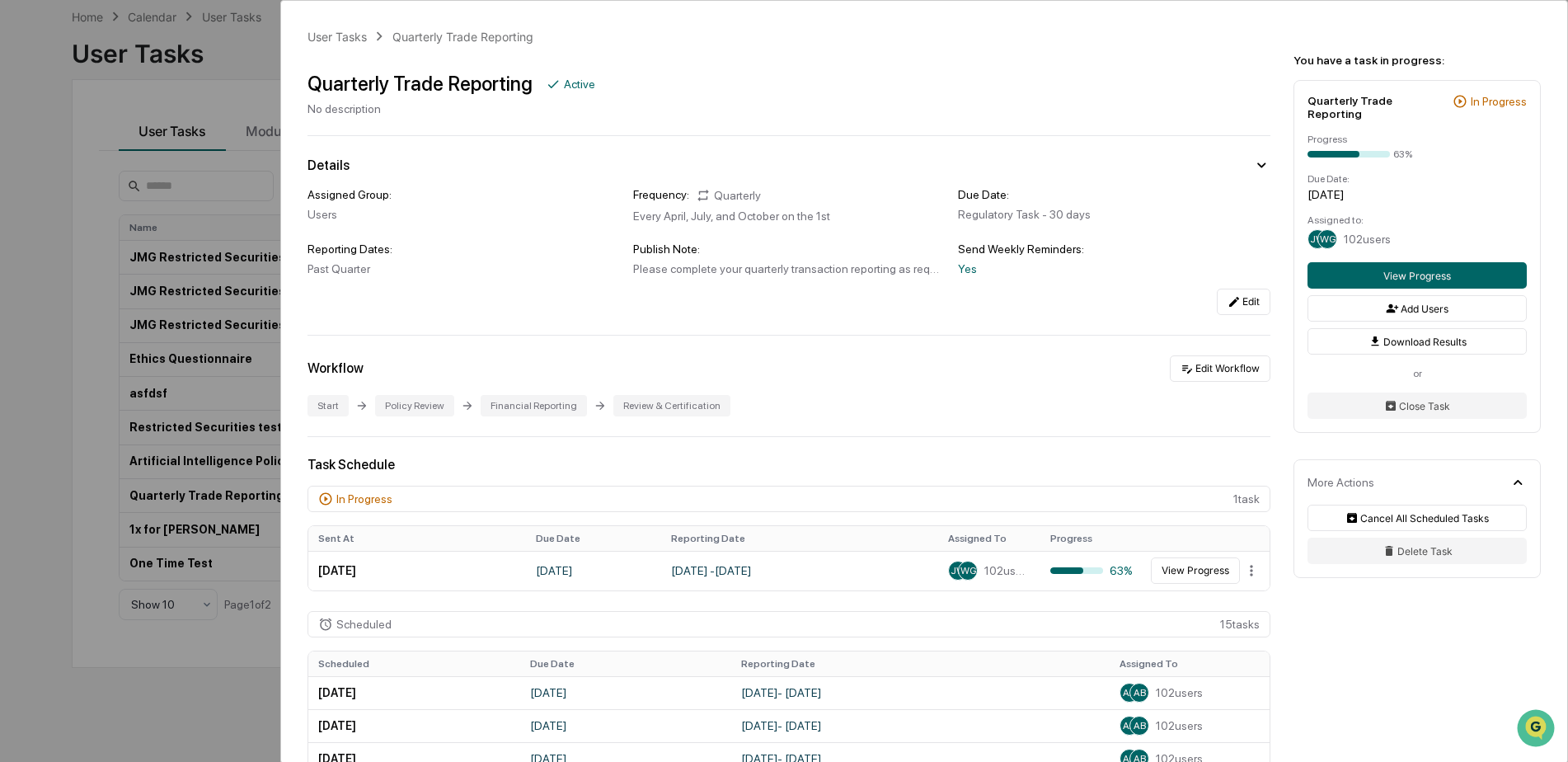
click at [214, 78] on div "User Tasks Quarterly Trade Reporting Quarterly Trade Reporting Active No descri…" at bounding box center [784, 381] width 1568 height 762
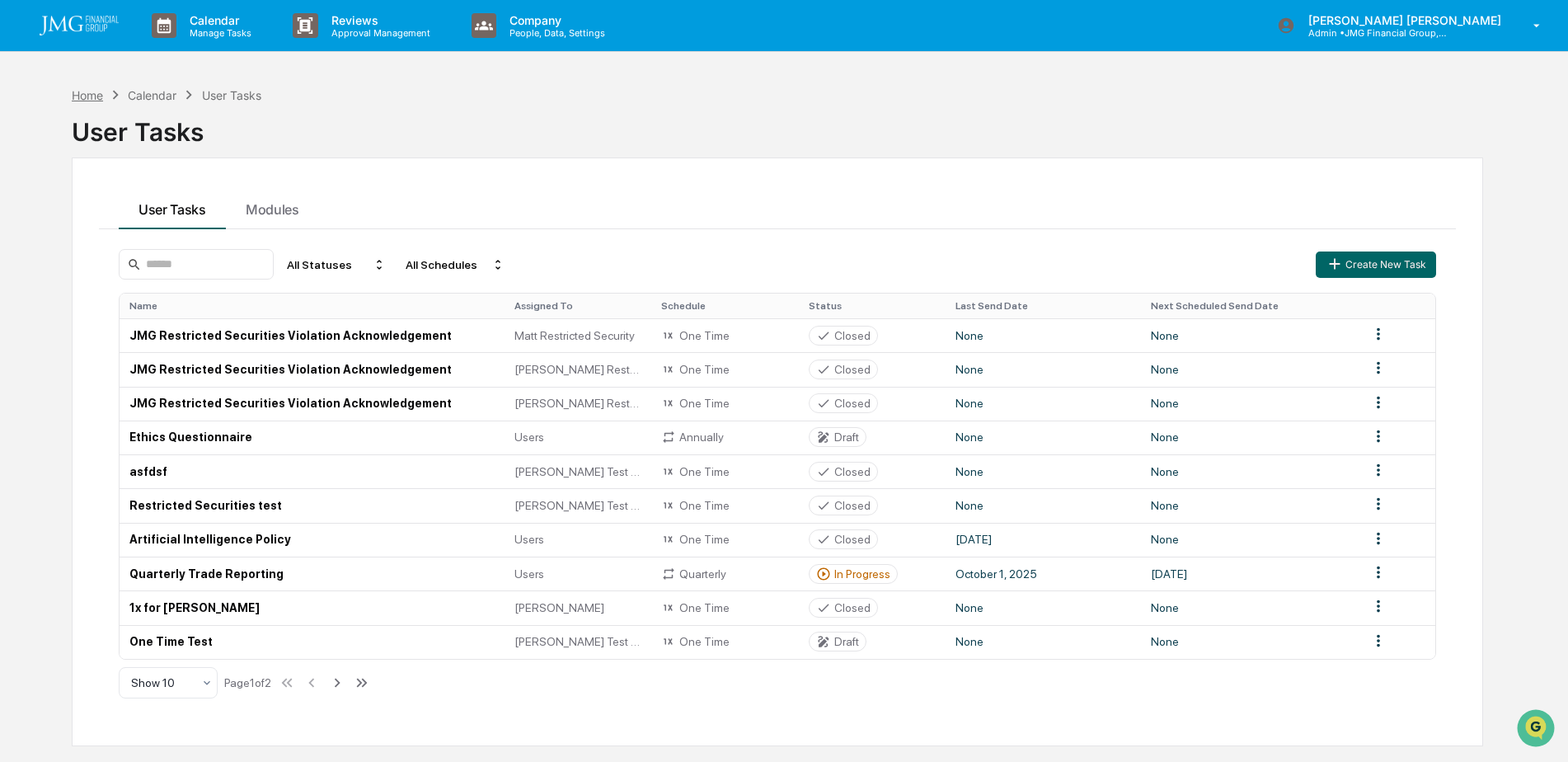
click at [102, 91] on div "Home" at bounding box center [88, 95] width 32 height 14
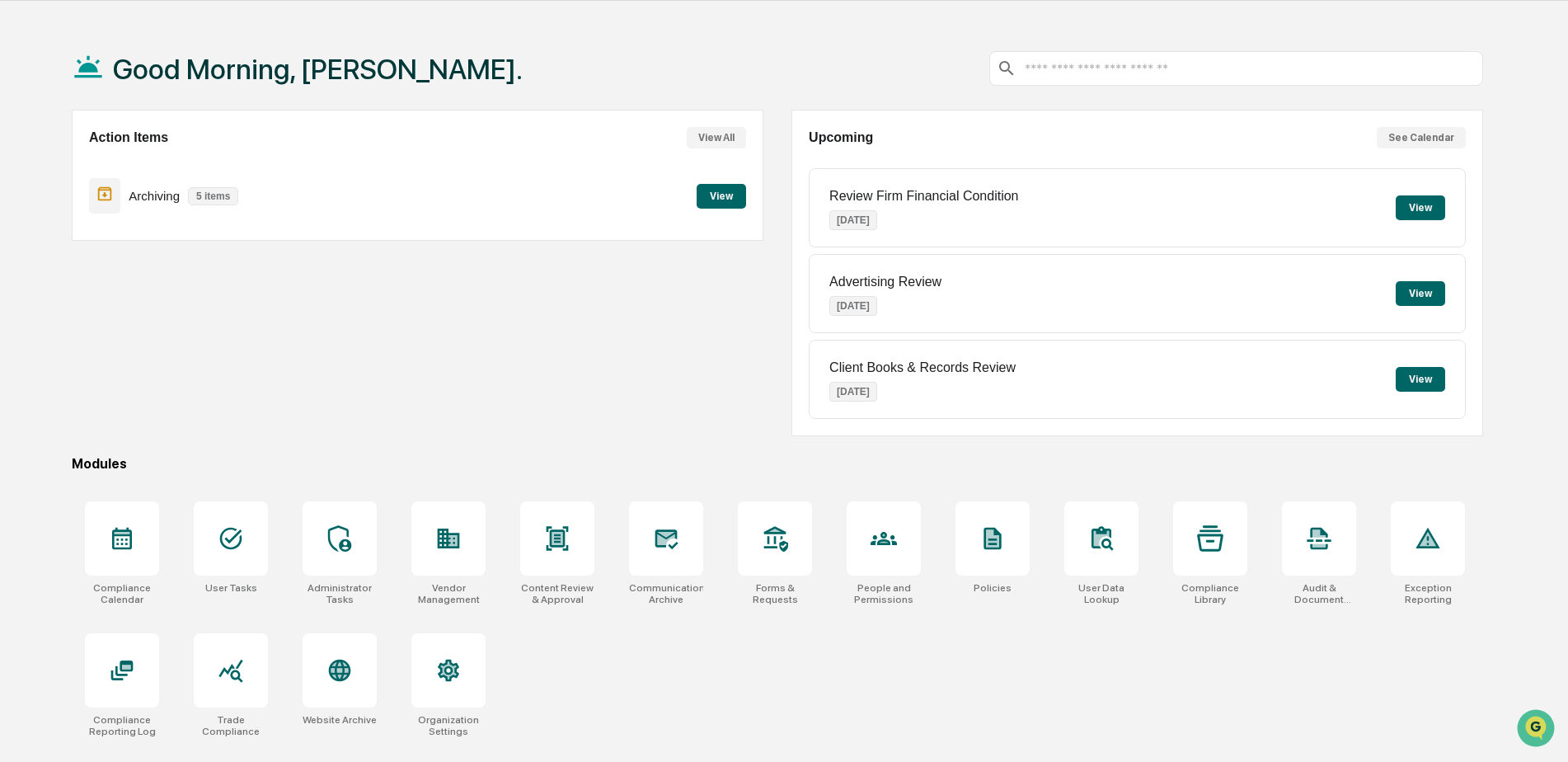
scroll to position [78, 0]
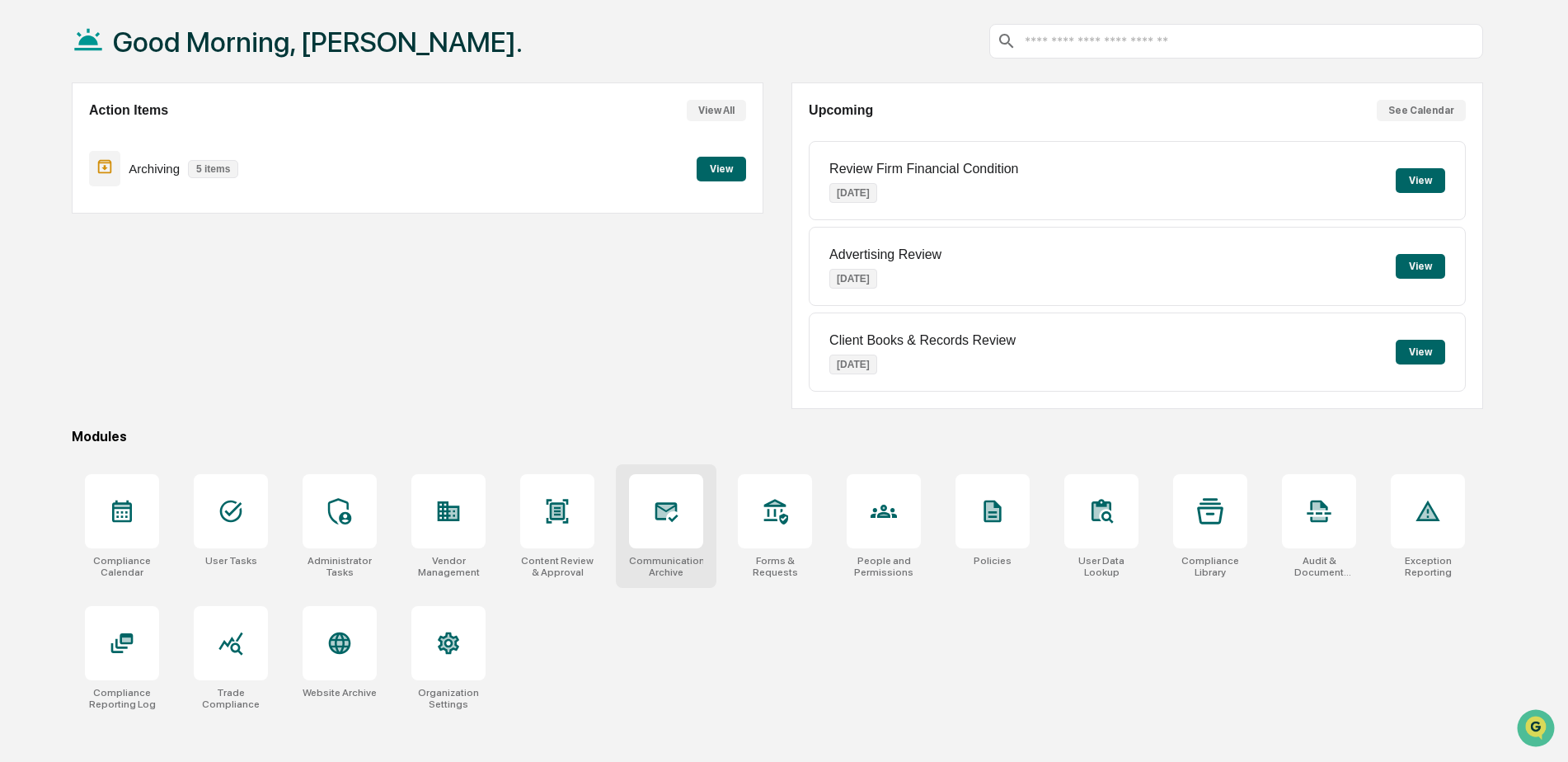
click at [662, 512] on icon at bounding box center [665, 512] width 18 height 13
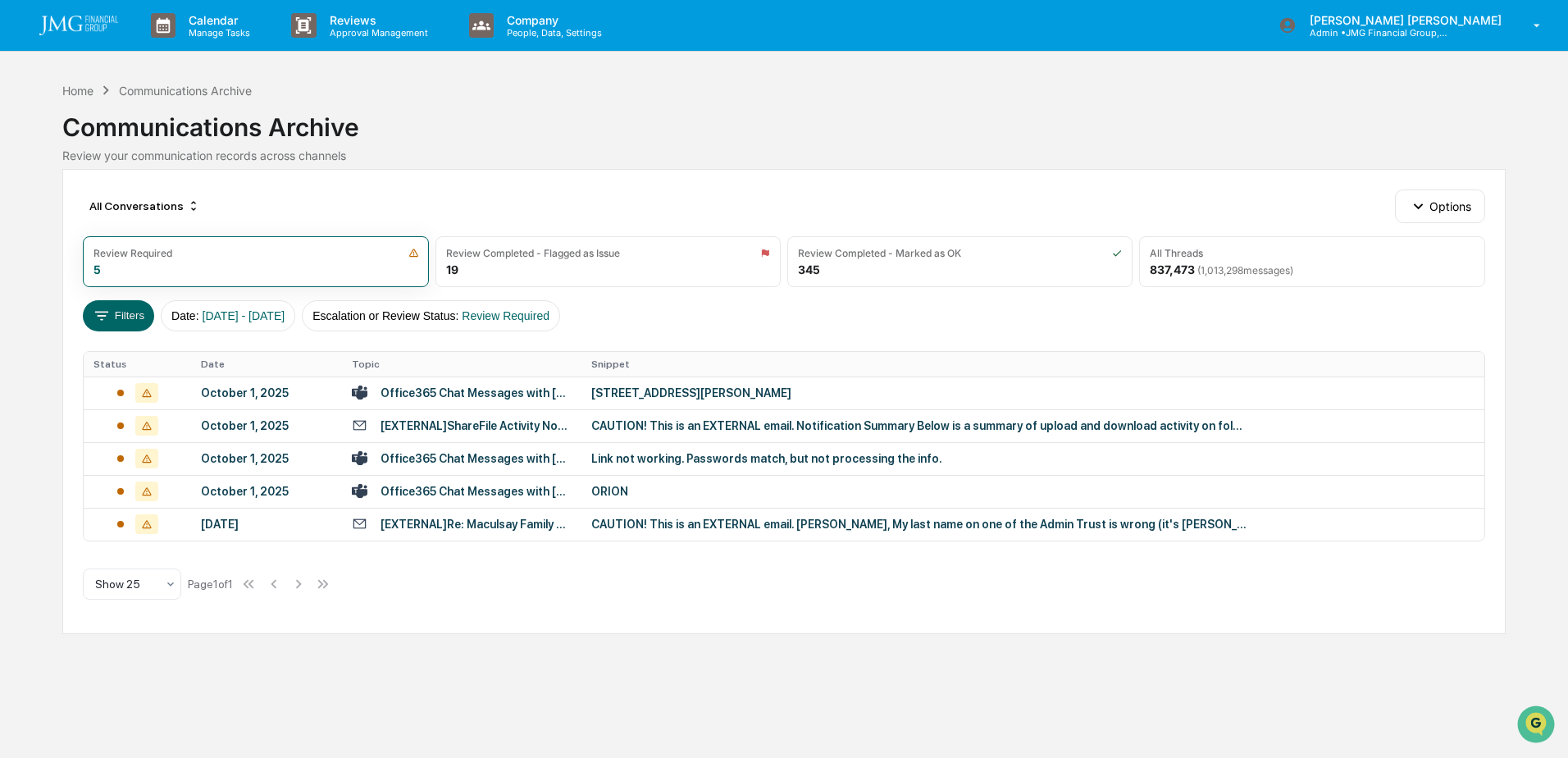
click at [683, 389] on div "[STREET_ADDRESS][PERSON_NAME]" at bounding box center [919, 393] width 656 height 13
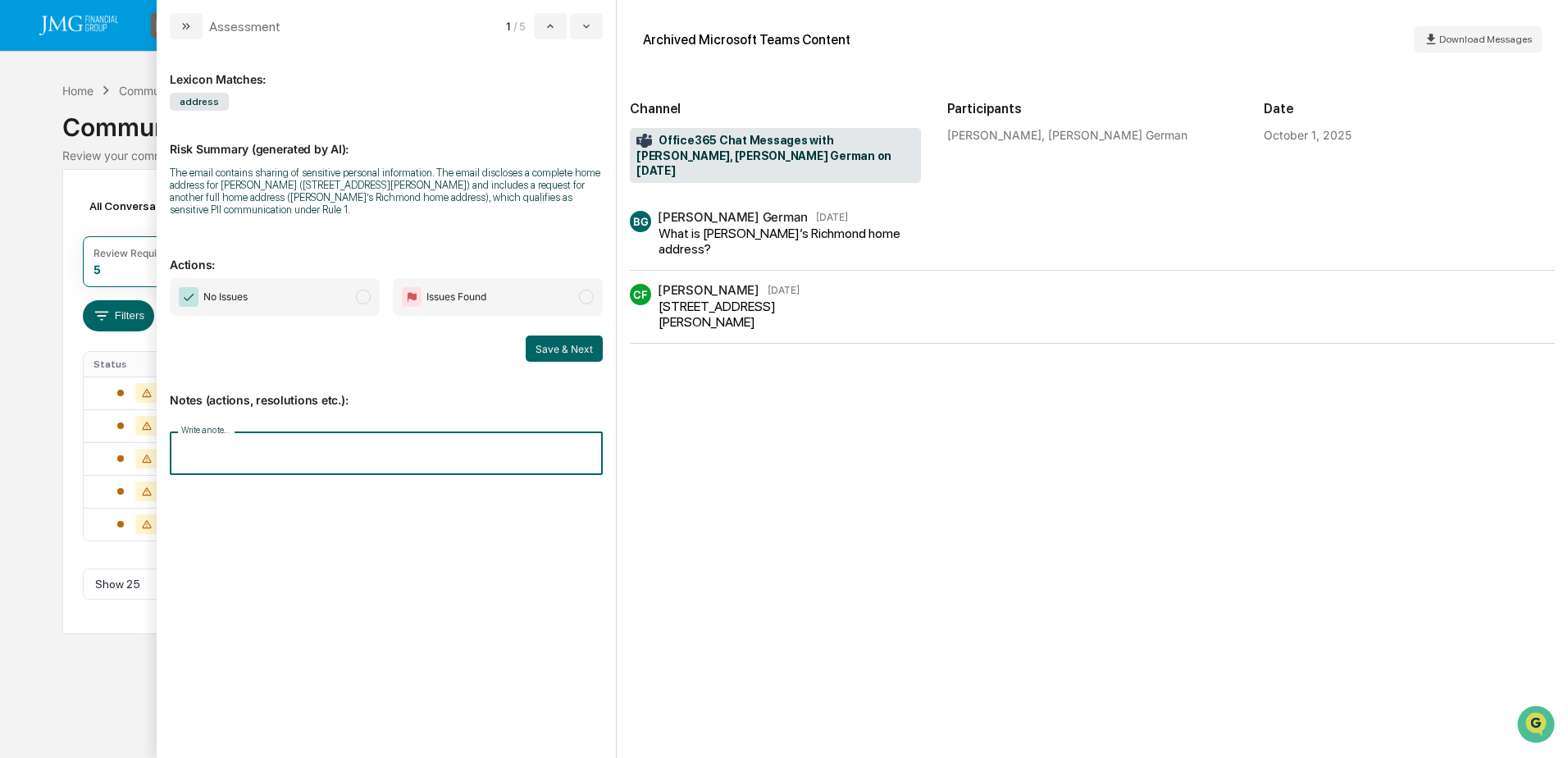
click at [413, 462] on input "Write a note..." at bounding box center [386, 453] width 433 height 43
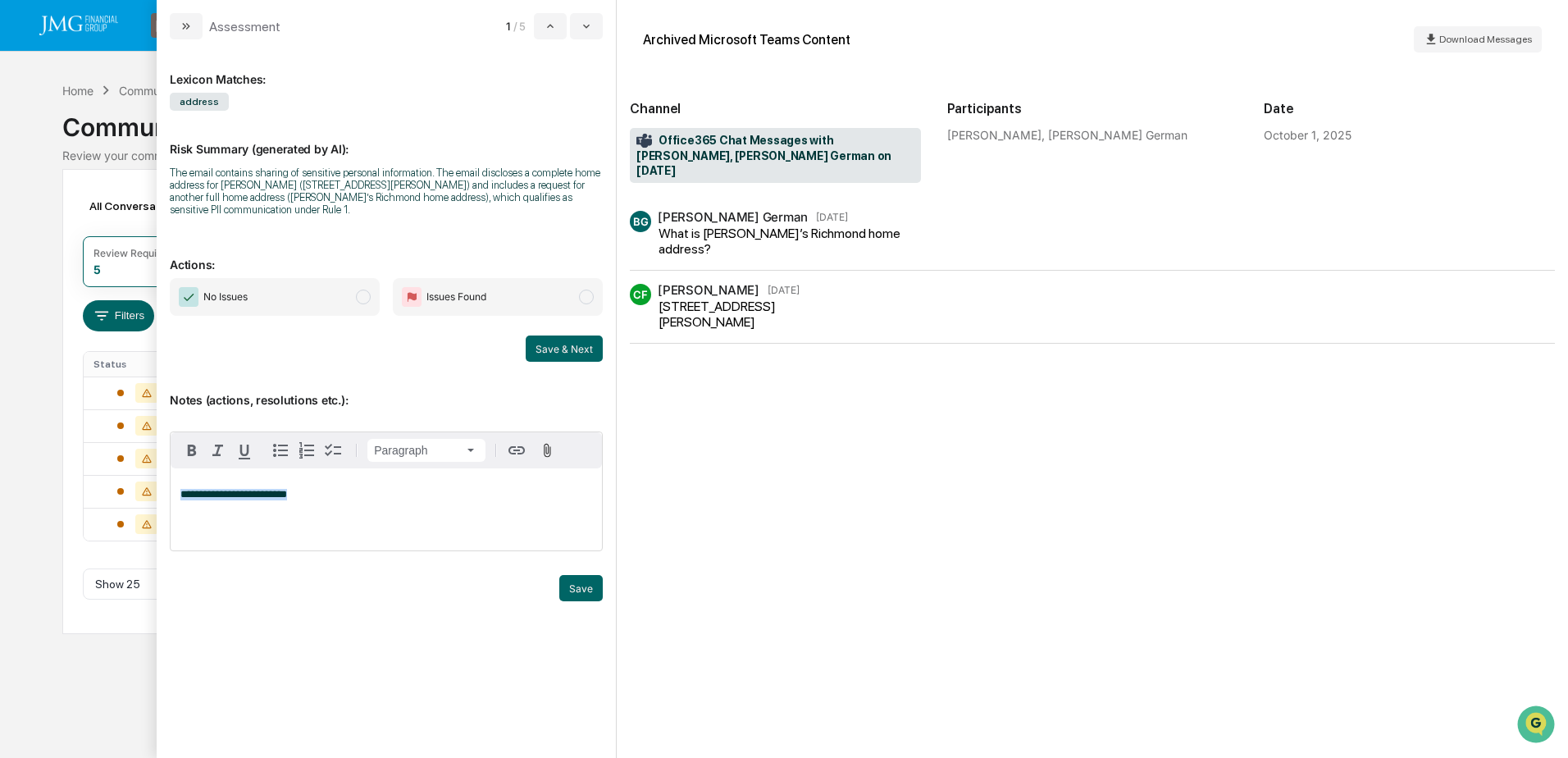
drag, startPoint x: 308, startPoint y: 497, endPoint x: 247, endPoint y: 539, distance: 74.1
click at [181, 494] on p "**********" at bounding box center [386, 495] width 412 height 12
copy span "**********"
click at [339, 496] on p "**********" at bounding box center [386, 495] width 412 height 12
click at [568, 595] on button "Save" at bounding box center [581, 588] width 43 height 27
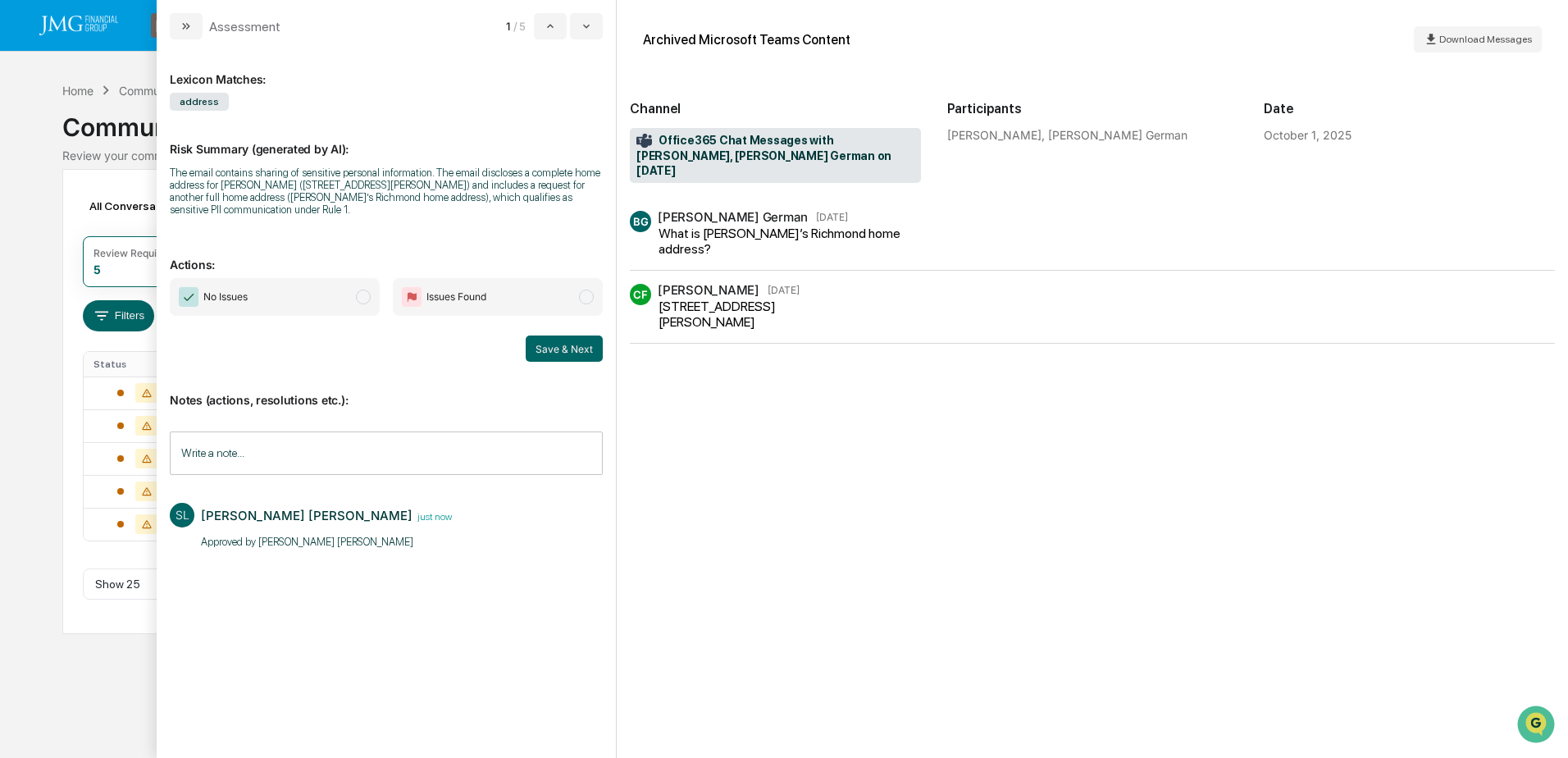
click at [281, 308] on span "No Issues" at bounding box center [274, 296] width 210 height 37
click at [571, 354] on button "Save & Next" at bounding box center [564, 349] width 77 height 27
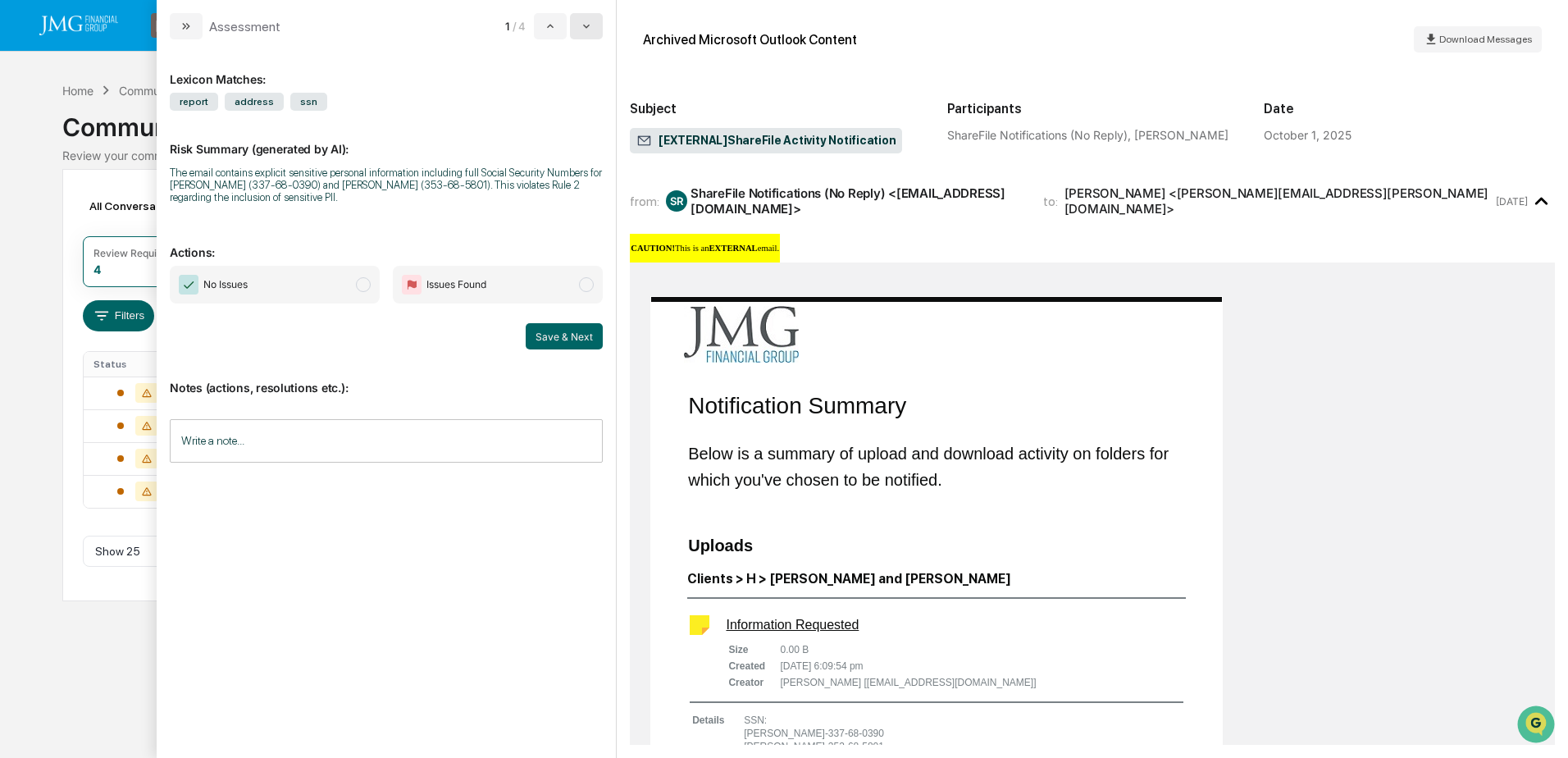
click at [594, 26] on button "modal" at bounding box center [587, 27] width 33 height 27
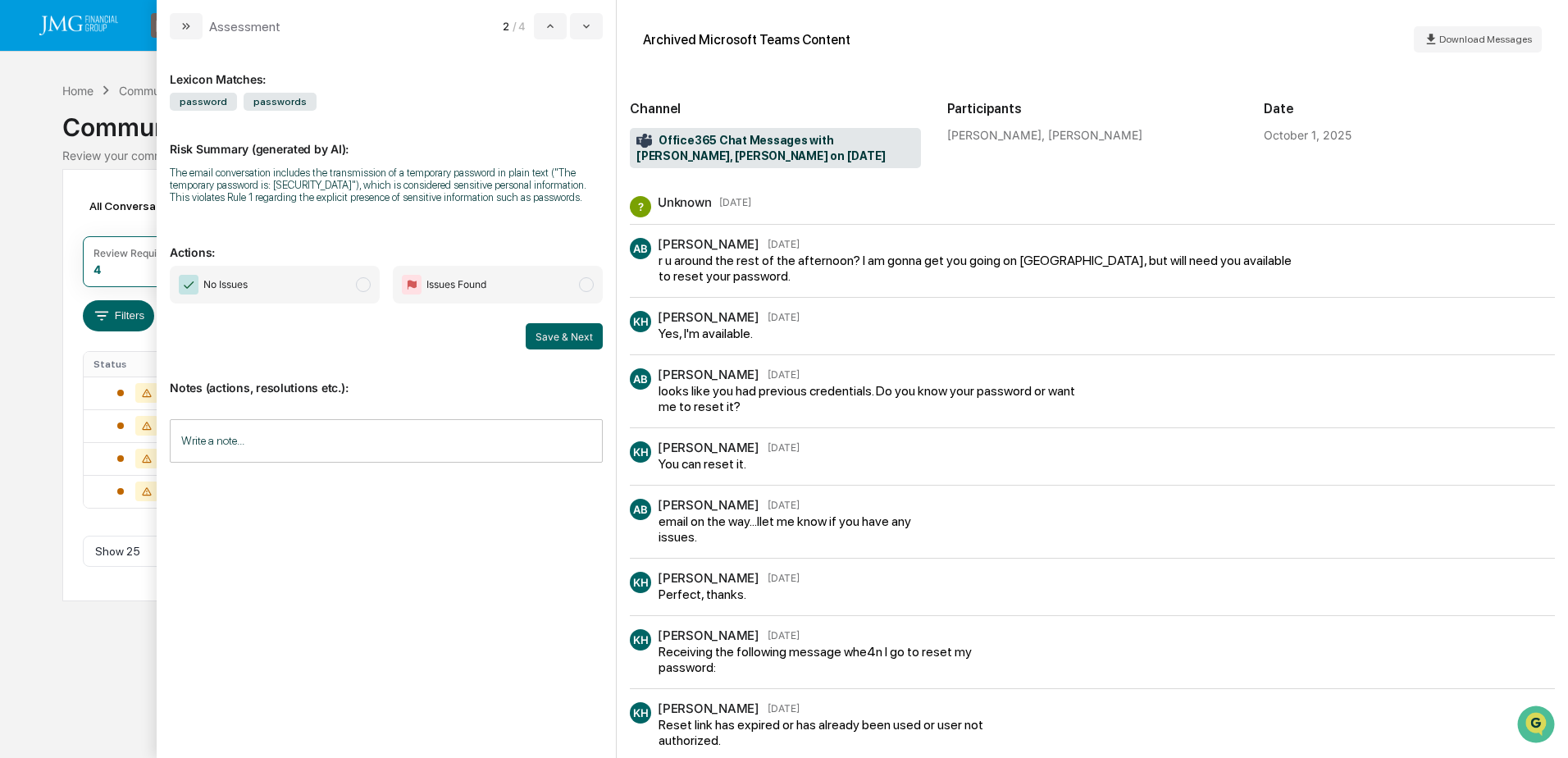
click at [302, 455] on input "Write a note..." at bounding box center [386, 441] width 433 height 43
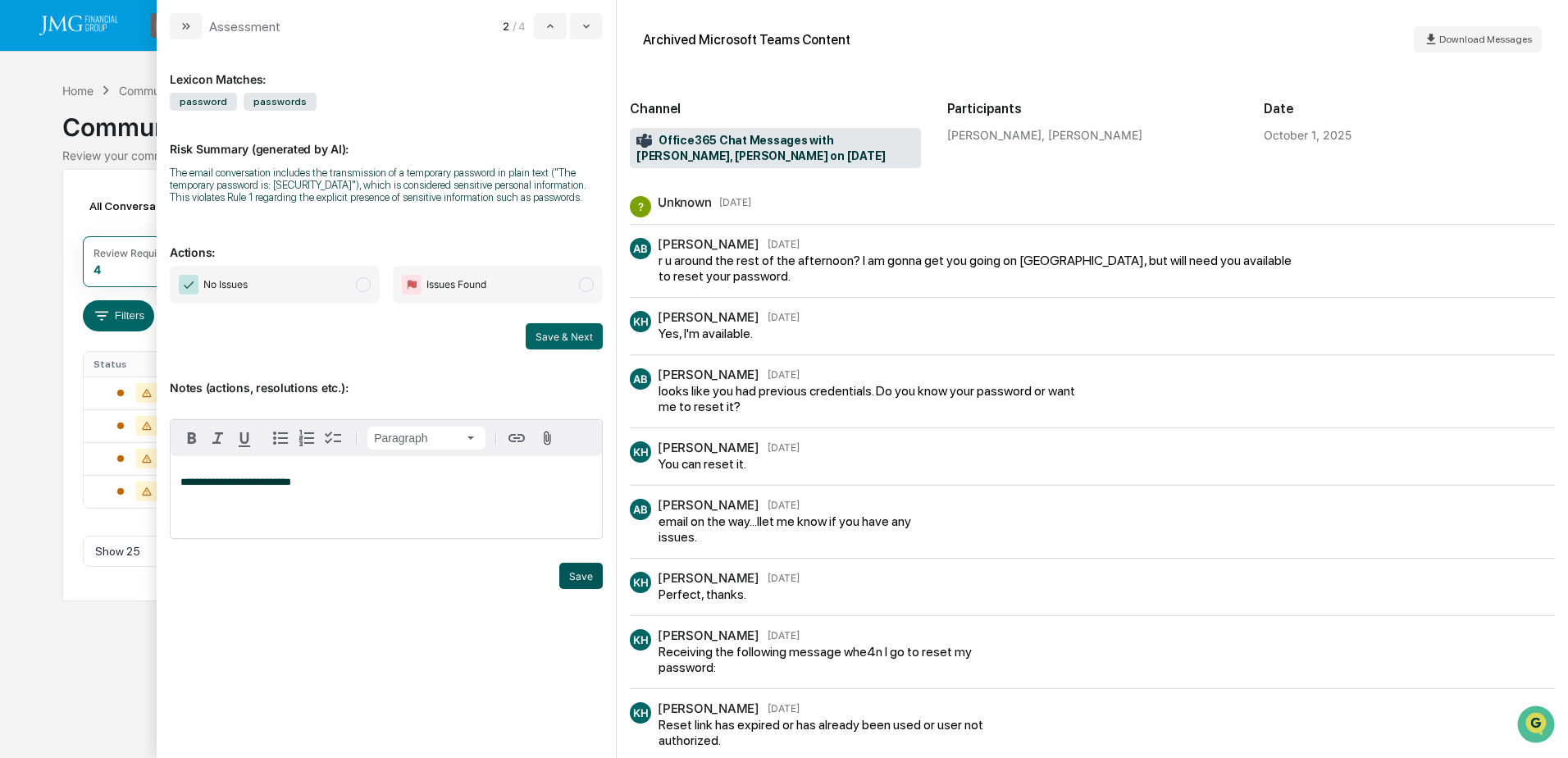
click at [570, 572] on button "Save" at bounding box center [581, 576] width 43 height 27
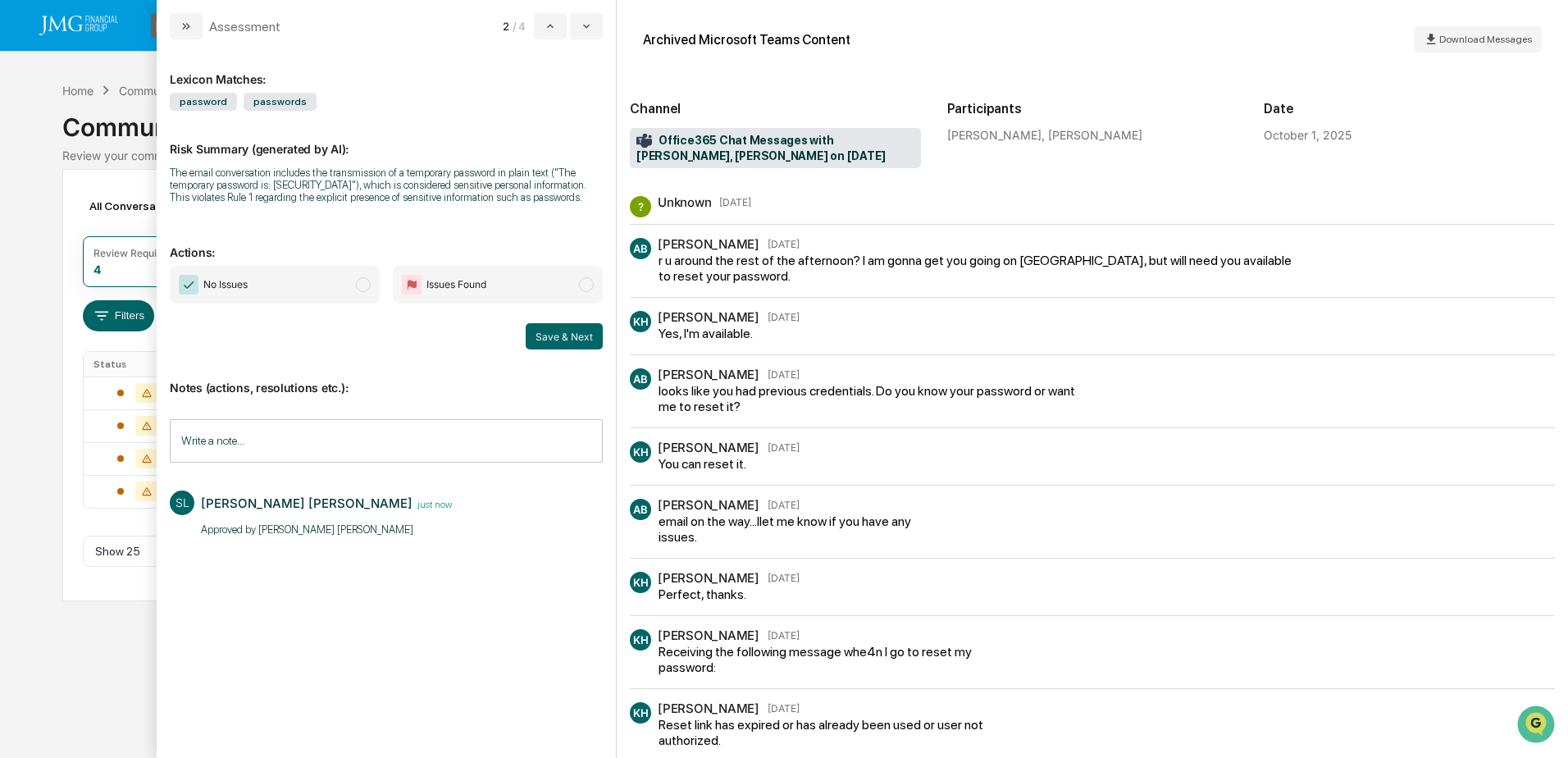
click at [329, 299] on span "No Issues" at bounding box center [274, 284] width 210 height 37
click at [554, 331] on button "Save & Next" at bounding box center [564, 336] width 77 height 27
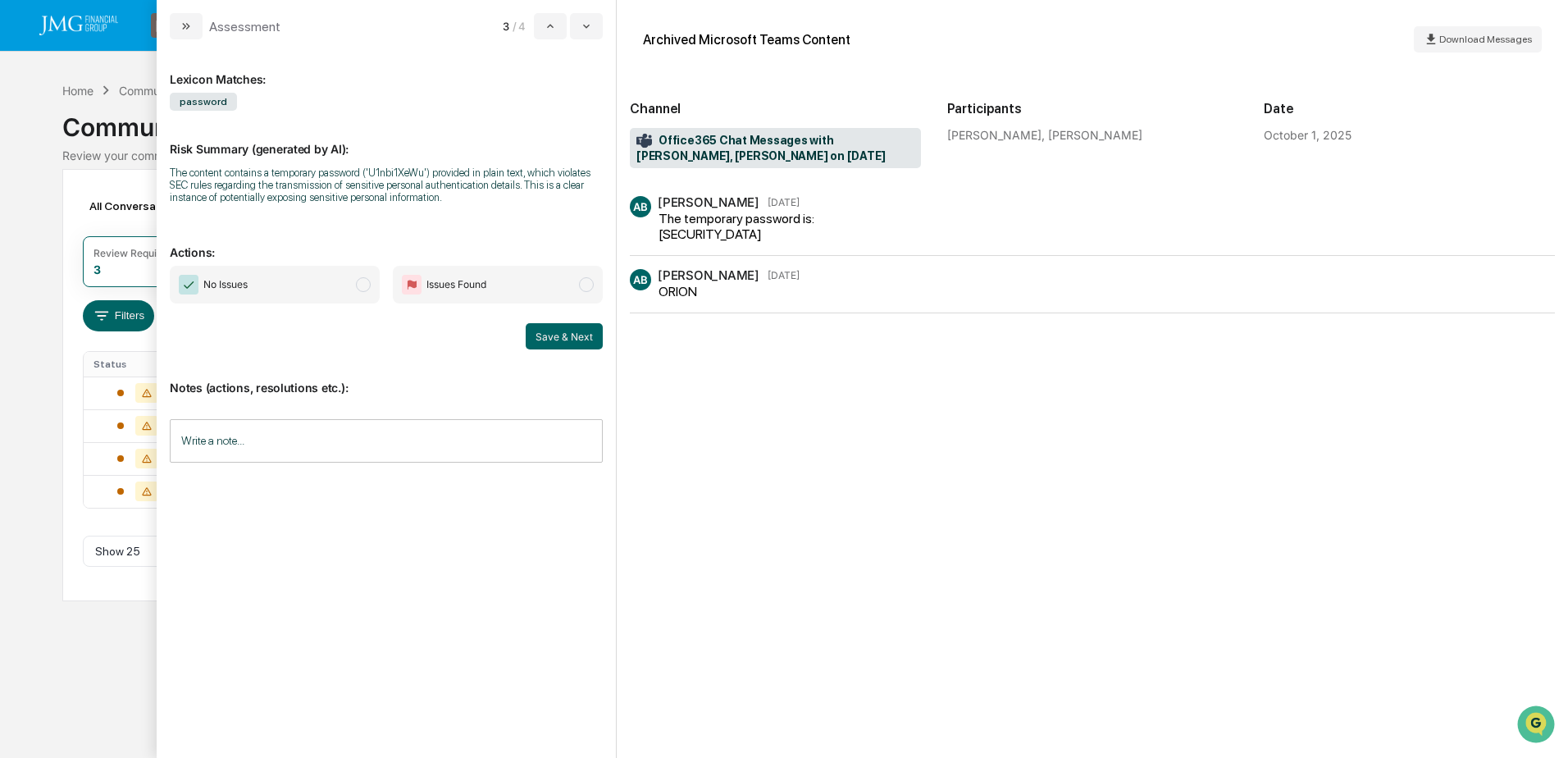
click at [382, 438] on input "Write a note..." at bounding box center [386, 441] width 433 height 43
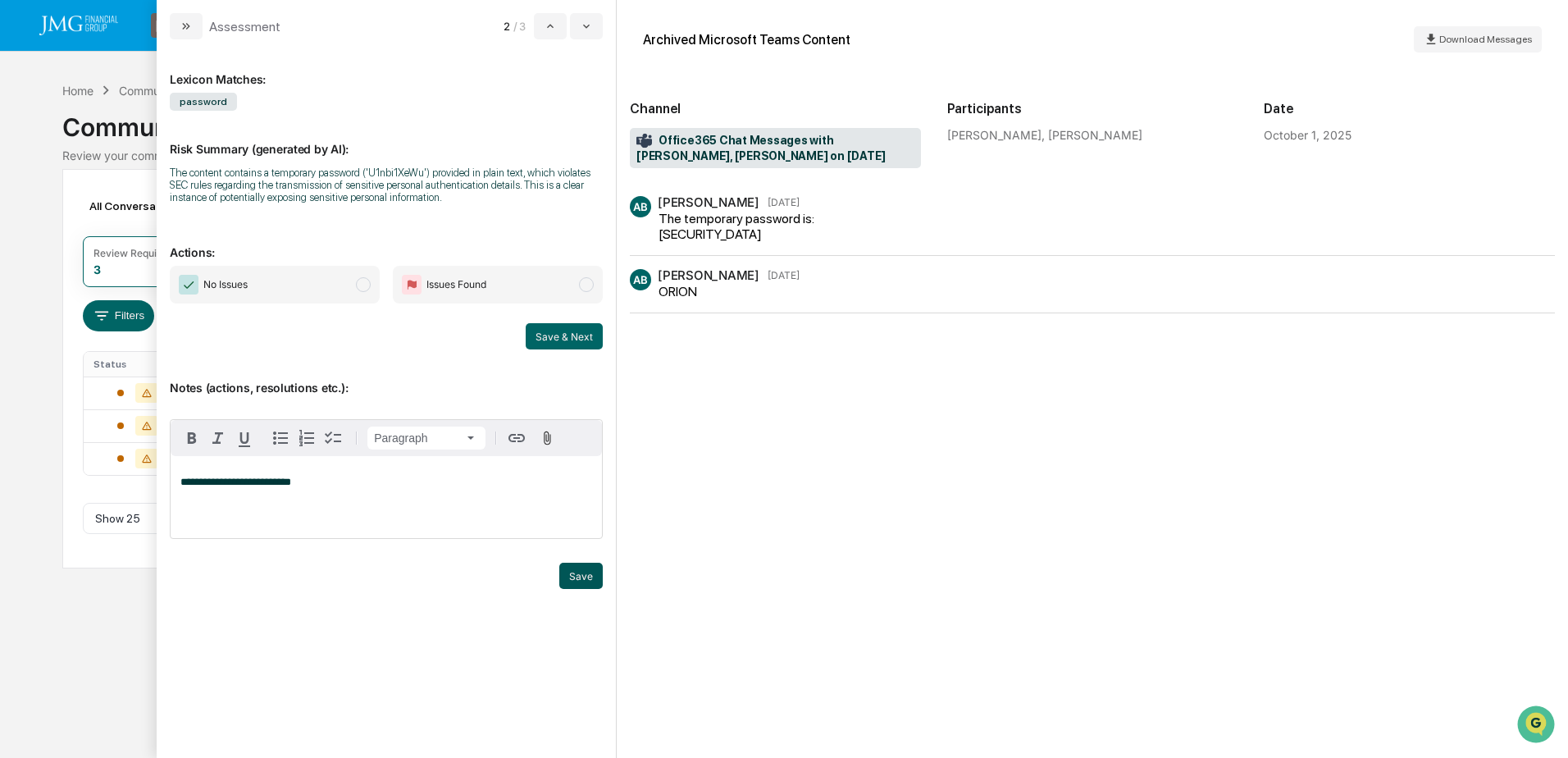
click at [568, 574] on button "Save" at bounding box center [581, 576] width 43 height 27
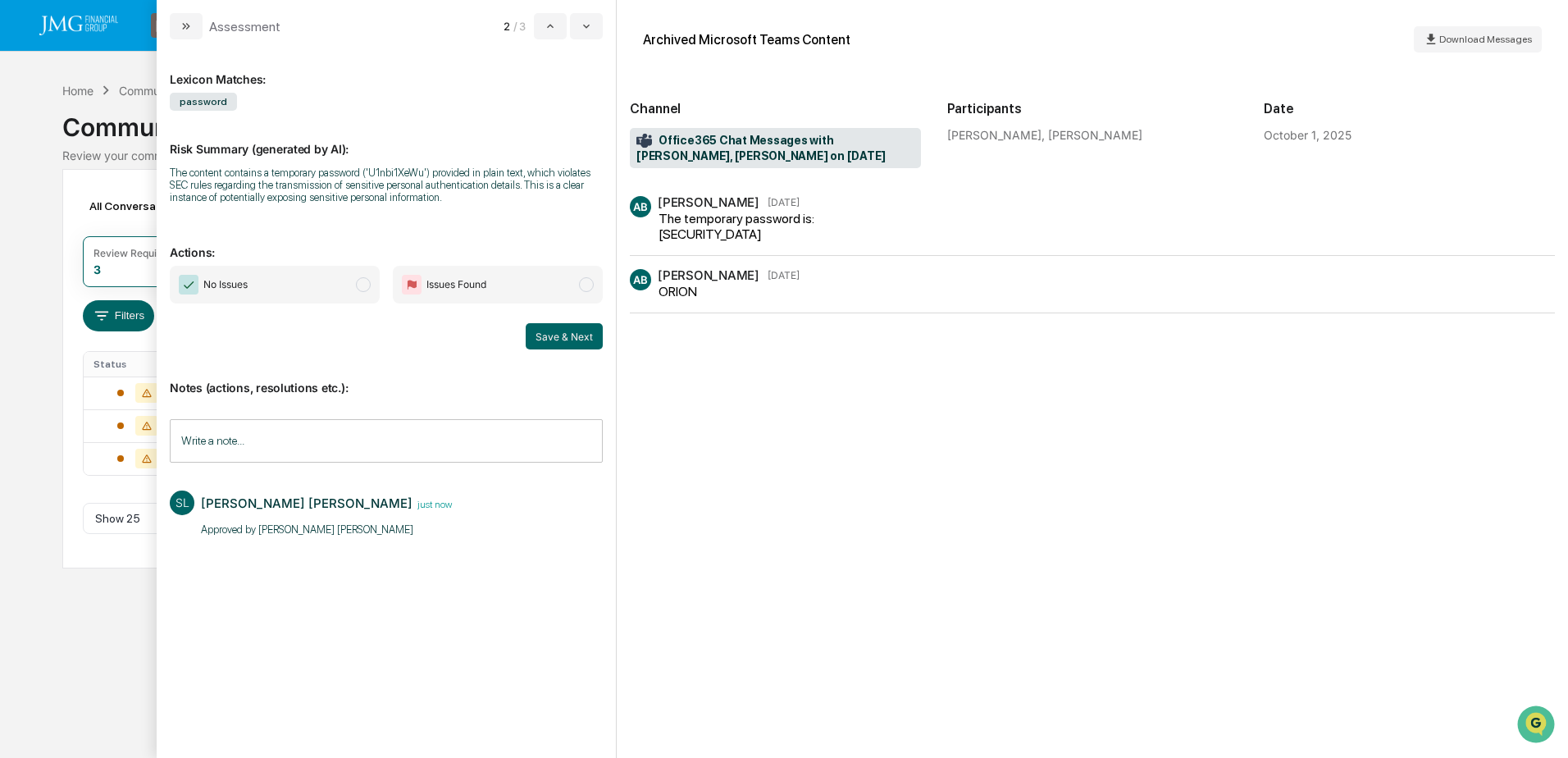
click at [276, 262] on div "Lexicon Matches: password Risk Summary (generated by AI): The content contains …" at bounding box center [386, 391] width 433 height 678
click at [284, 284] on span "No Issues" at bounding box center [274, 284] width 210 height 37
click at [568, 339] on button "Save & Next" at bounding box center [564, 336] width 77 height 27
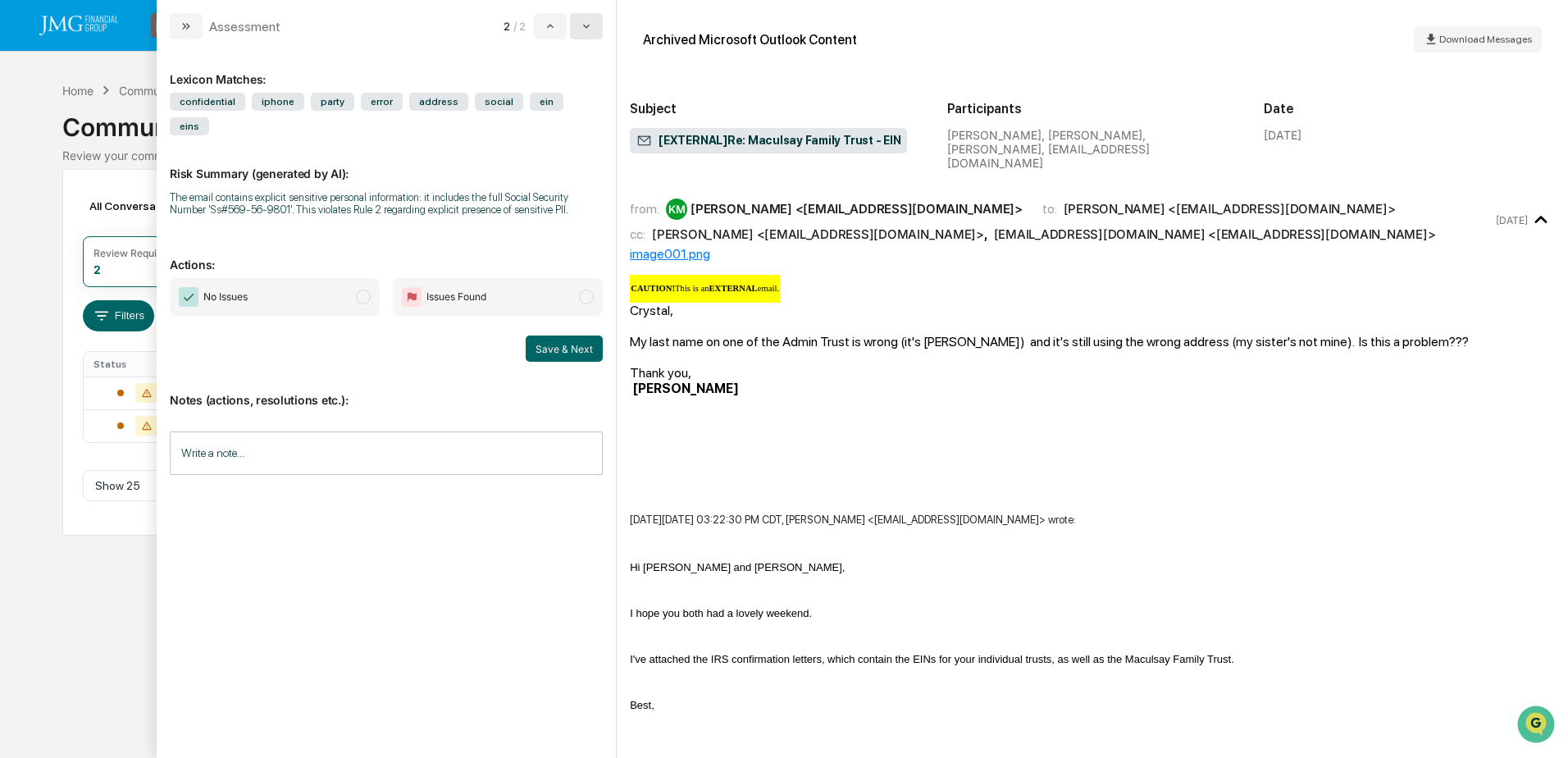
click at [592, 25] on icon "modal" at bounding box center [586, 27] width 13 height 13
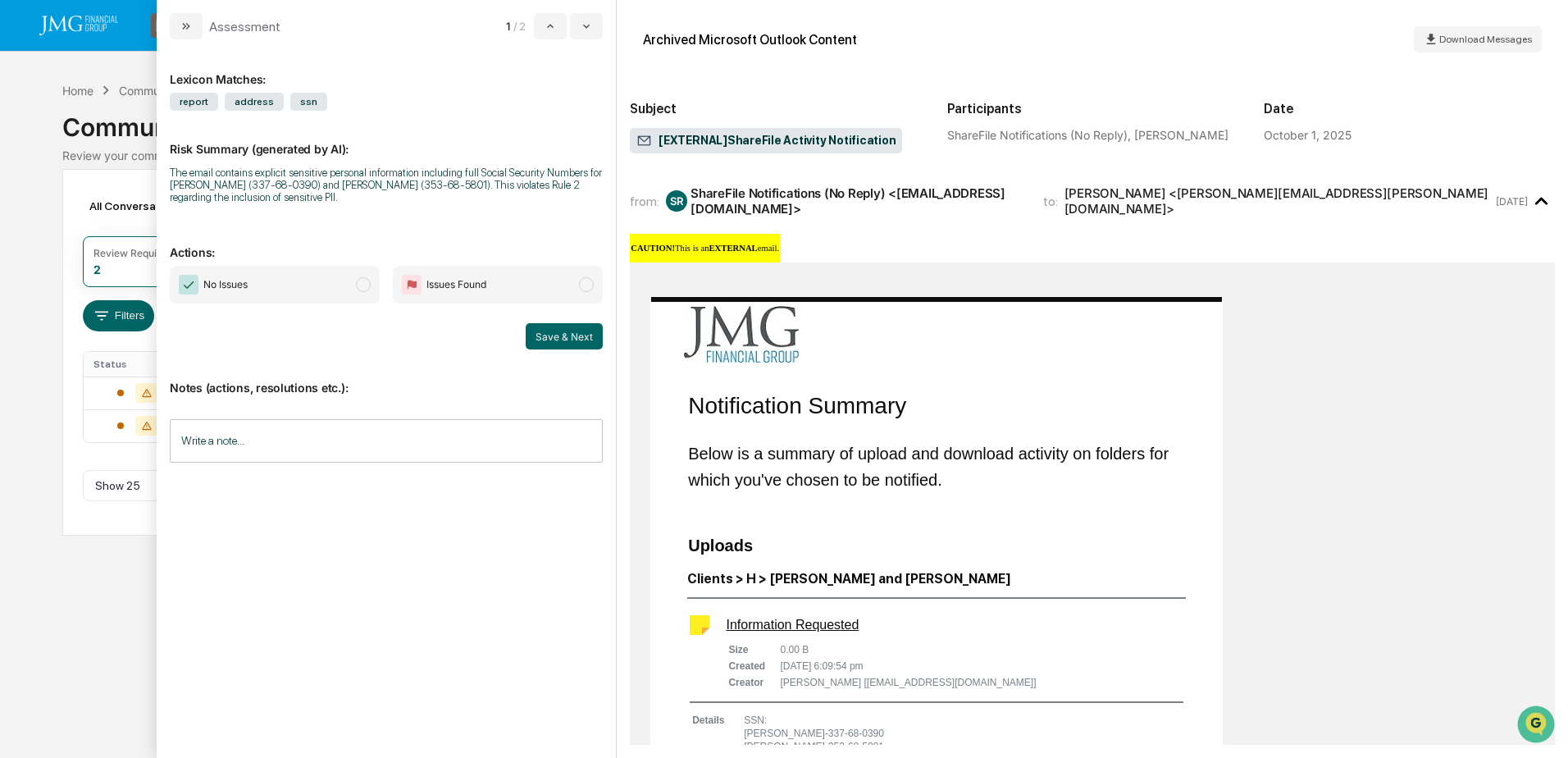
click at [98, 586] on div "Calendar Manage Tasks Reviews Approval Management Company People, Data, Setting…" at bounding box center [784, 379] width 1568 height 758
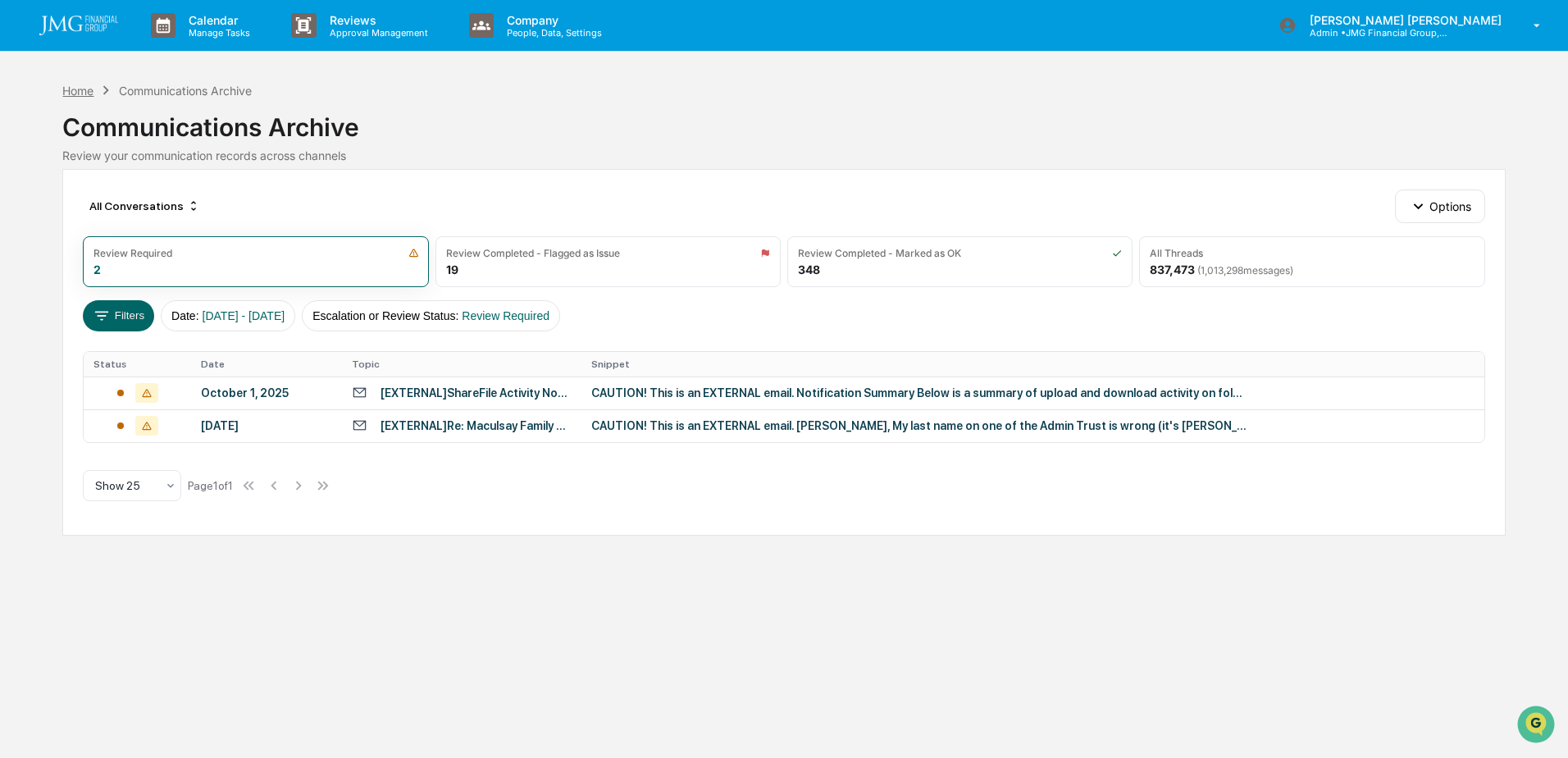
click at [83, 93] on div "Home" at bounding box center [78, 90] width 32 height 14
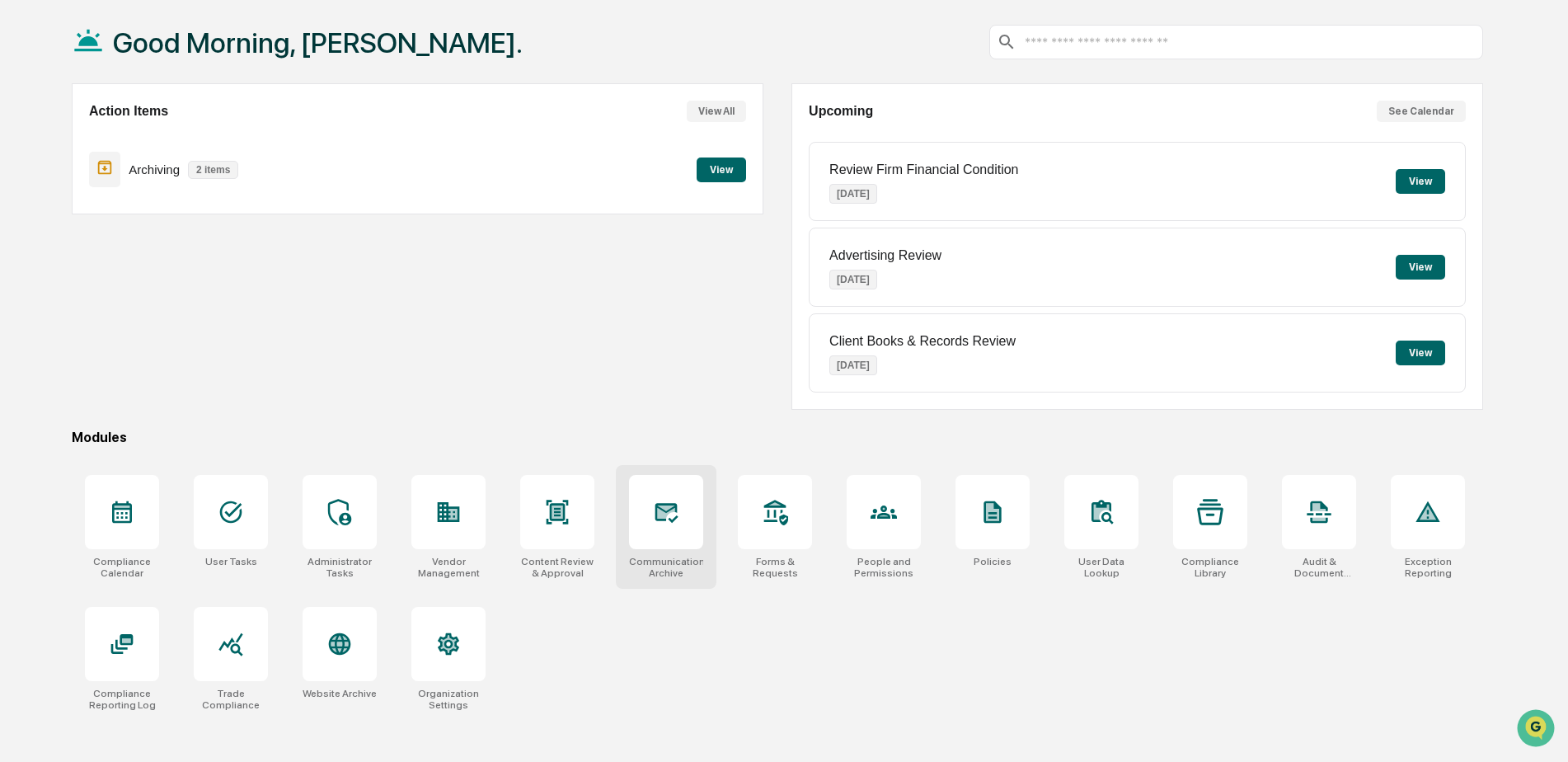
scroll to position [78, 0]
click at [225, 641] on icon at bounding box center [231, 643] width 27 height 27
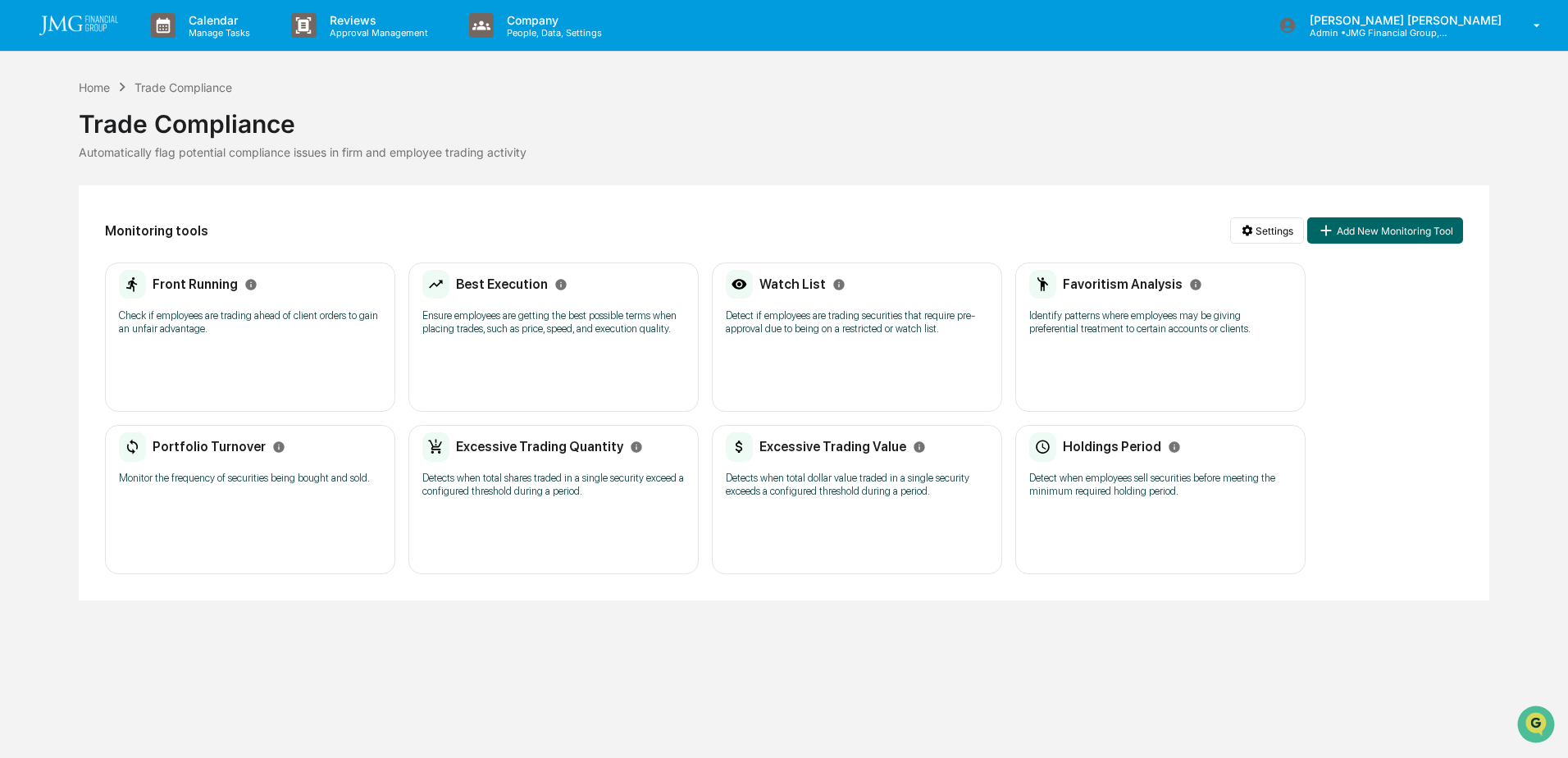
click at [249, 303] on div "Front Running Check if employees are trading ahead of client orders to gain an …" at bounding box center [250, 308] width 262 height 76
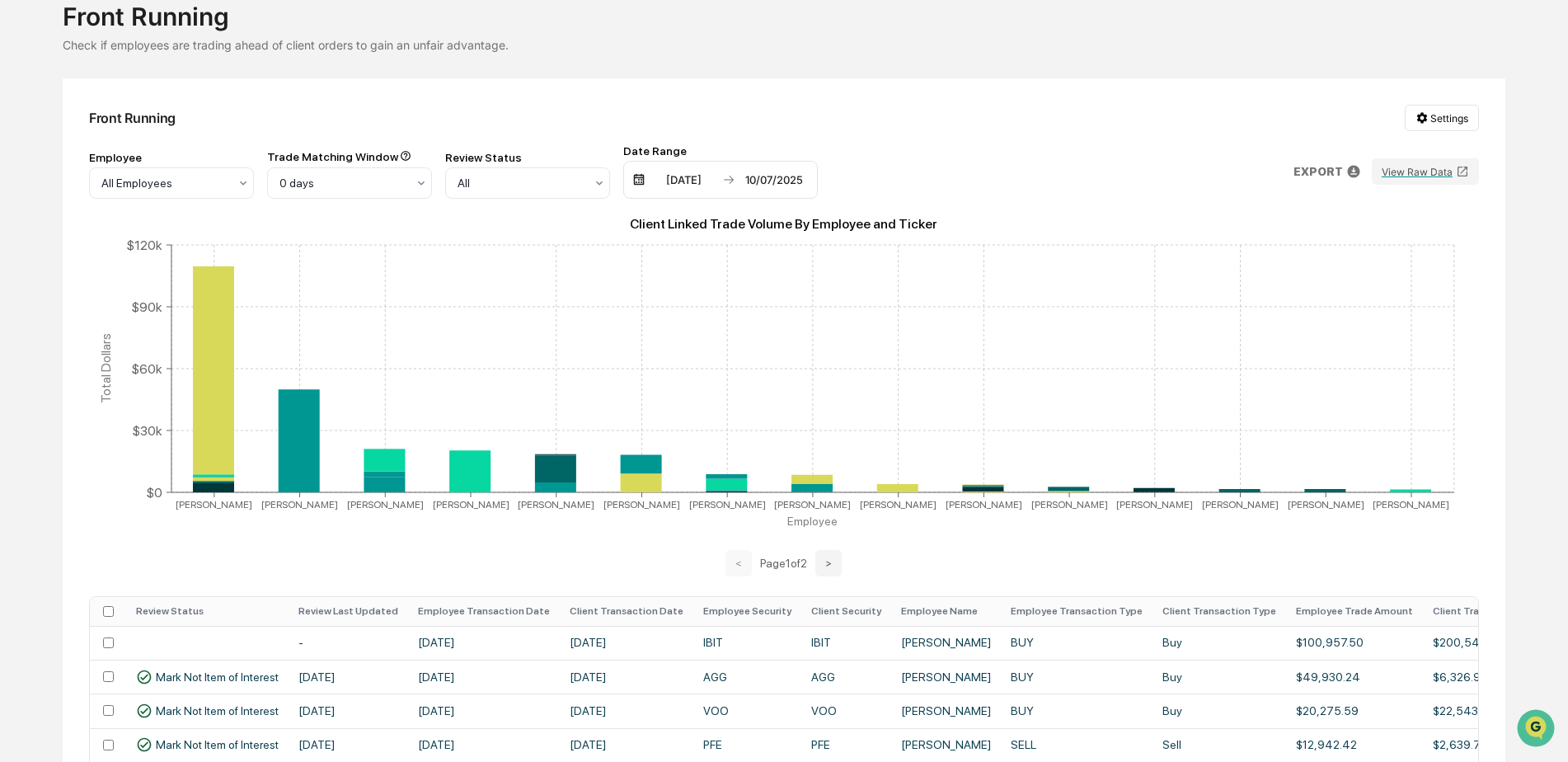
scroll to position [83, 0]
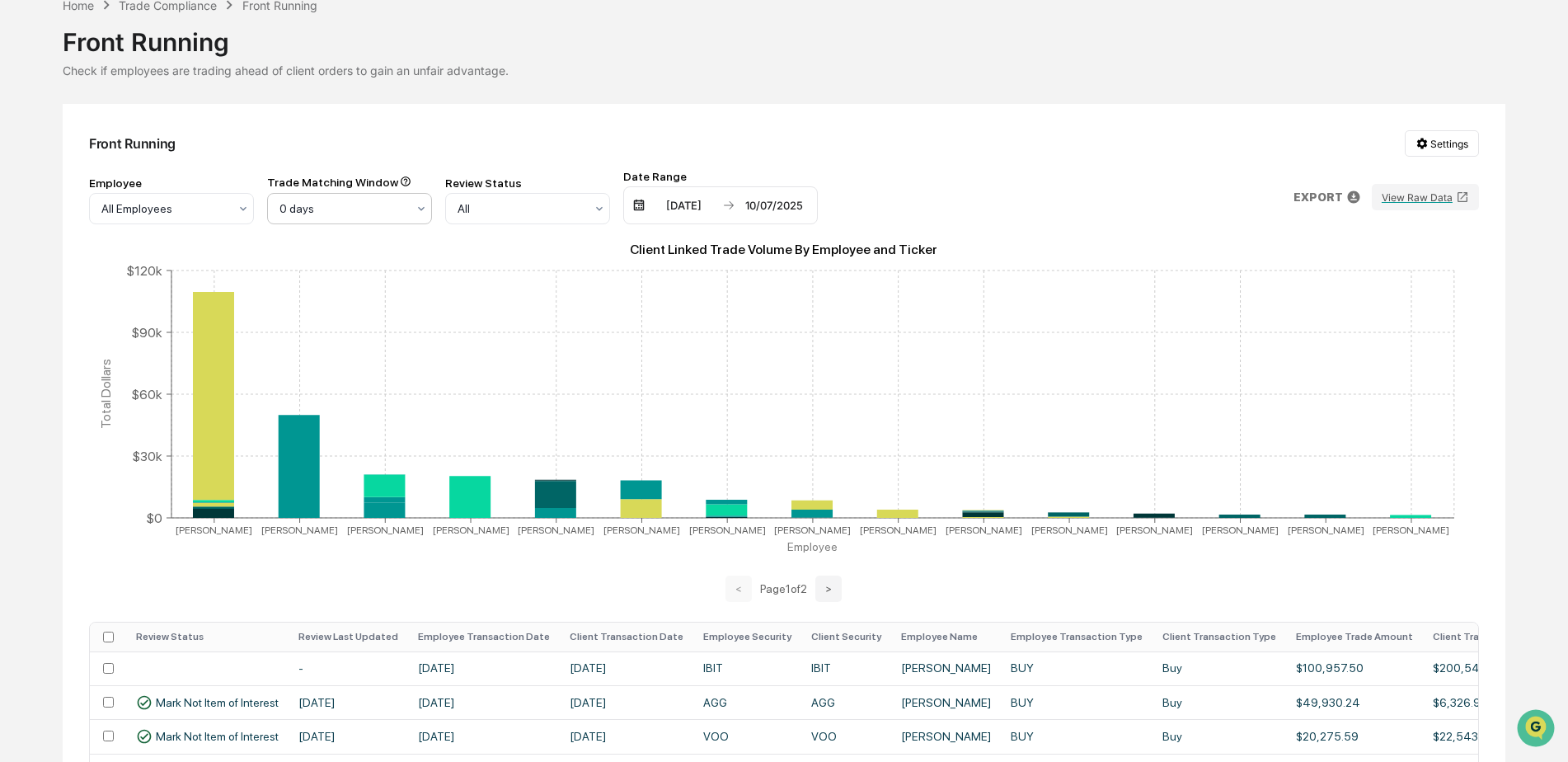
click at [403, 213] on div at bounding box center [343, 209] width 127 height 17
click at [360, 274] on div "3 days" at bounding box center [350, 281] width 164 height 33
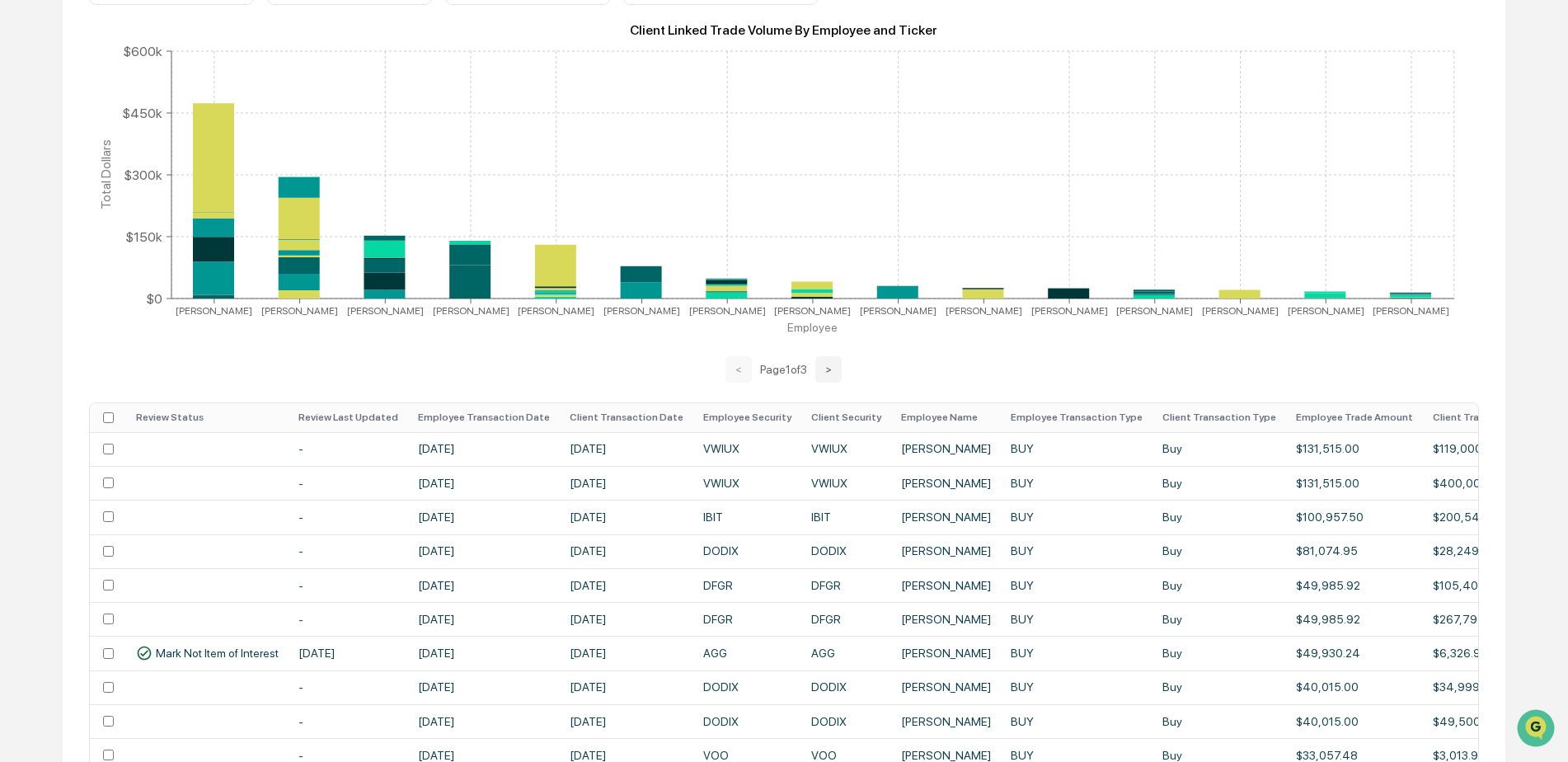
scroll to position [330, 0]
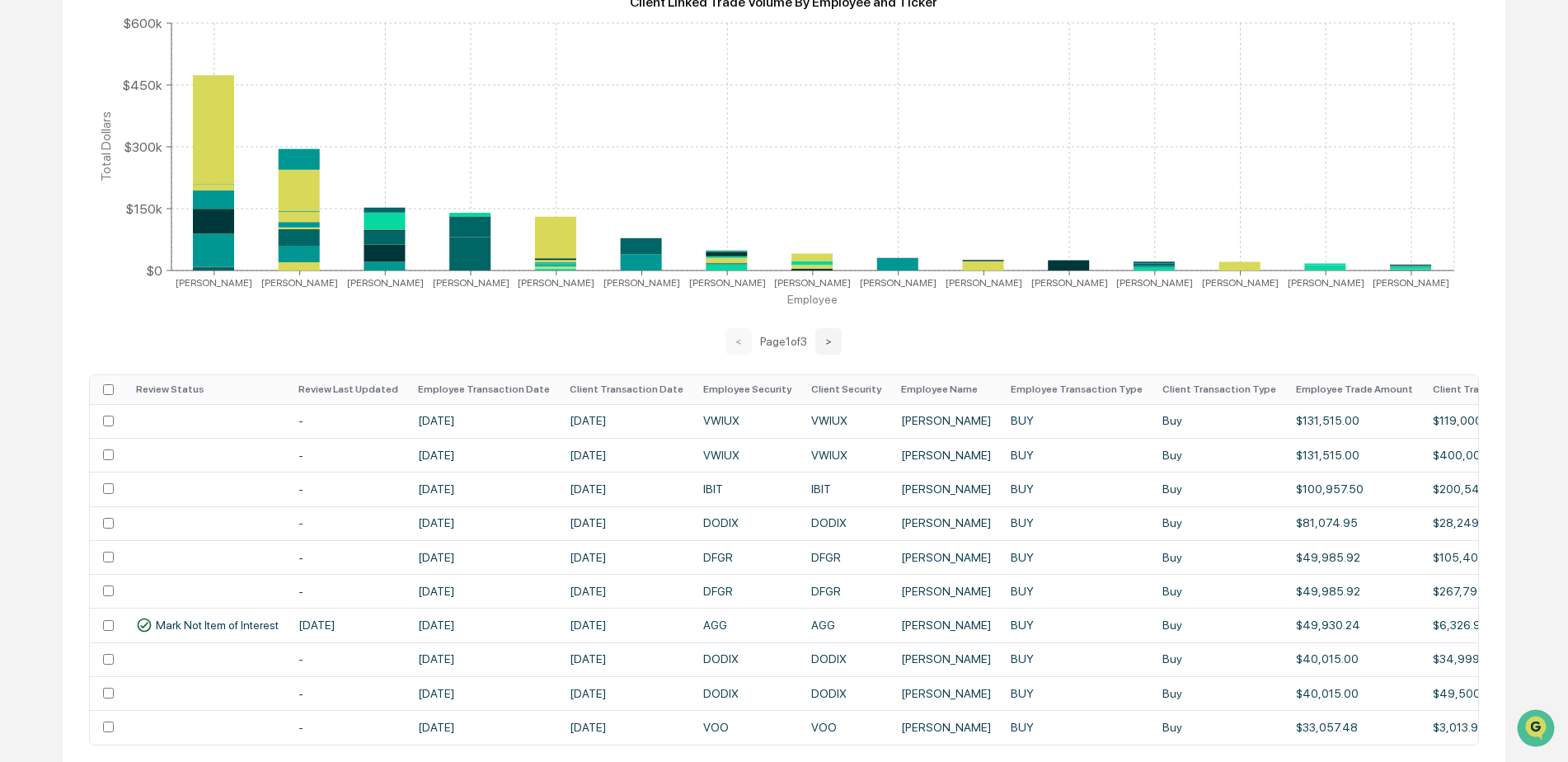
click at [459, 388] on th "Employee Transaction Date" at bounding box center [484, 389] width 152 height 29
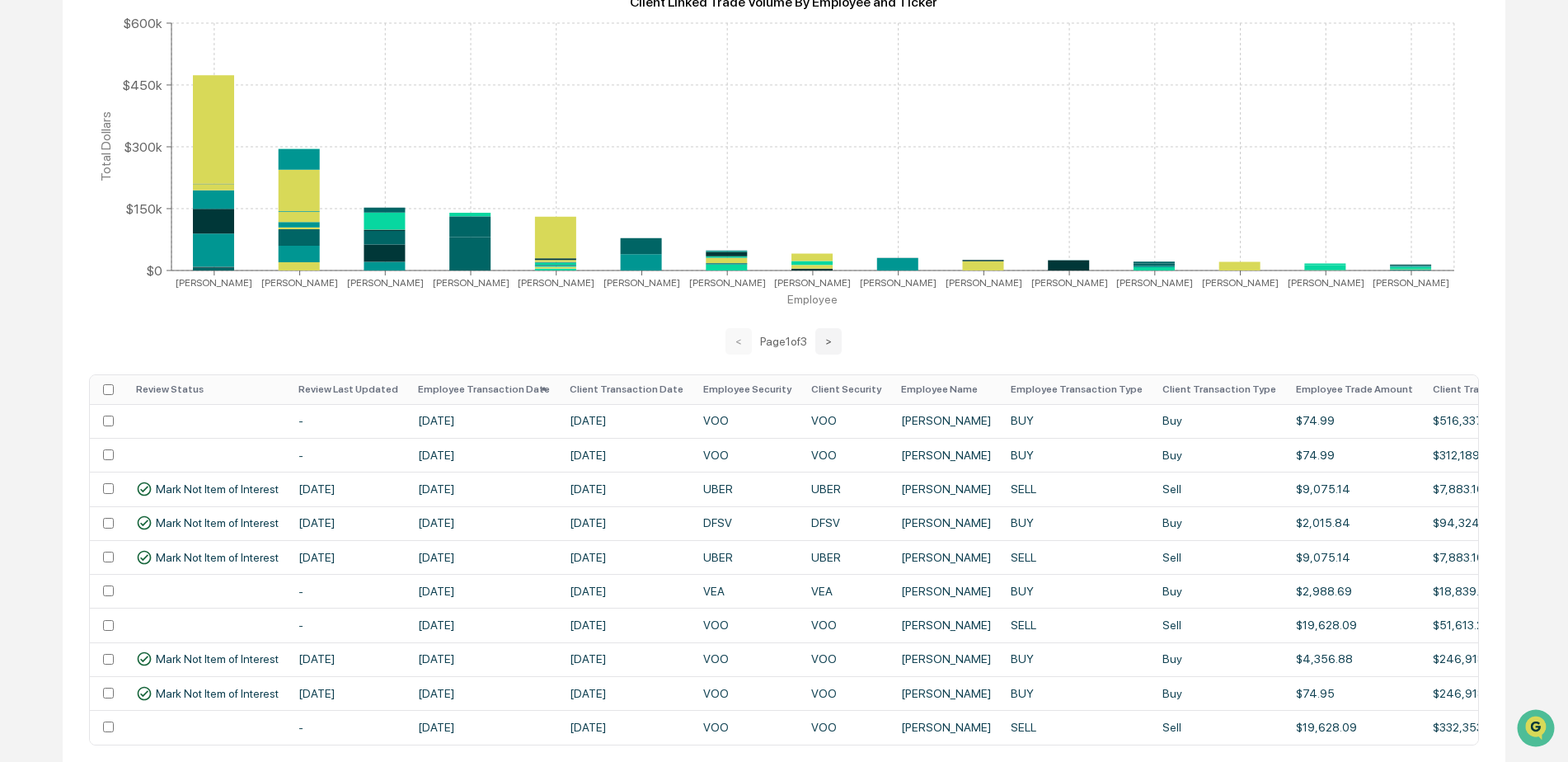
click at [443, 391] on th "Employee Transaction Date" at bounding box center [484, 389] width 152 height 29
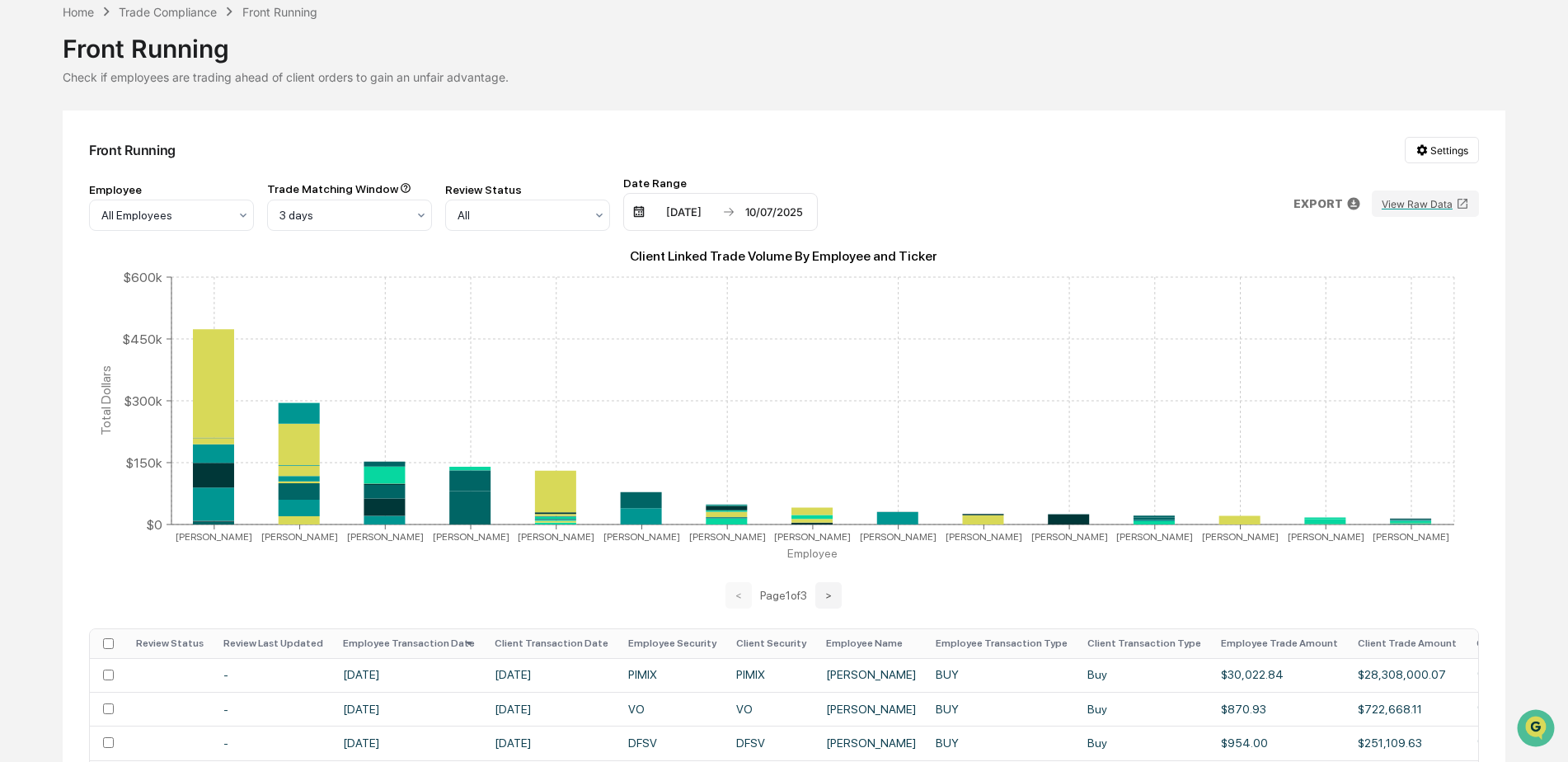
scroll to position [0, 0]
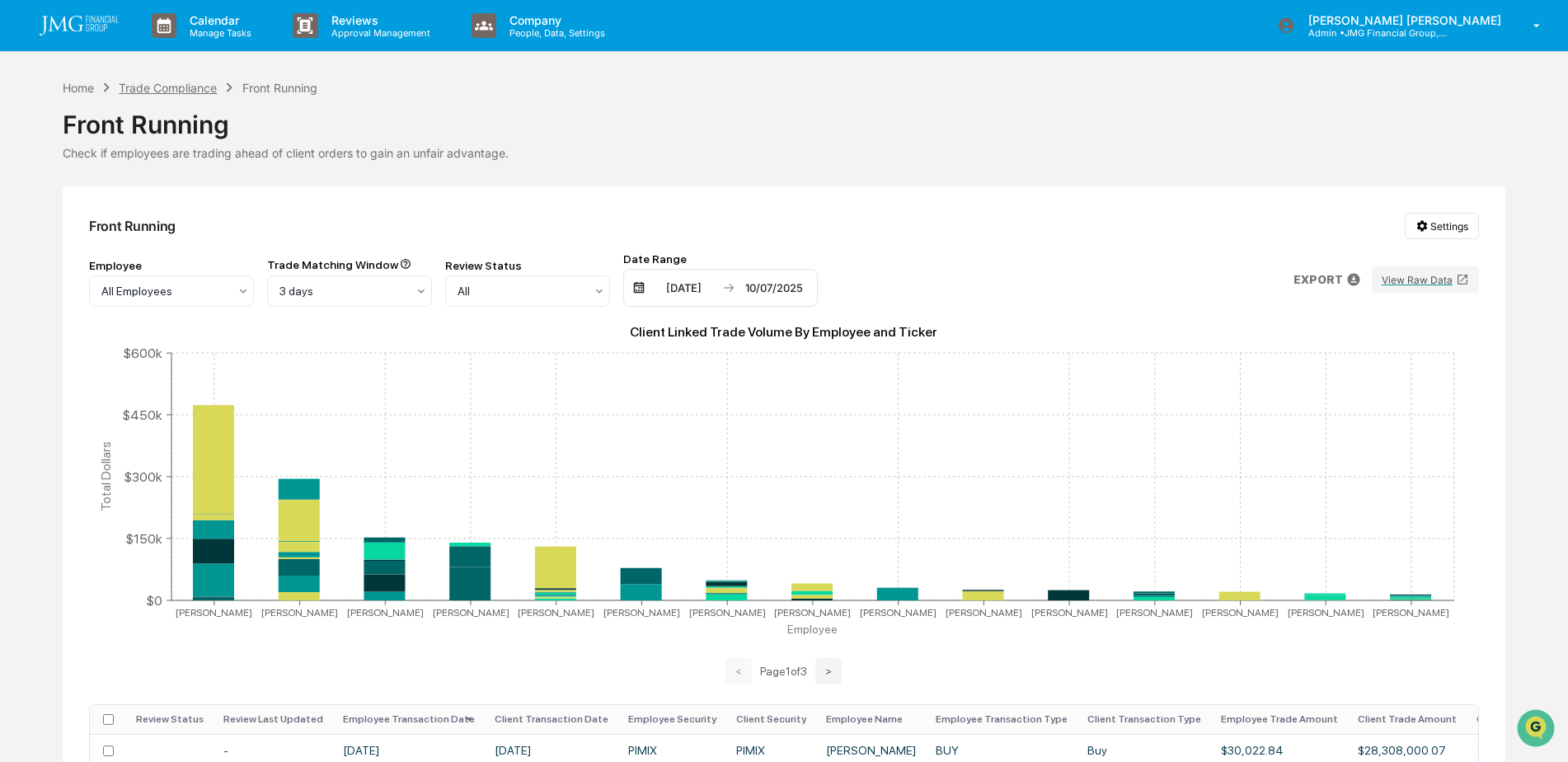
click at [166, 82] on div "Trade Compliance" at bounding box center [168, 88] width 98 height 14
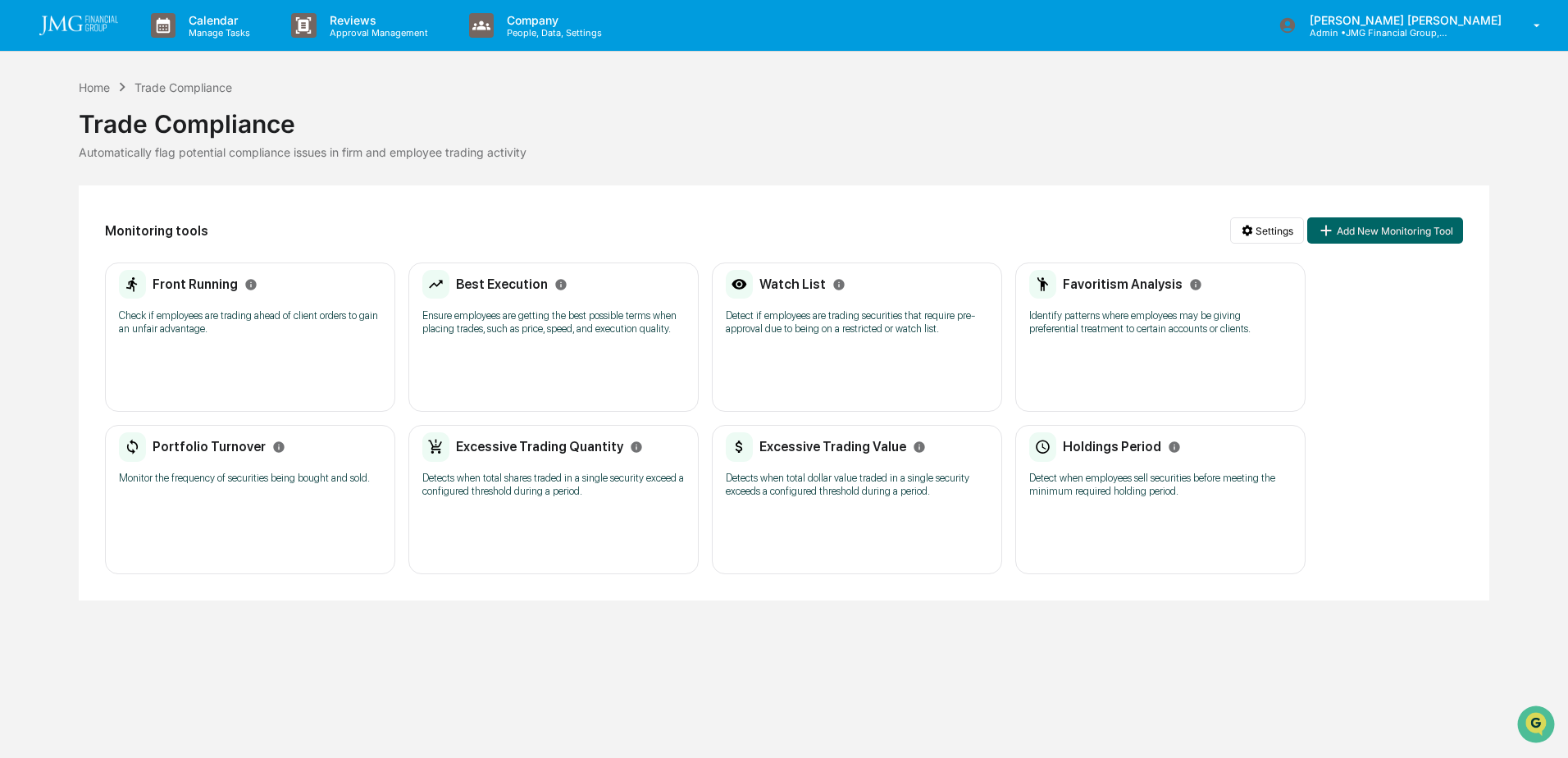
click at [794, 364] on div "Watch List Detect if employees are trading securities that require pre-approval…" at bounding box center [857, 337] width 291 height 149
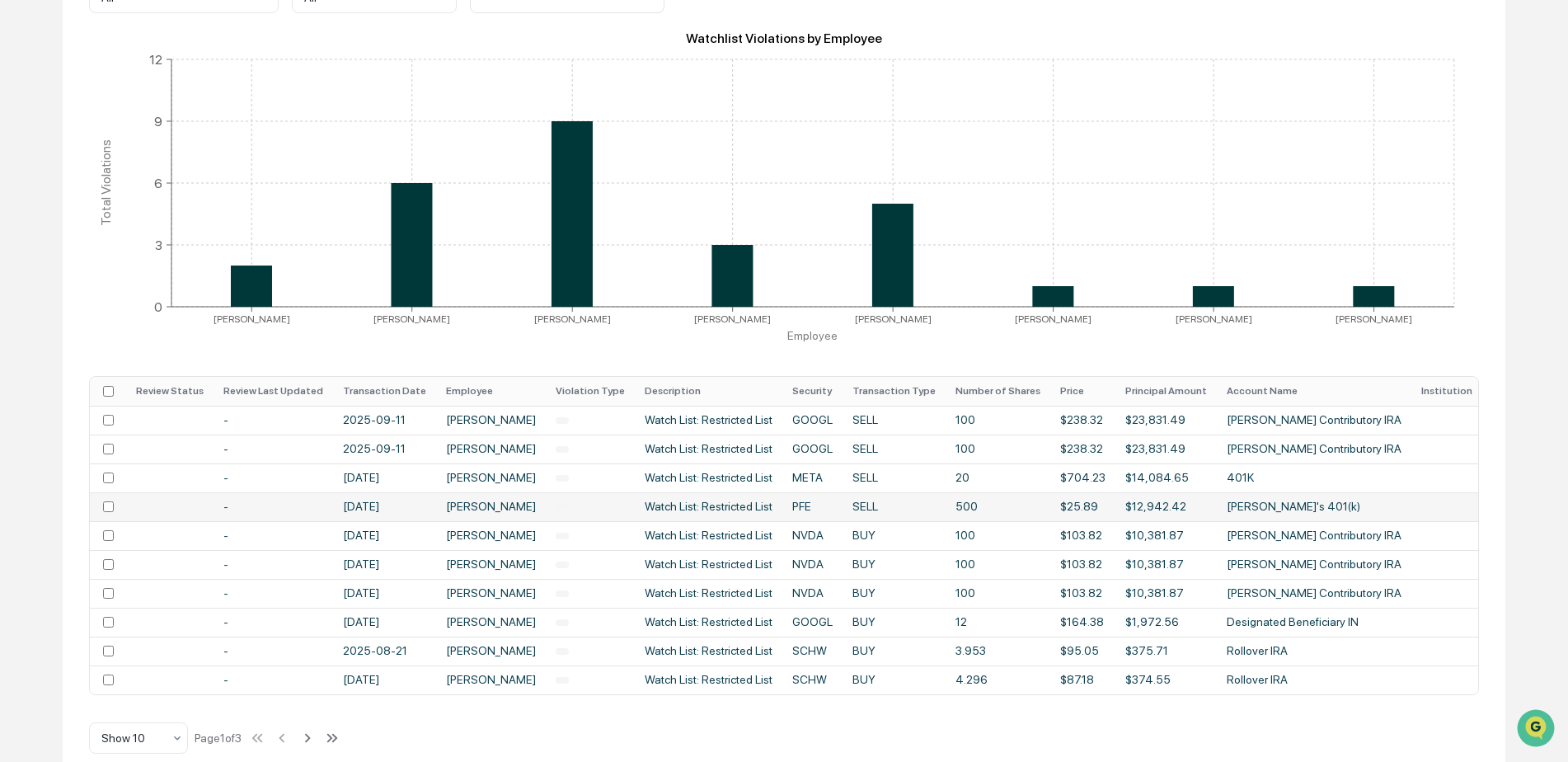
scroll to position [319, 0]
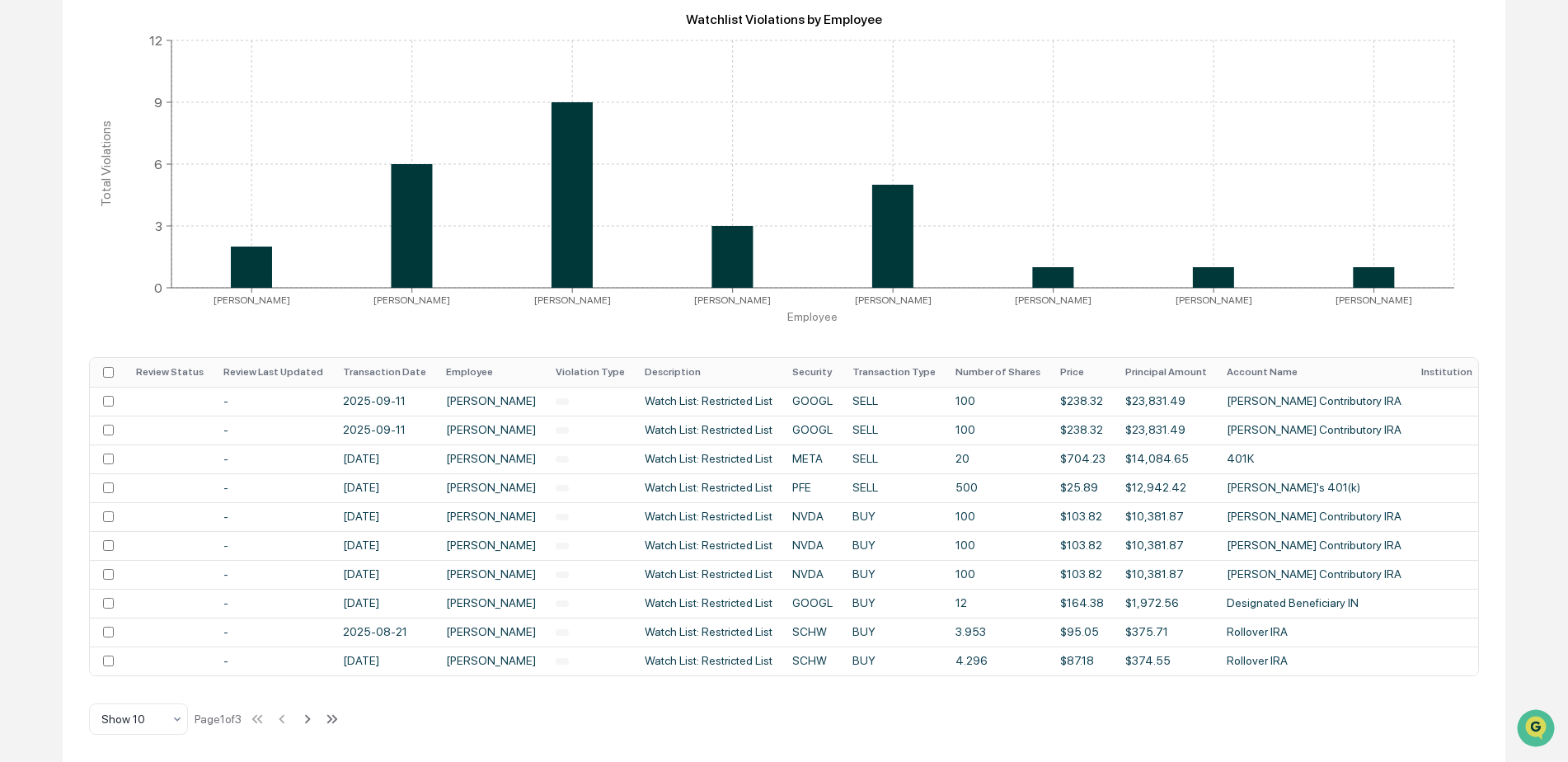
click at [407, 358] on th "Transaction Date" at bounding box center [384, 372] width 103 height 29
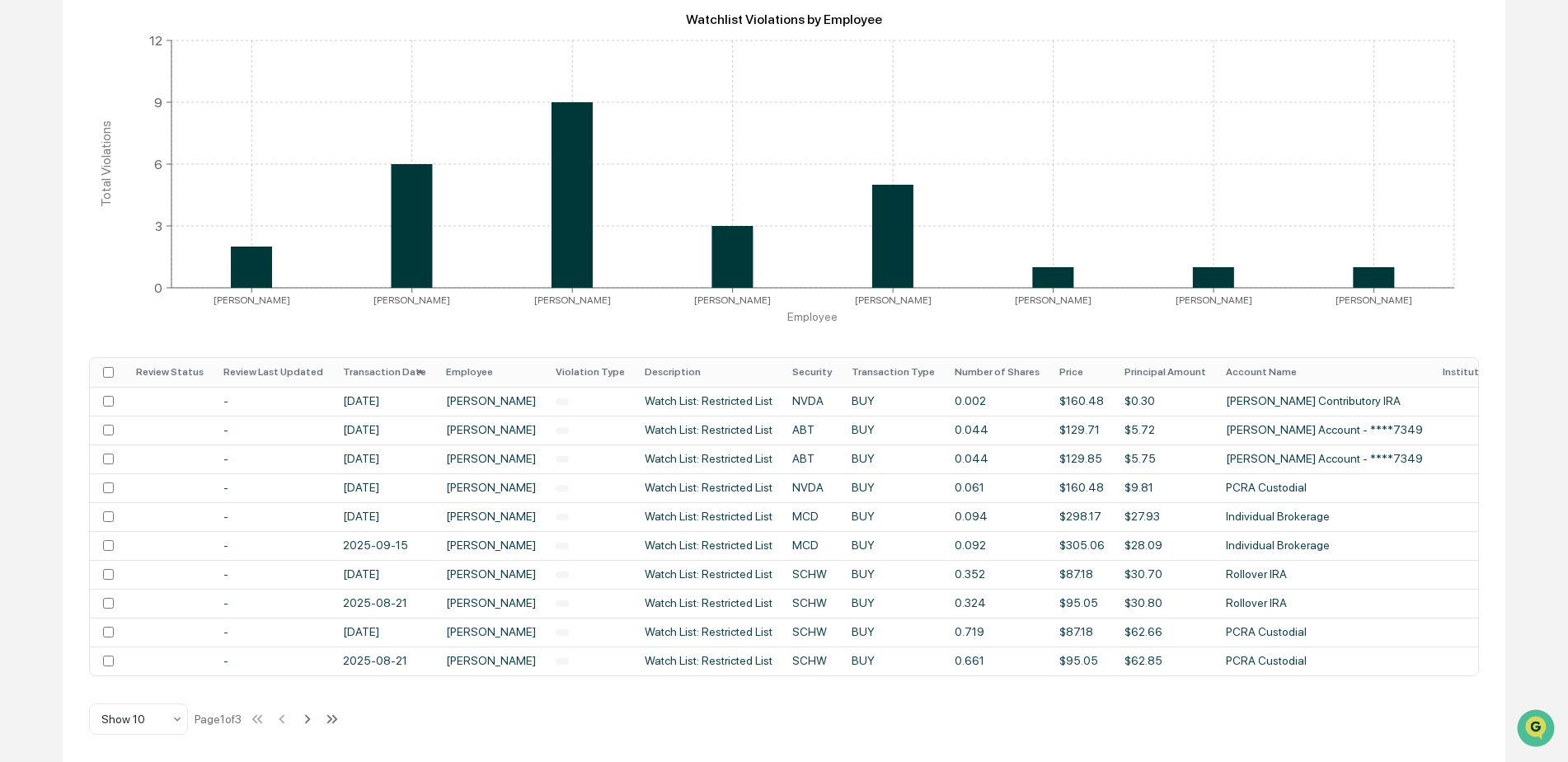
click at [396, 358] on th "Transaction Date" at bounding box center [384, 372] width 103 height 29
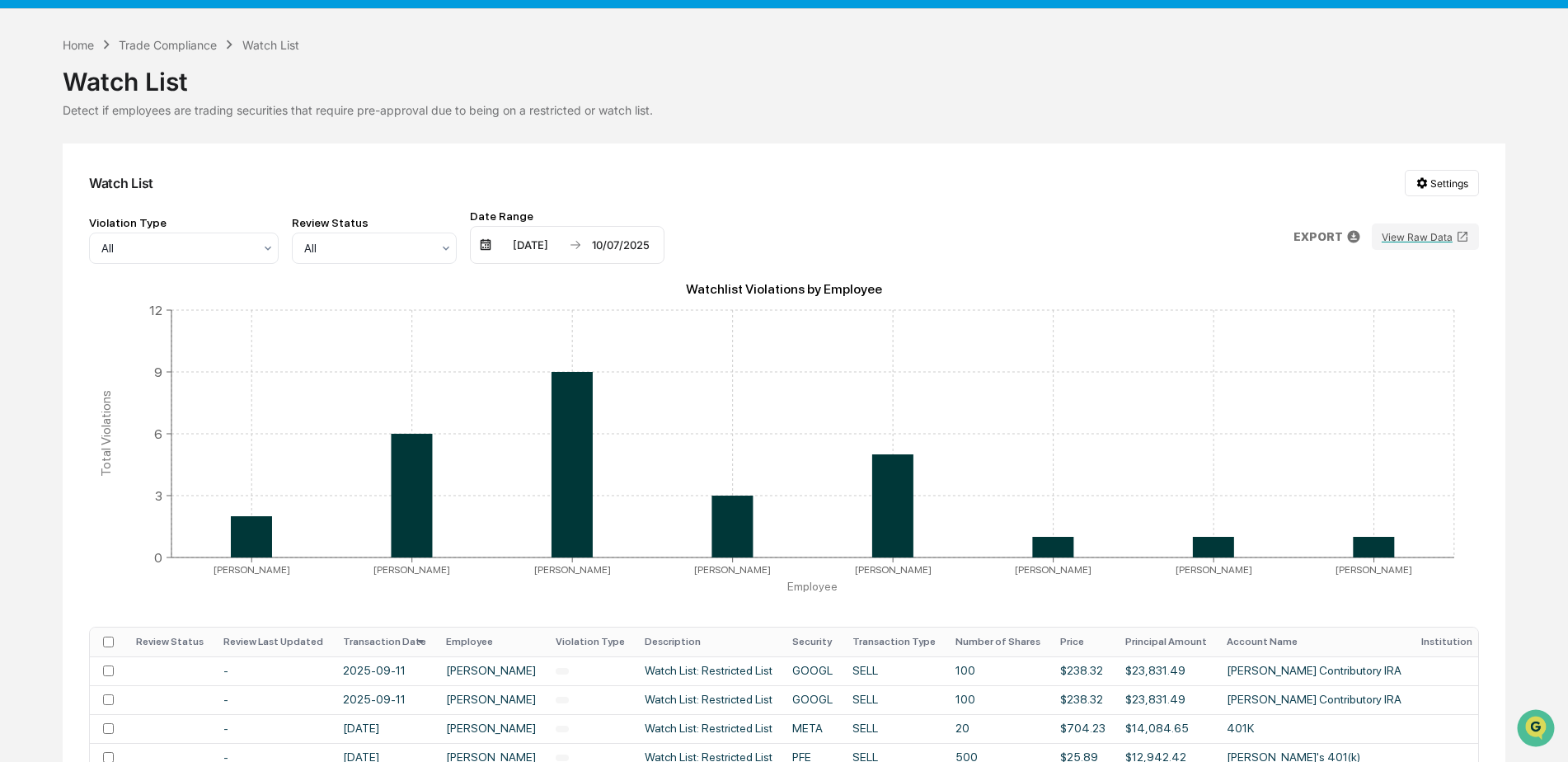
scroll to position [0, 0]
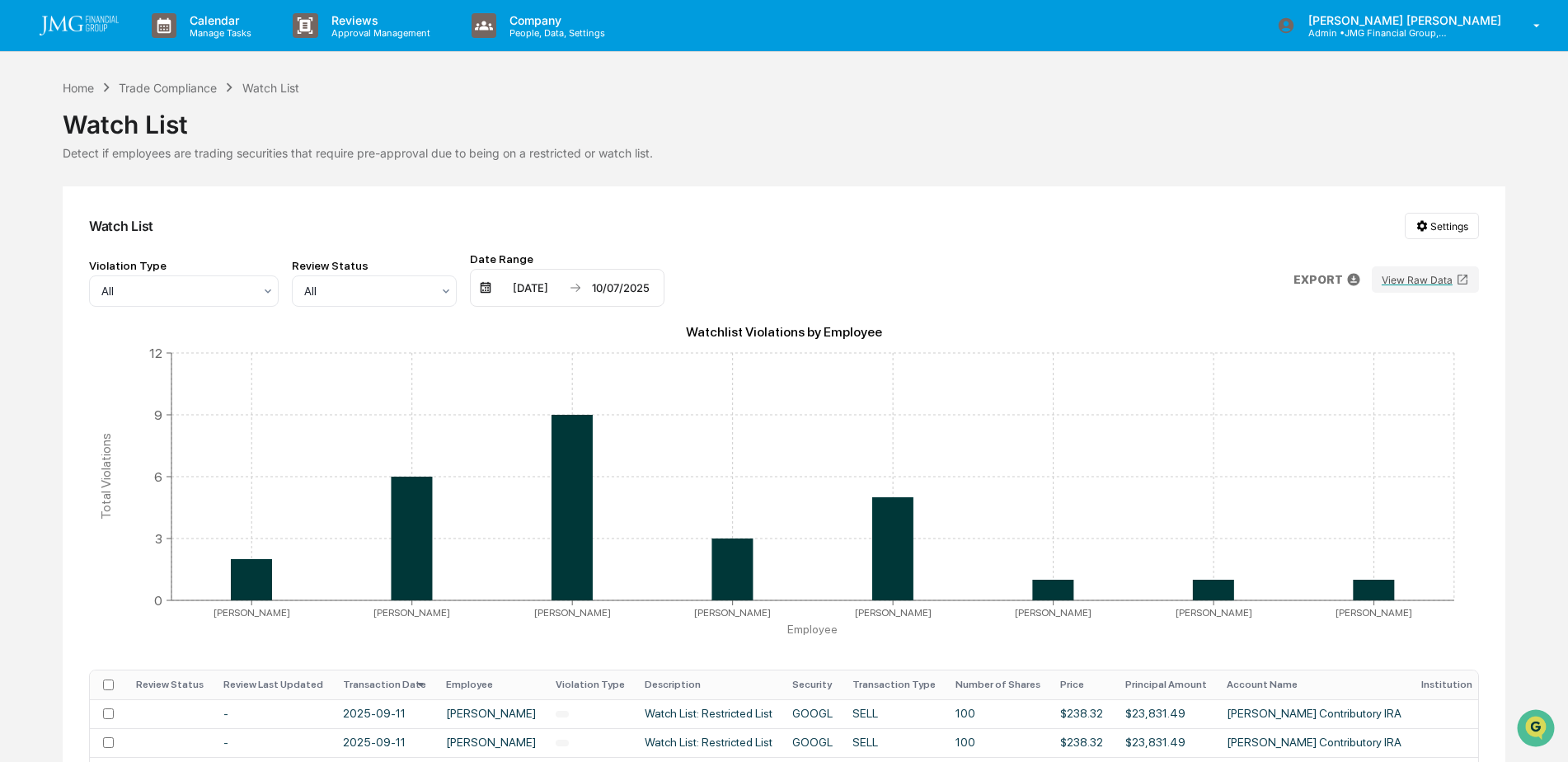
click at [101, 31] on img at bounding box center [78, 26] width 79 height 20
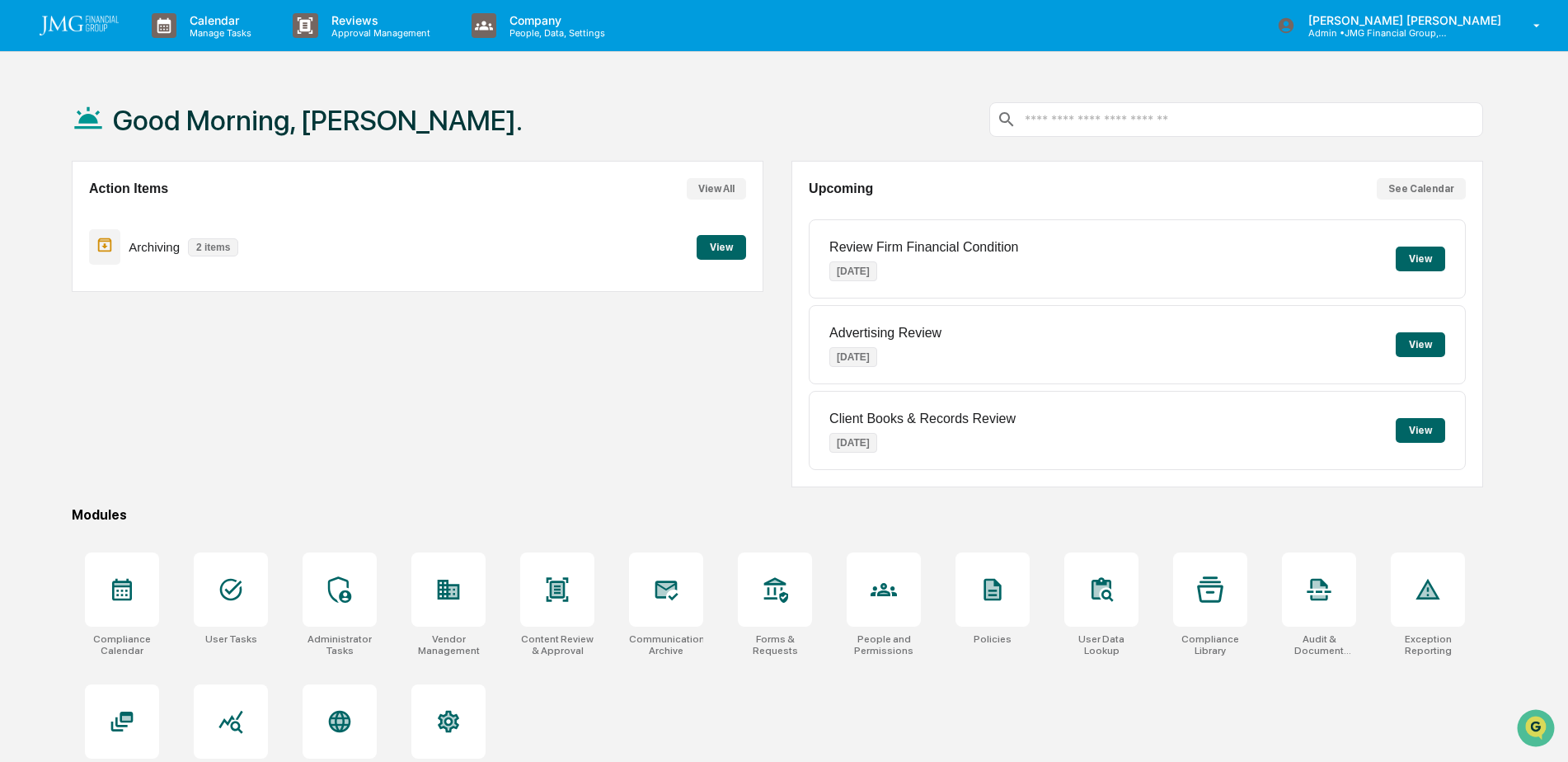
click at [693, 364] on div "Action Items View All Archiving 2 items View" at bounding box center [417, 324] width 692 height 326
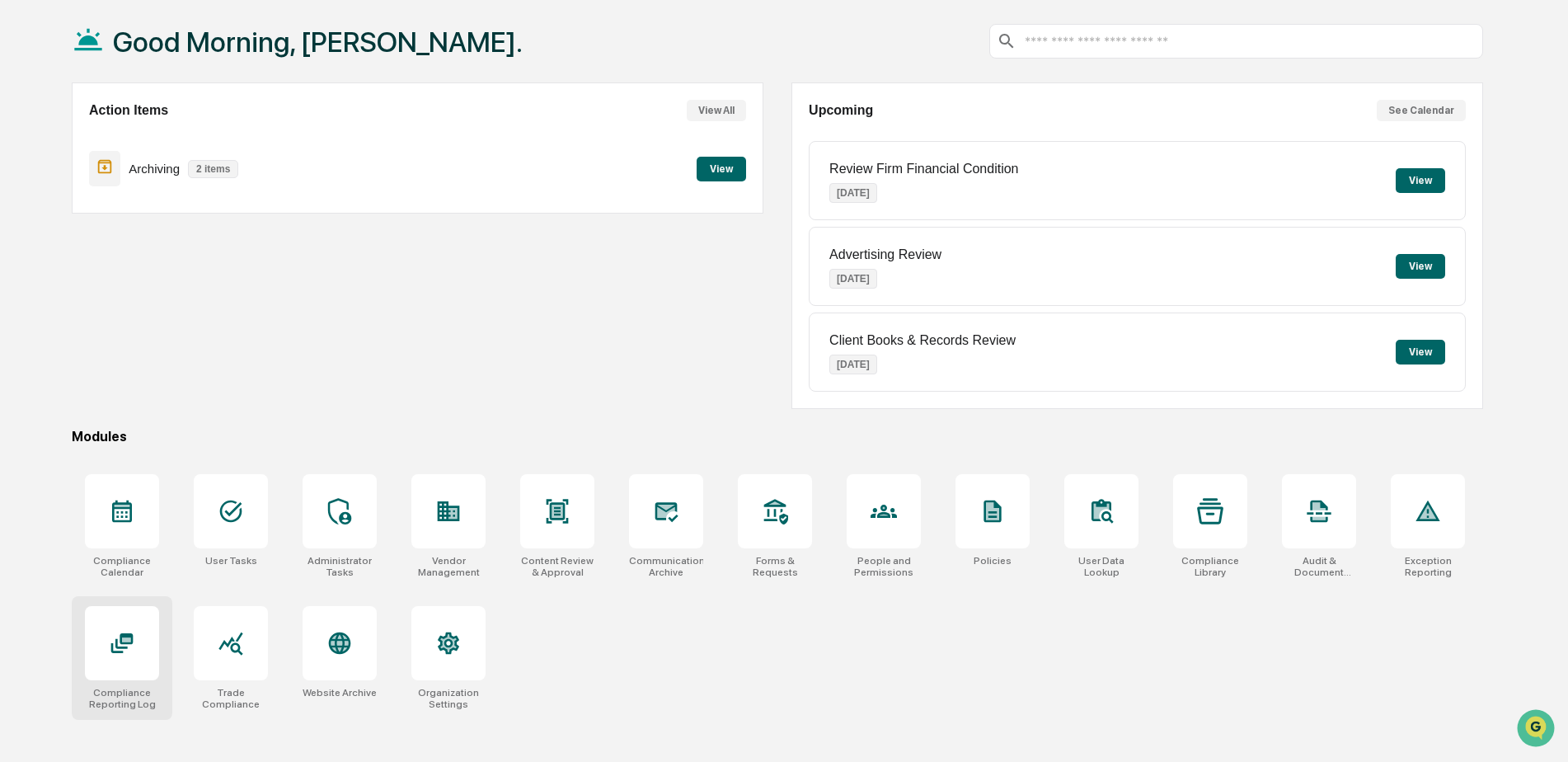
drag, startPoint x: 136, startPoint y: 641, endPoint x: 147, endPoint y: 641, distance: 11.0
click at [136, 640] on div at bounding box center [122, 643] width 74 height 74
click at [1408, 530] on div at bounding box center [1427, 511] width 74 height 74
